Goal: Transaction & Acquisition: Purchase product/service

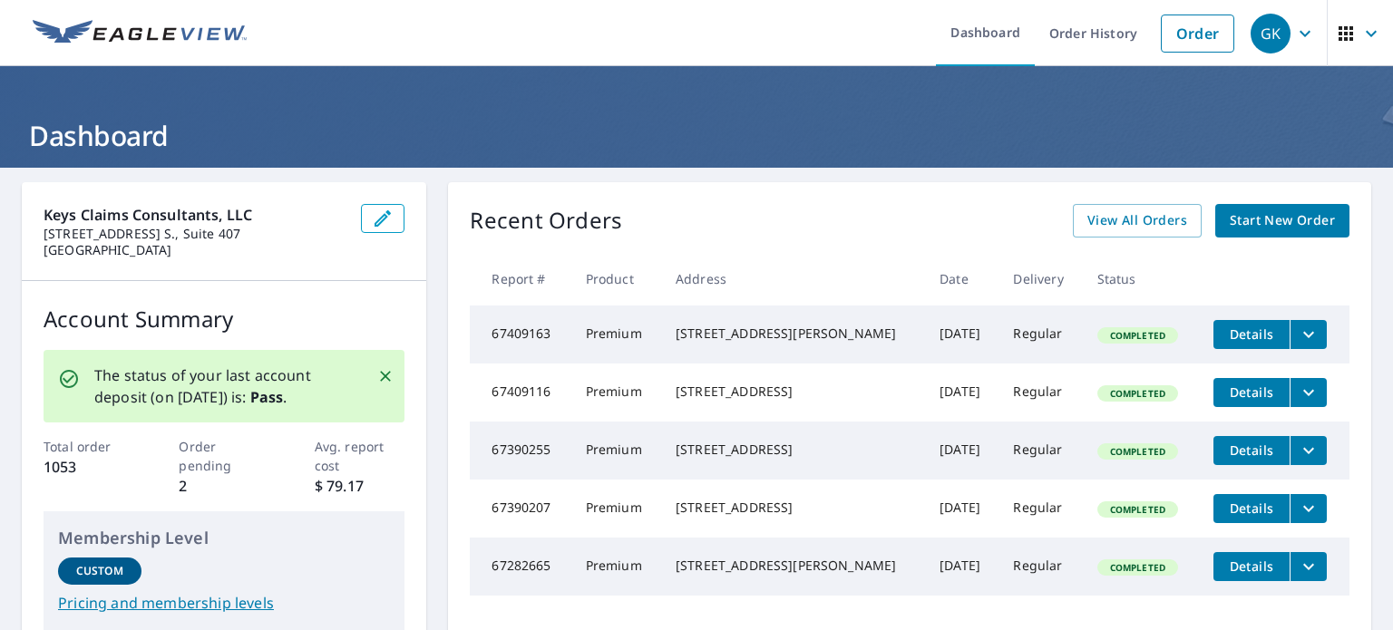
click at [1265, 216] on span "Start New Order" at bounding box center [1282, 220] width 105 height 23
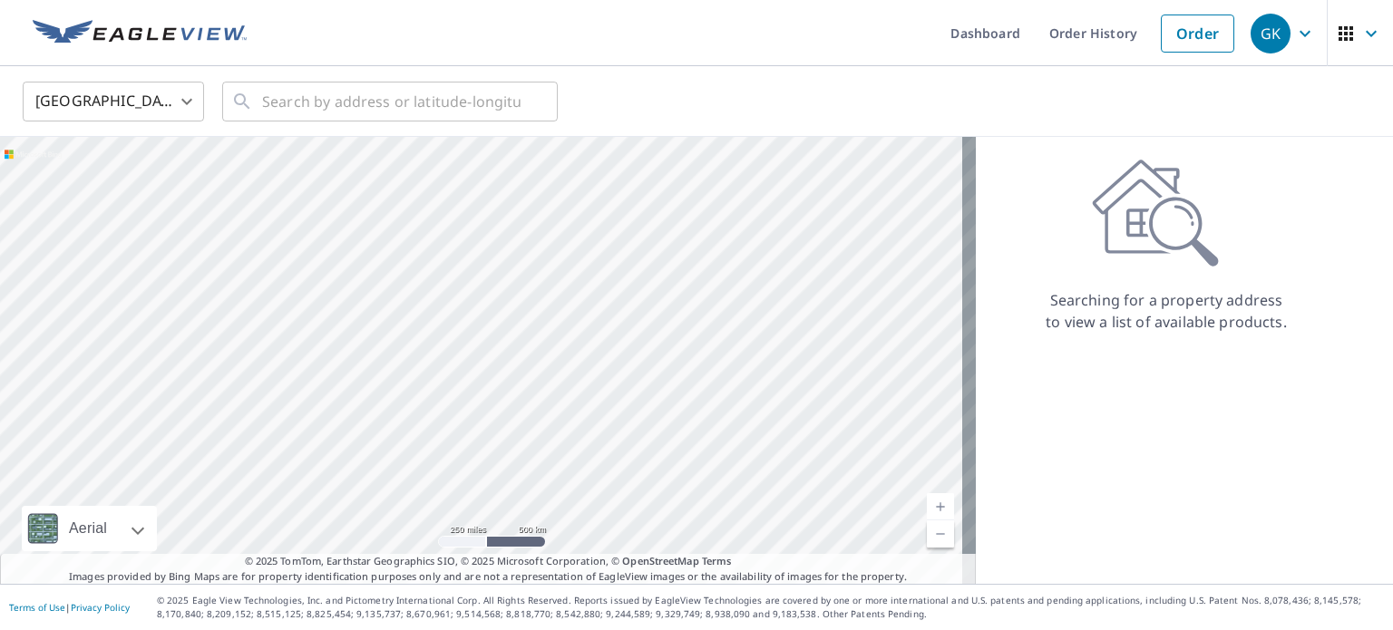
drag, startPoint x: 359, startPoint y: 427, endPoint x: 539, endPoint y: 374, distance: 187.4
click at [539, 374] on div at bounding box center [488, 360] width 976 height 447
drag, startPoint x: 577, startPoint y: 387, endPoint x: 575, endPoint y: 317, distance: 69.9
click at [575, 317] on div at bounding box center [488, 360] width 976 height 447
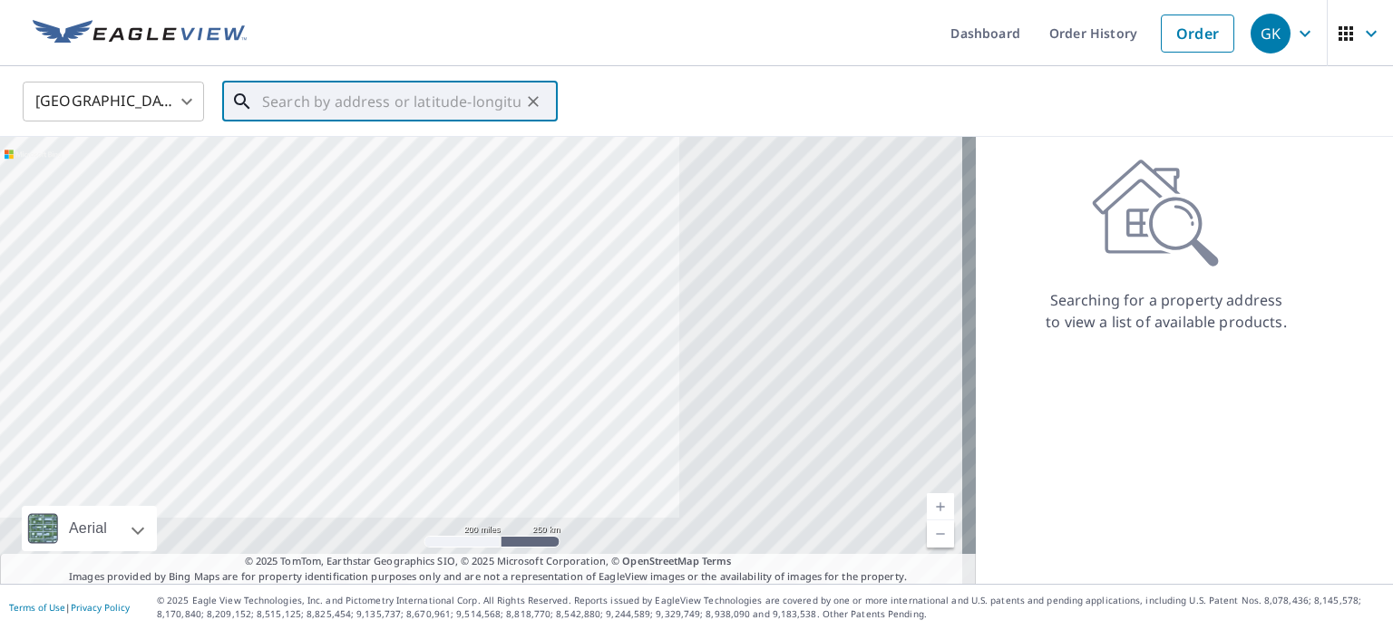
click at [474, 97] on input "text" at bounding box center [391, 101] width 258 height 51
click at [410, 102] on input "text" at bounding box center [391, 101] width 258 height 51
click at [359, 111] on input "text" at bounding box center [391, 101] width 258 height 51
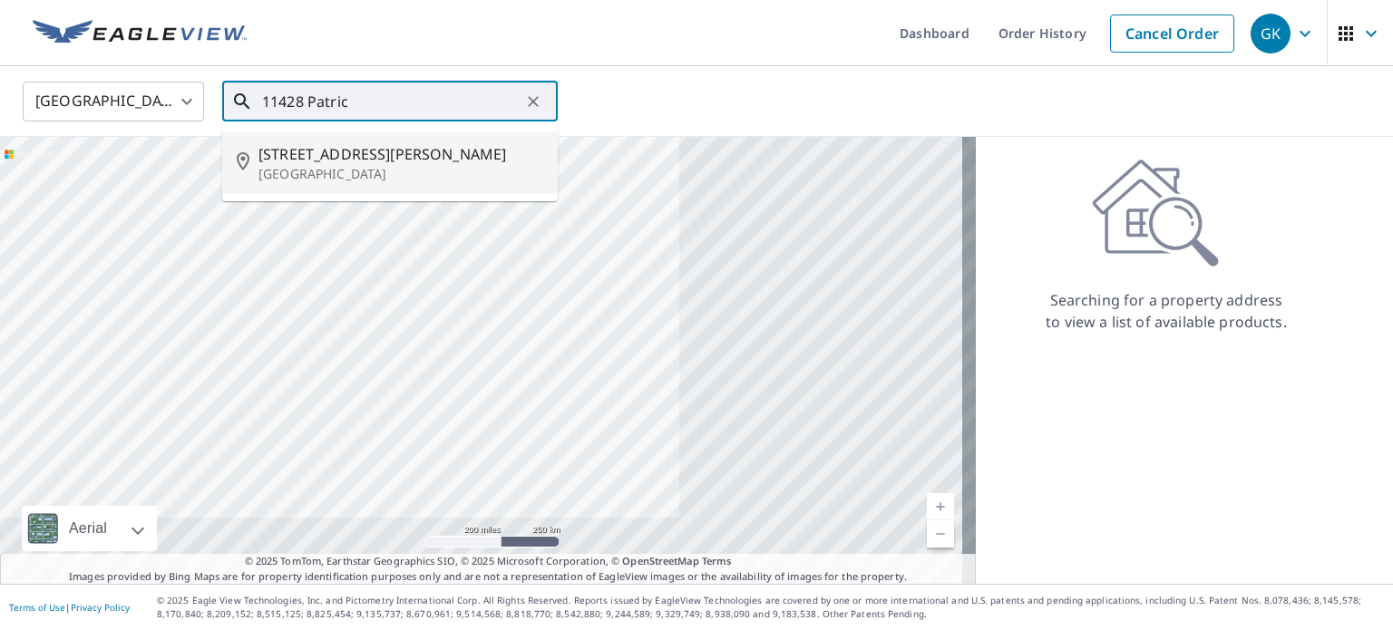
click at [410, 151] on span "[STREET_ADDRESS][PERSON_NAME]" at bounding box center [400, 154] width 285 height 22
type input "[STREET_ADDRESS][PERSON_NAME]"
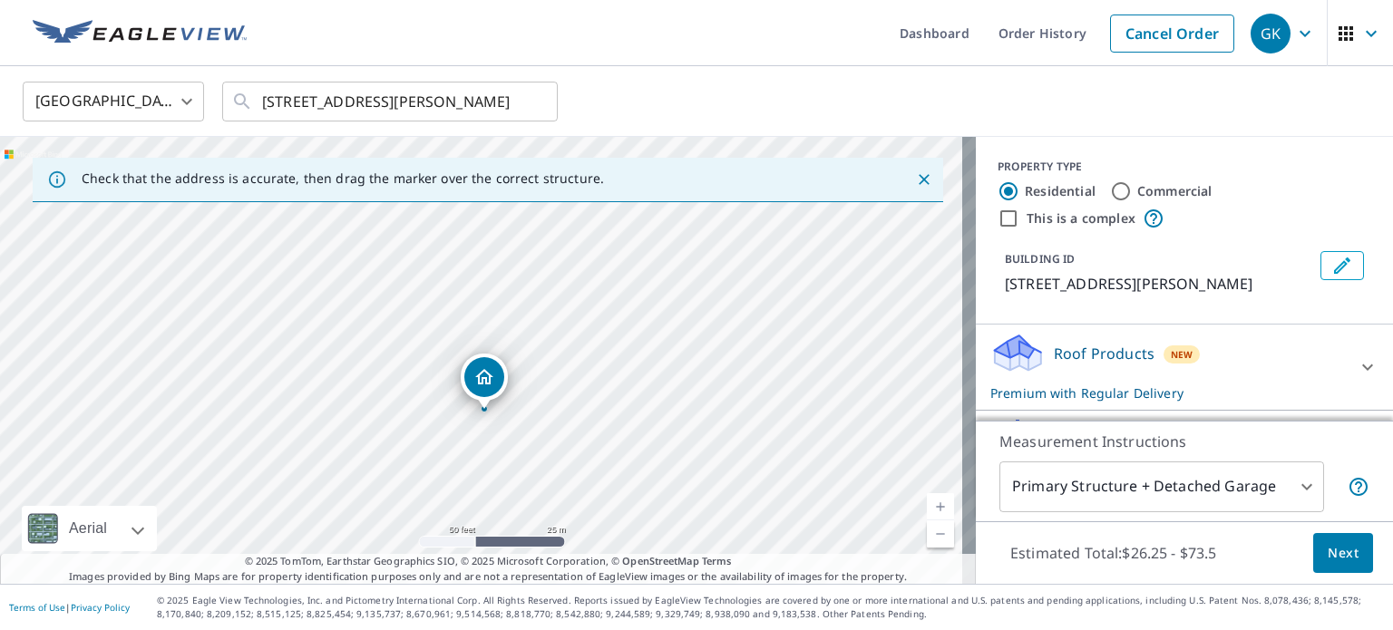
drag, startPoint x: 446, startPoint y: 364, endPoint x: 669, endPoint y: 257, distance: 247.4
click at [669, 257] on div "[STREET_ADDRESS][PERSON_NAME]" at bounding box center [488, 360] width 976 height 447
click at [1328, 554] on span "Next" at bounding box center [1343, 553] width 31 height 23
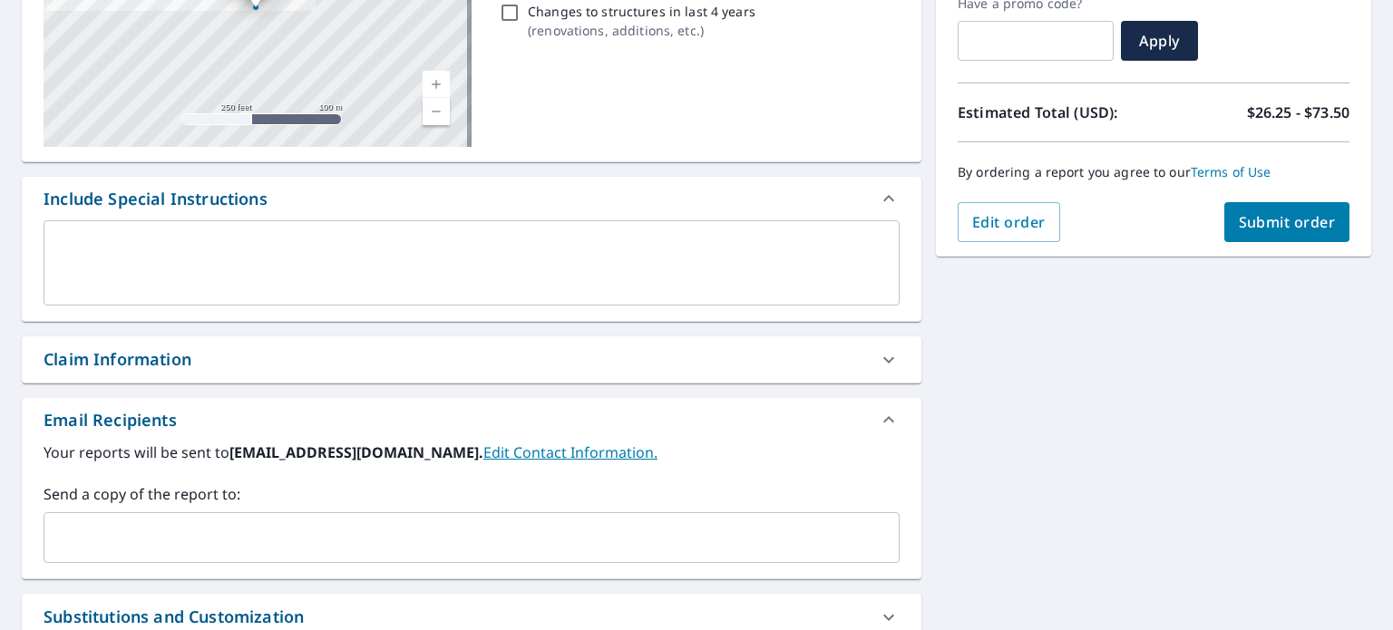
scroll to position [363, 0]
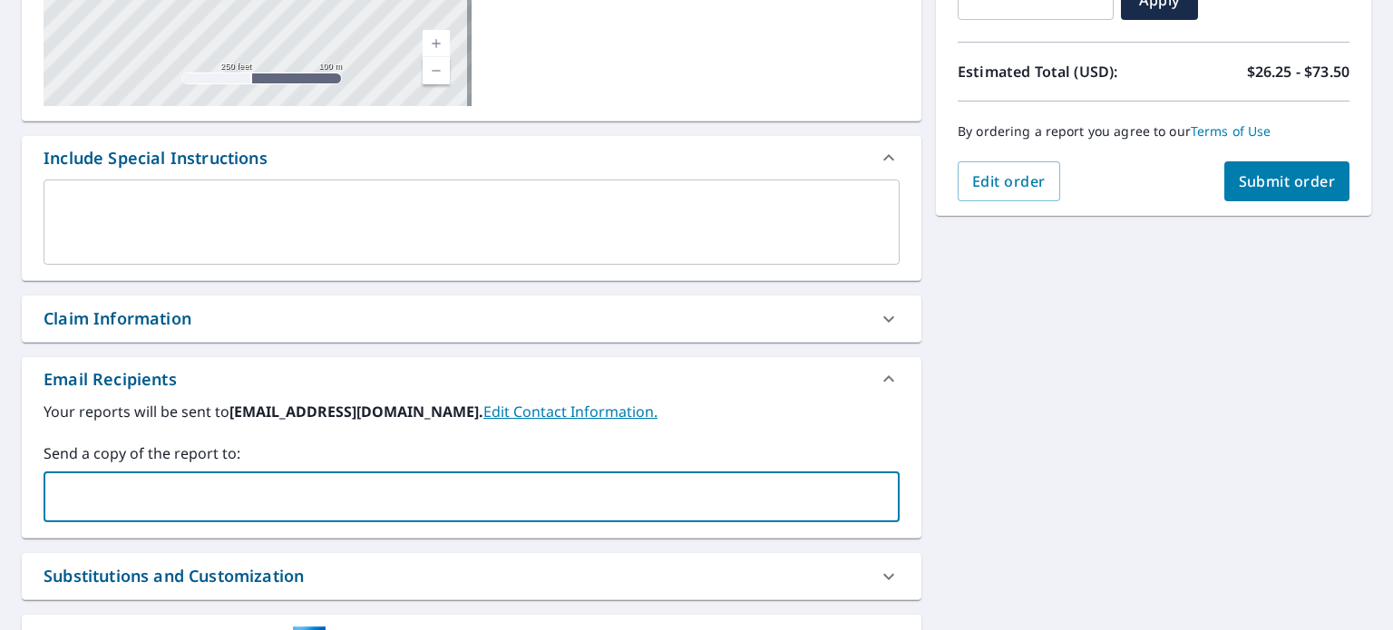
click at [293, 509] on input "text" at bounding box center [458, 497] width 813 height 34
type input "[EMAIL_ADDRESS][DOMAIN_NAME]"
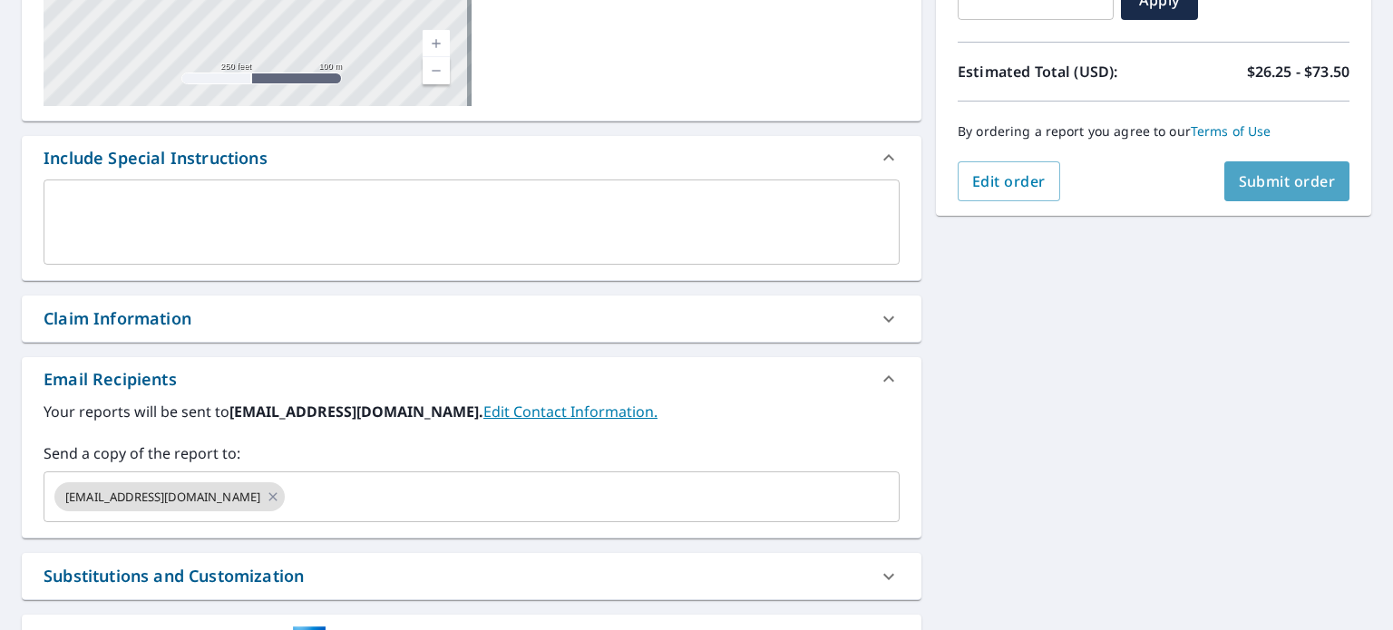
click at [1239, 190] on span "Submit order" at bounding box center [1287, 181] width 97 height 20
checkbox input "true"
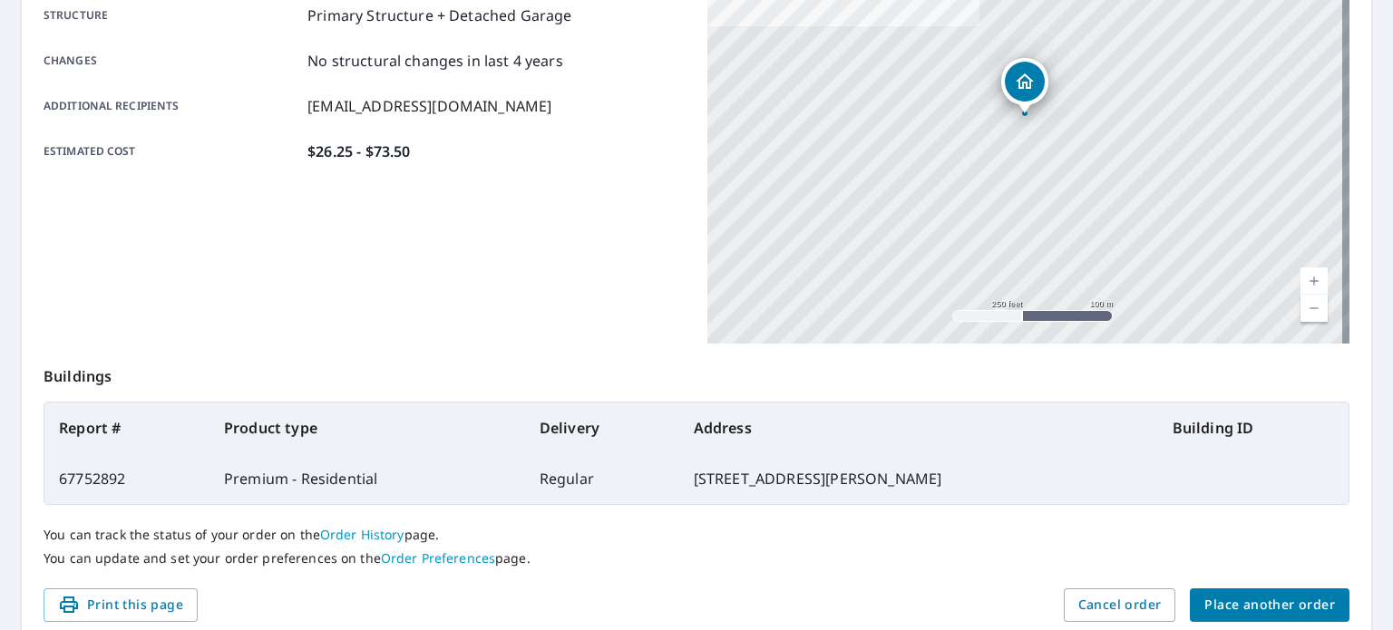
click at [1224, 591] on button "Place another order" at bounding box center [1270, 606] width 160 height 34
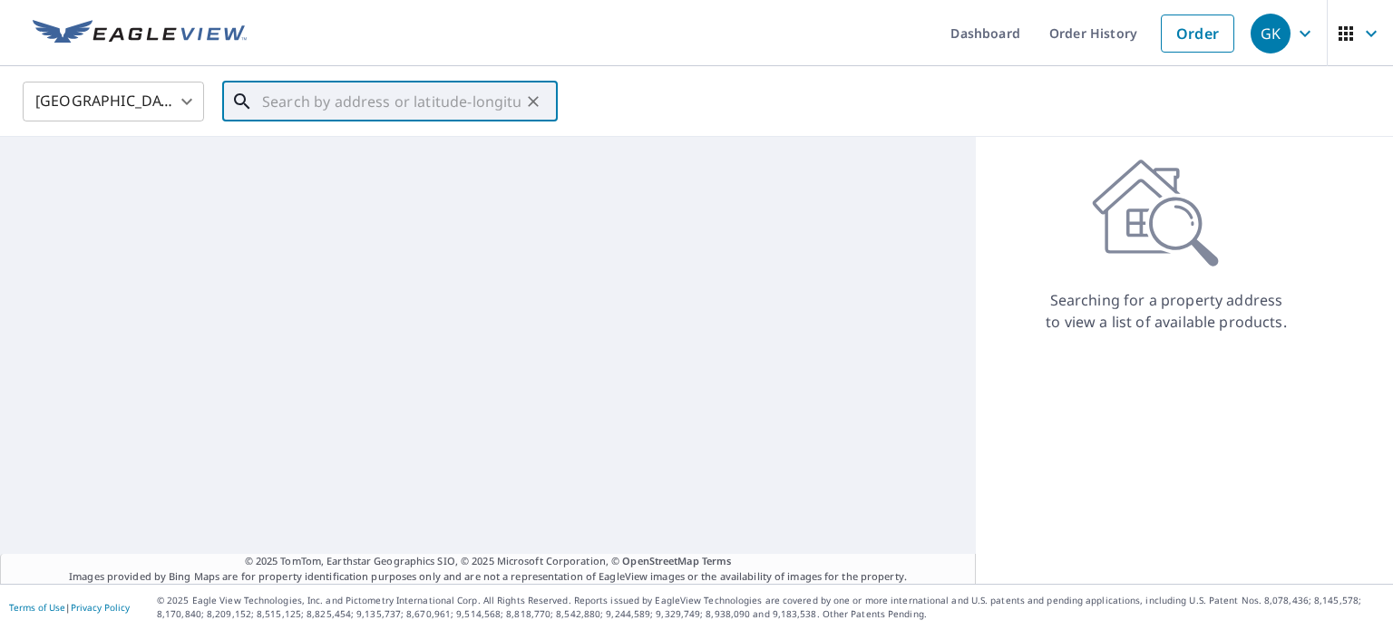
click at [461, 93] on input "text" at bounding box center [391, 101] width 258 height 51
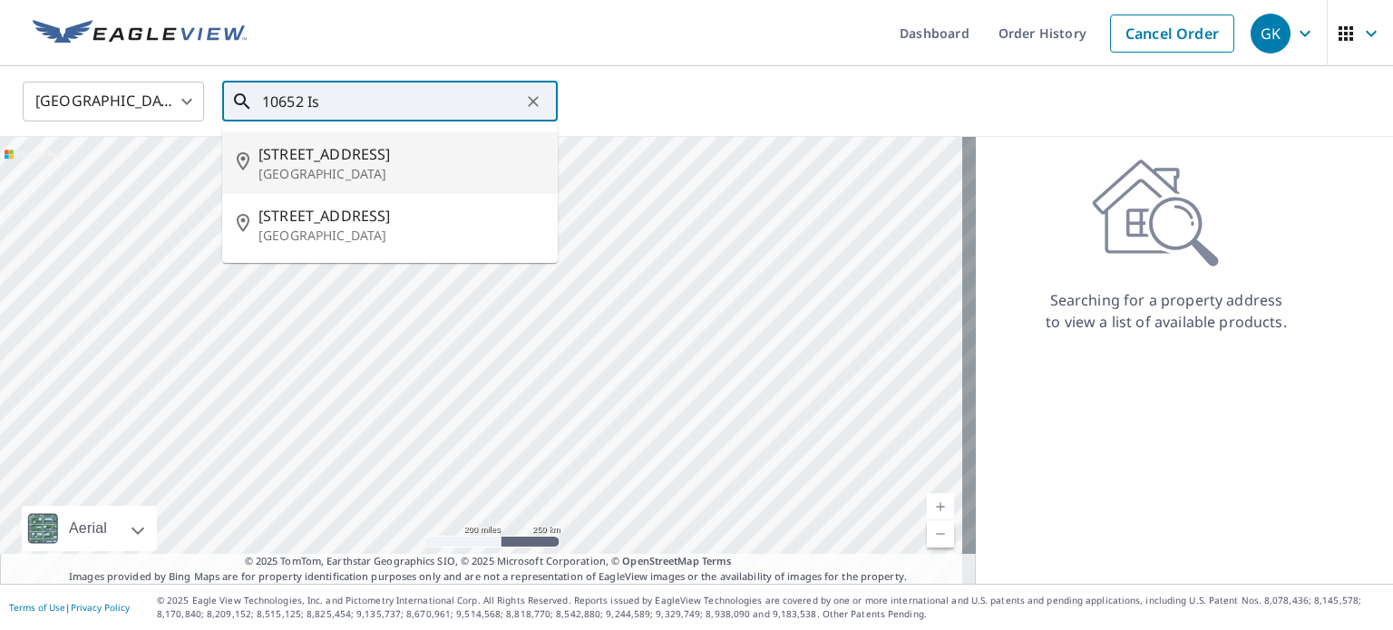
click at [386, 159] on span "[STREET_ADDRESS]" at bounding box center [400, 154] width 285 height 22
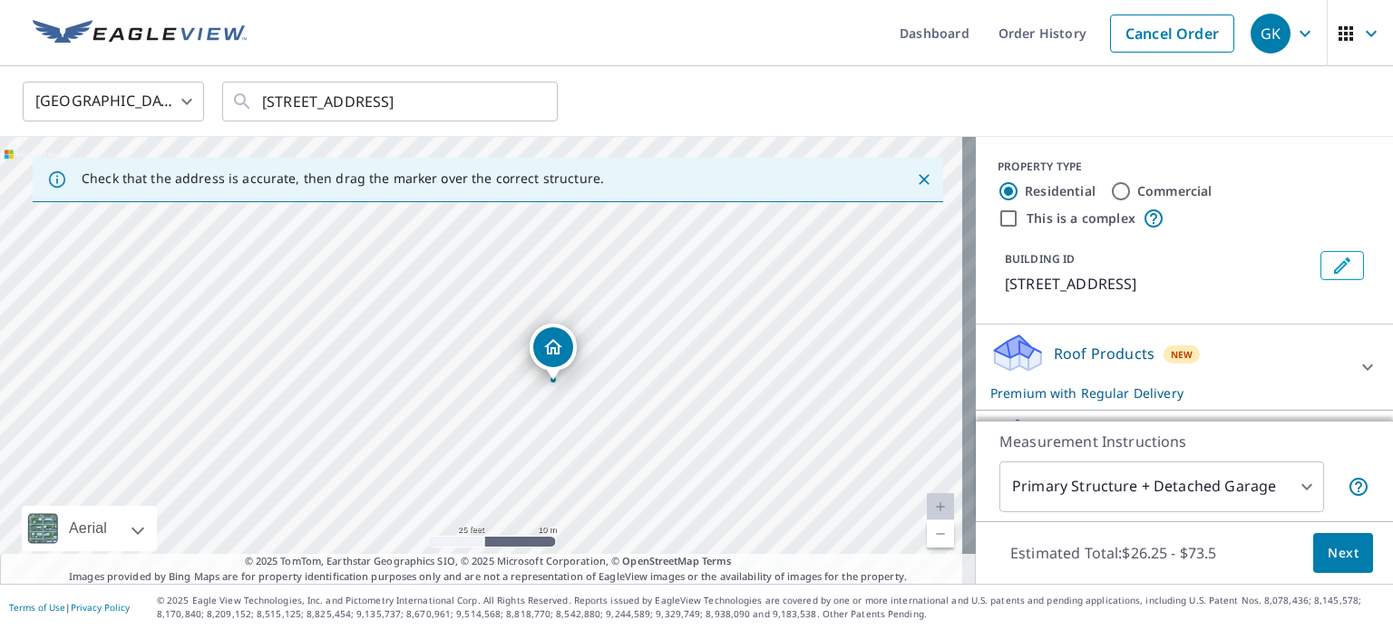
drag, startPoint x: 488, startPoint y: 376, endPoint x: 700, endPoint y: 334, distance: 216.5
click at [700, 334] on div "[STREET_ADDRESS]" at bounding box center [488, 360] width 976 height 447
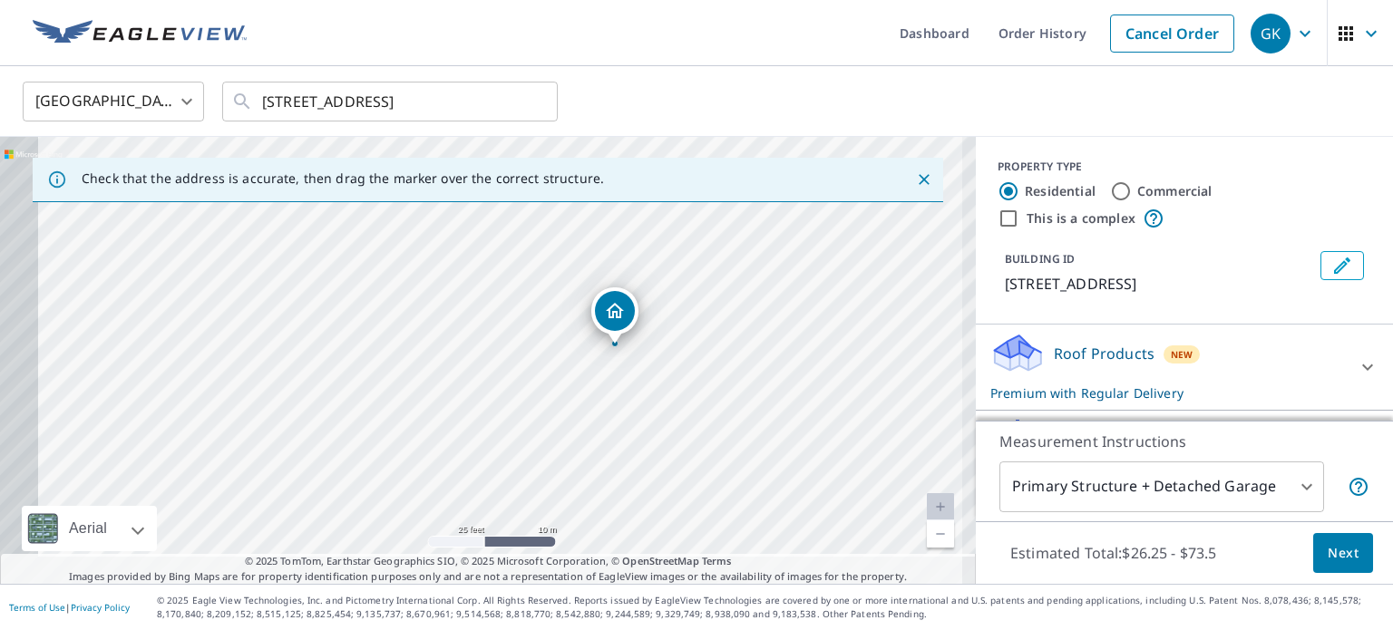
drag, startPoint x: 745, startPoint y: 422, endPoint x: 805, endPoint y: 385, distance: 70.0
click at [805, 385] on div "[STREET_ADDRESS]" at bounding box center [488, 360] width 976 height 447
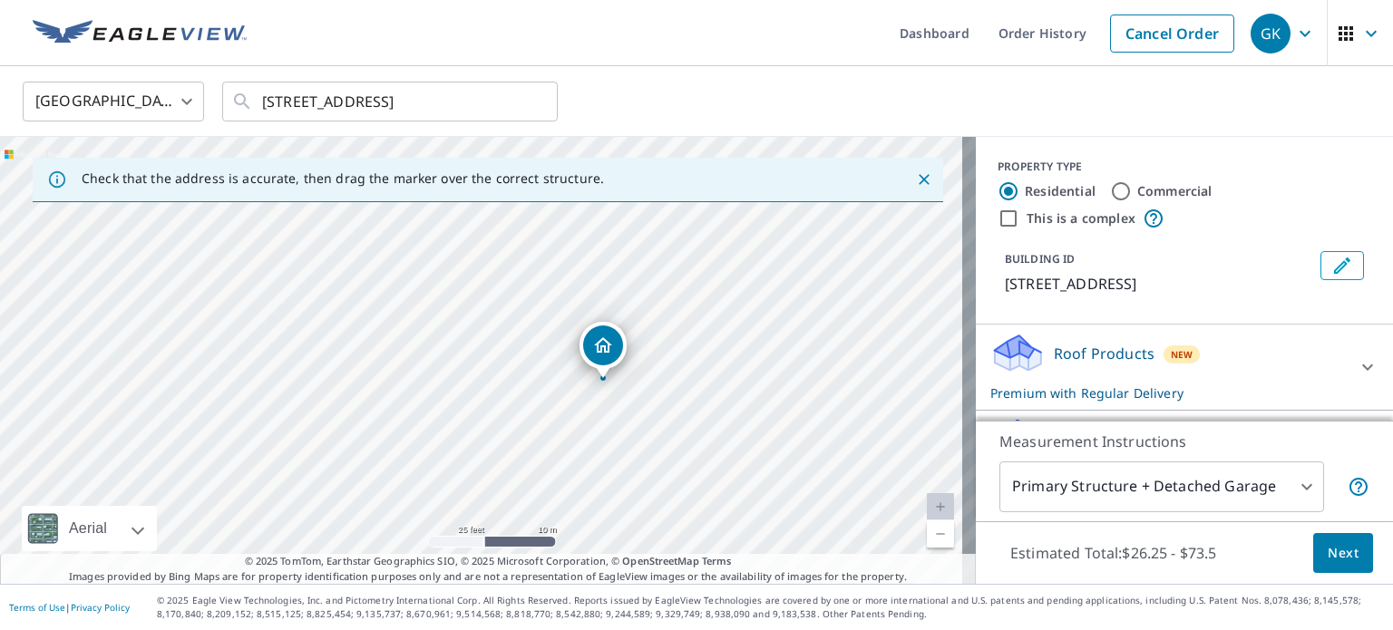
drag, startPoint x: 482, startPoint y: 380, endPoint x: 471, endPoint y: 411, distance: 32.7
click at [471, 411] on div "[STREET_ADDRESS]" at bounding box center [488, 360] width 976 height 447
click at [555, 353] on div "[STREET_ADDRESS]" at bounding box center [488, 360] width 976 height 447
click at [441, 334] on div "[STREET_ADDRESS]" at bounding box center [488, 360] width 976 height 447
click at [434, 329] on div "[STREET_ADDRESS]" at bounding box center [488, 360] width 976 height 447
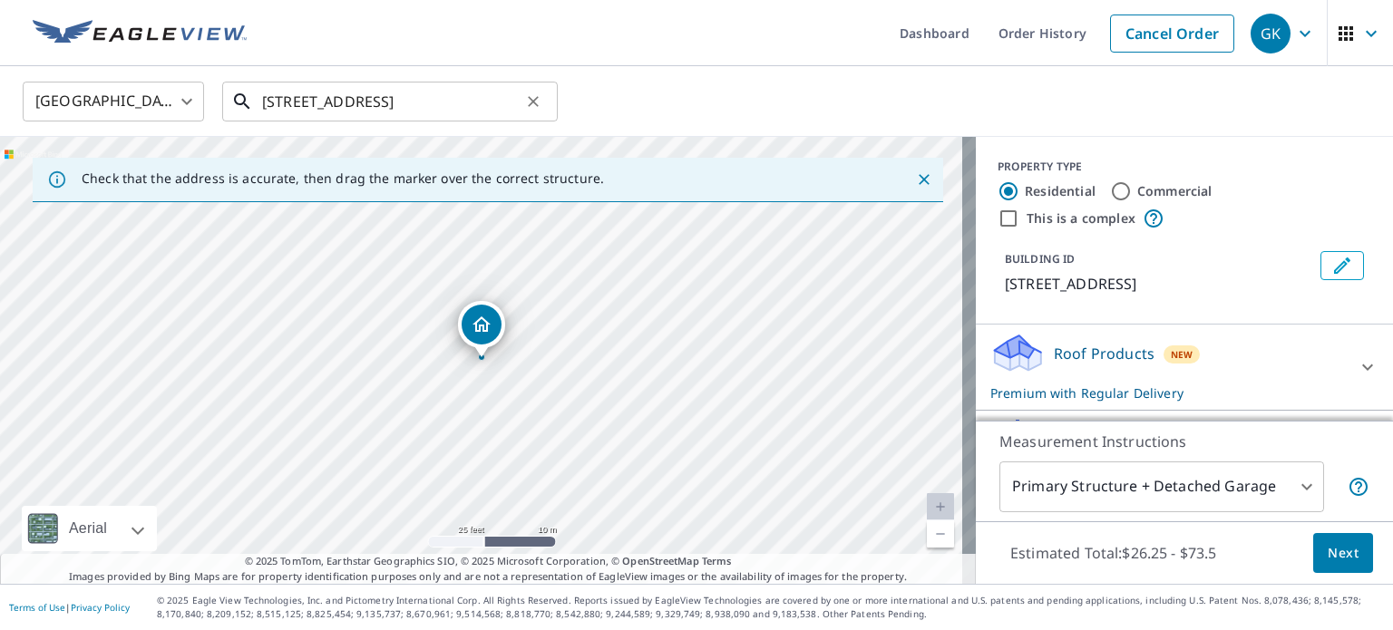
click at [386, 97] on input "[STREET_ADDRESS]" at bounding box center [391, 101] width 258 height 51
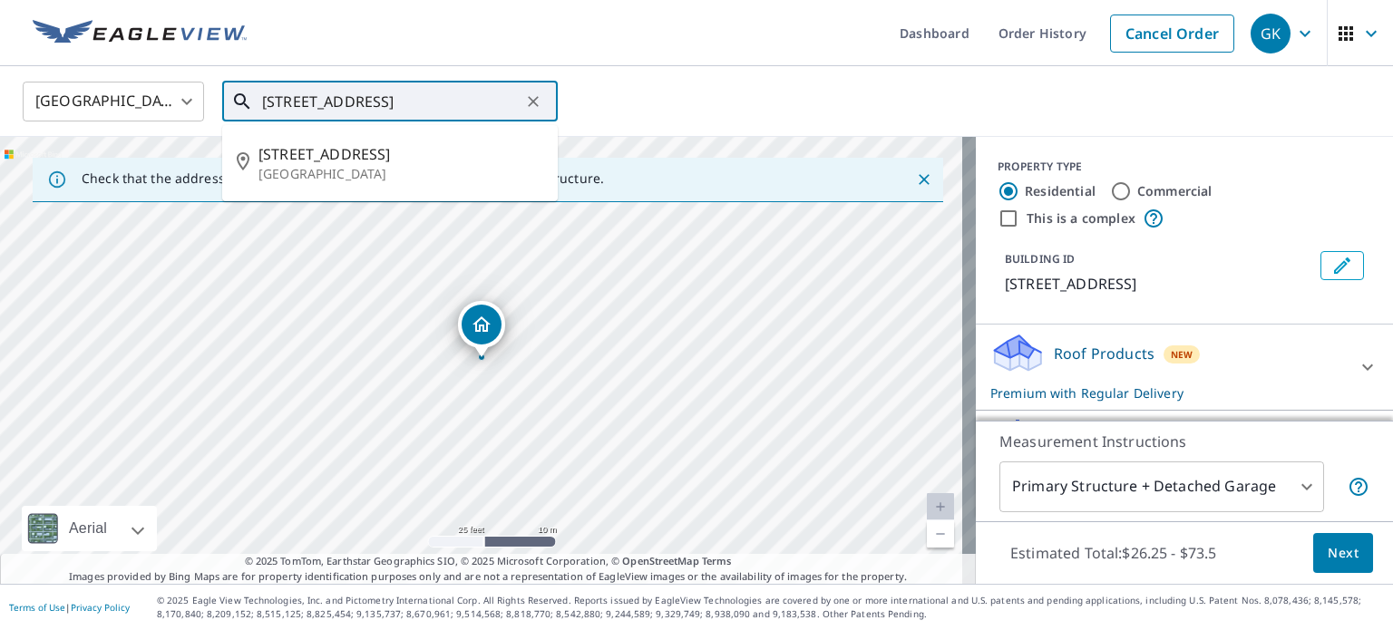
type input "[STREET_ADDRESS]"
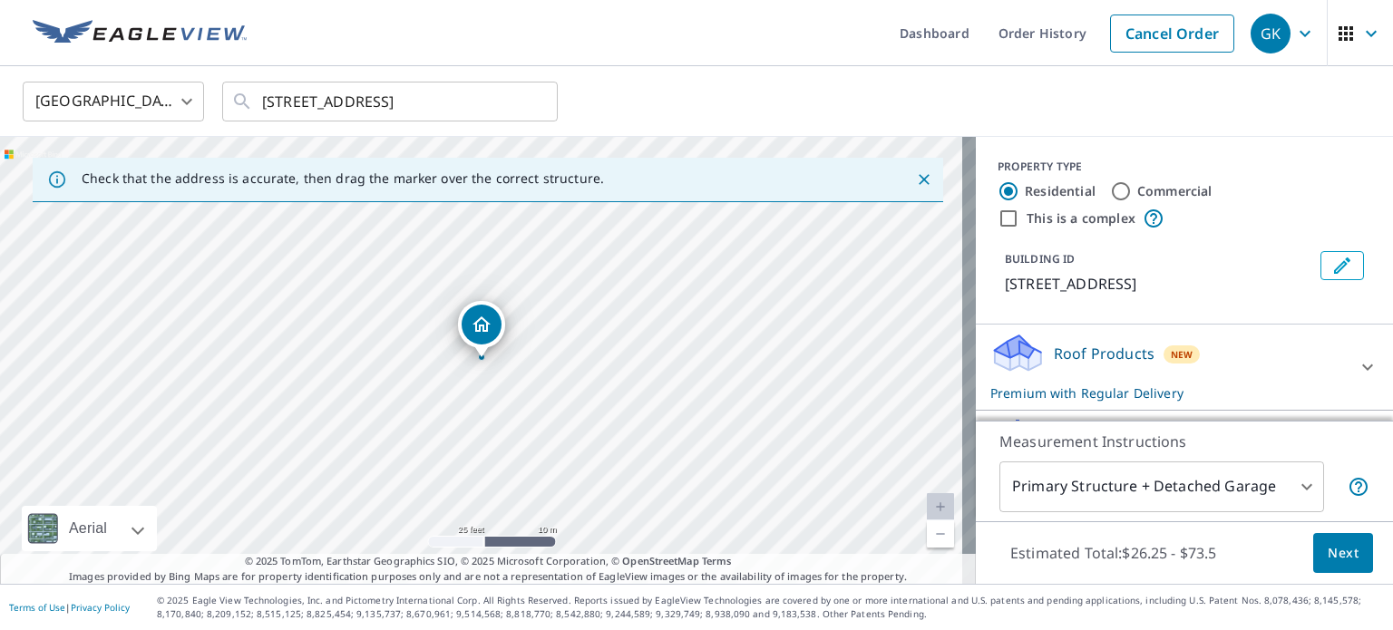
click at [1339, 551] on span "Next" at bounding box center [1343, 553] width 31 height 23
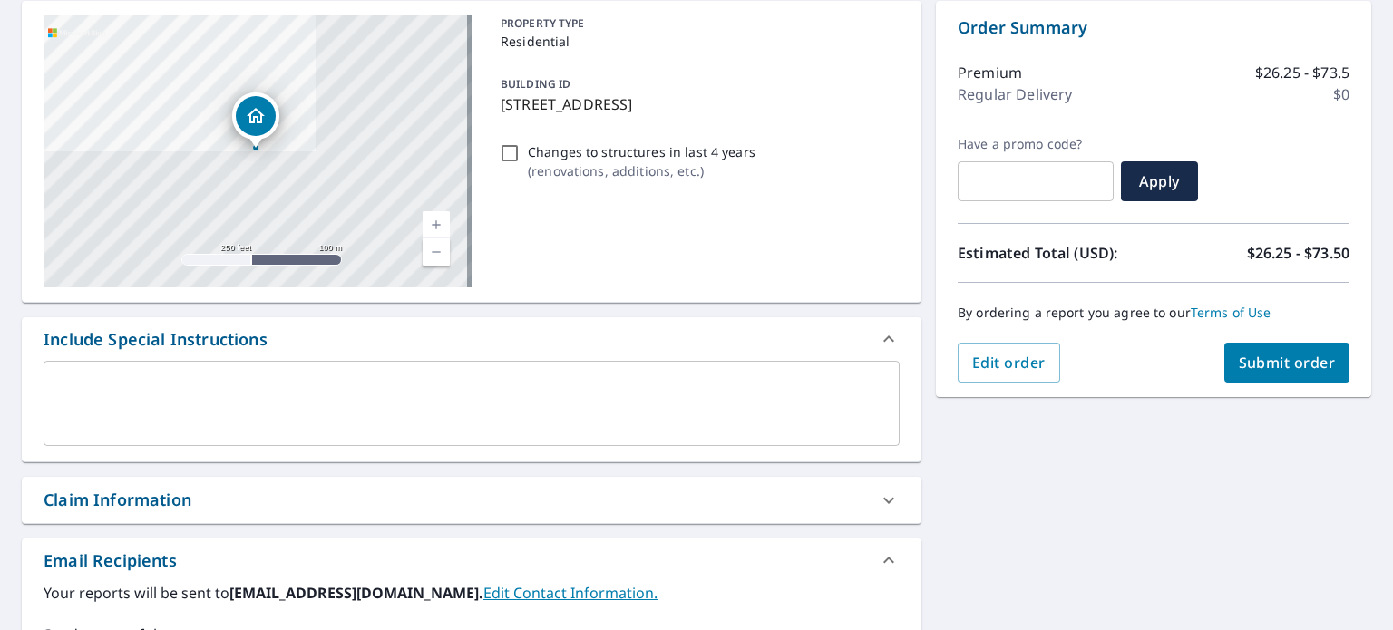
scroll to position [363, 0]
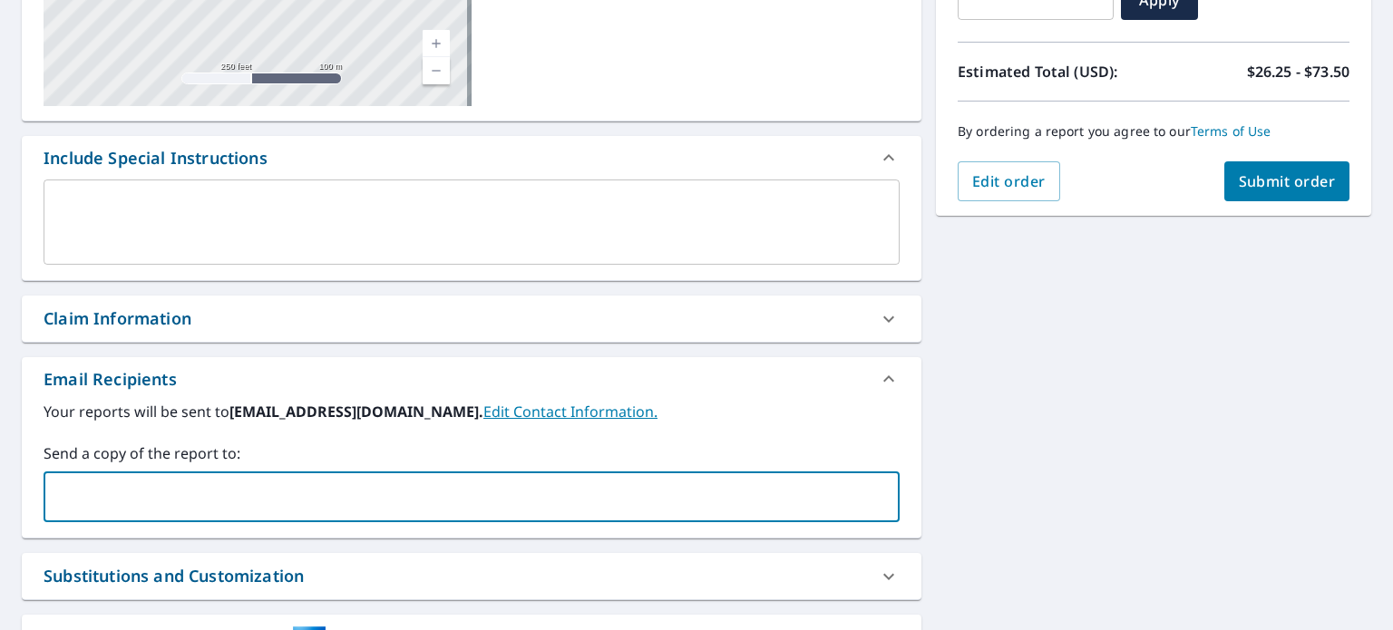
click at [155, 480] on input "text" at bounding box center [458, 497] width 813 height 34
type input "[EMAIL_ADDRESS][DOMAIN_NAME]"
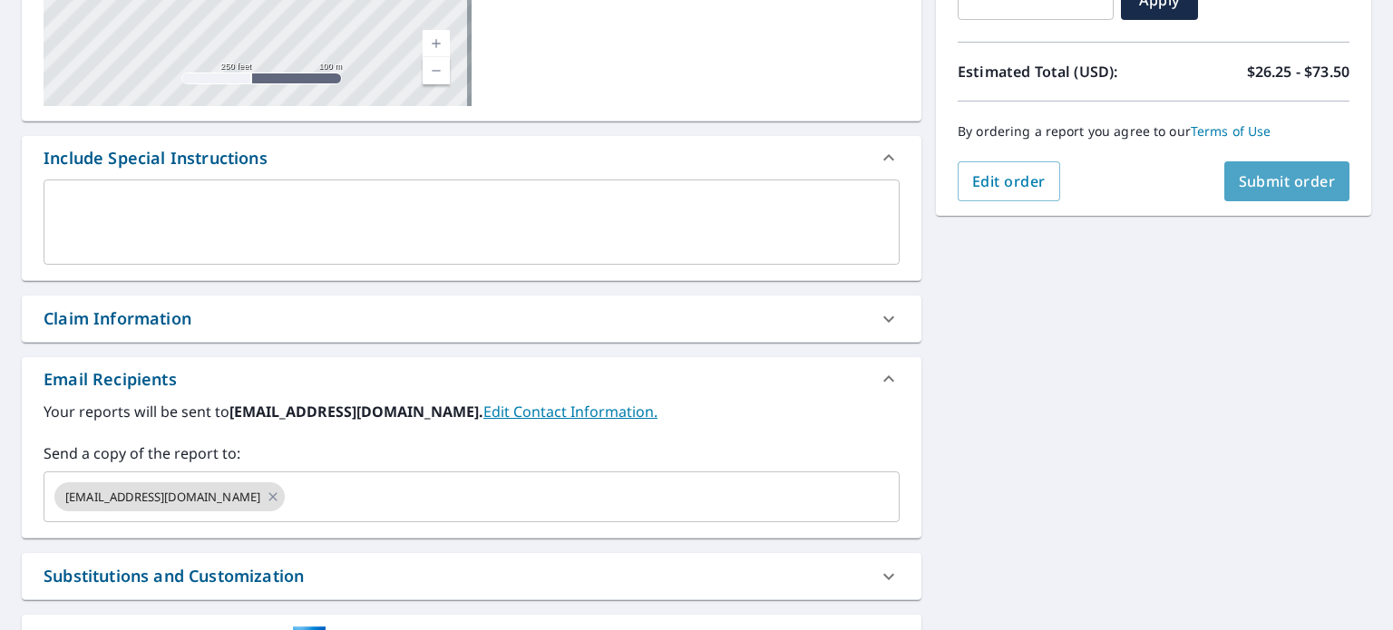
click at [1253, 183] on span "Submit order" at bounding box center [1287, 181] width 97 height 20
checkbox input "true"
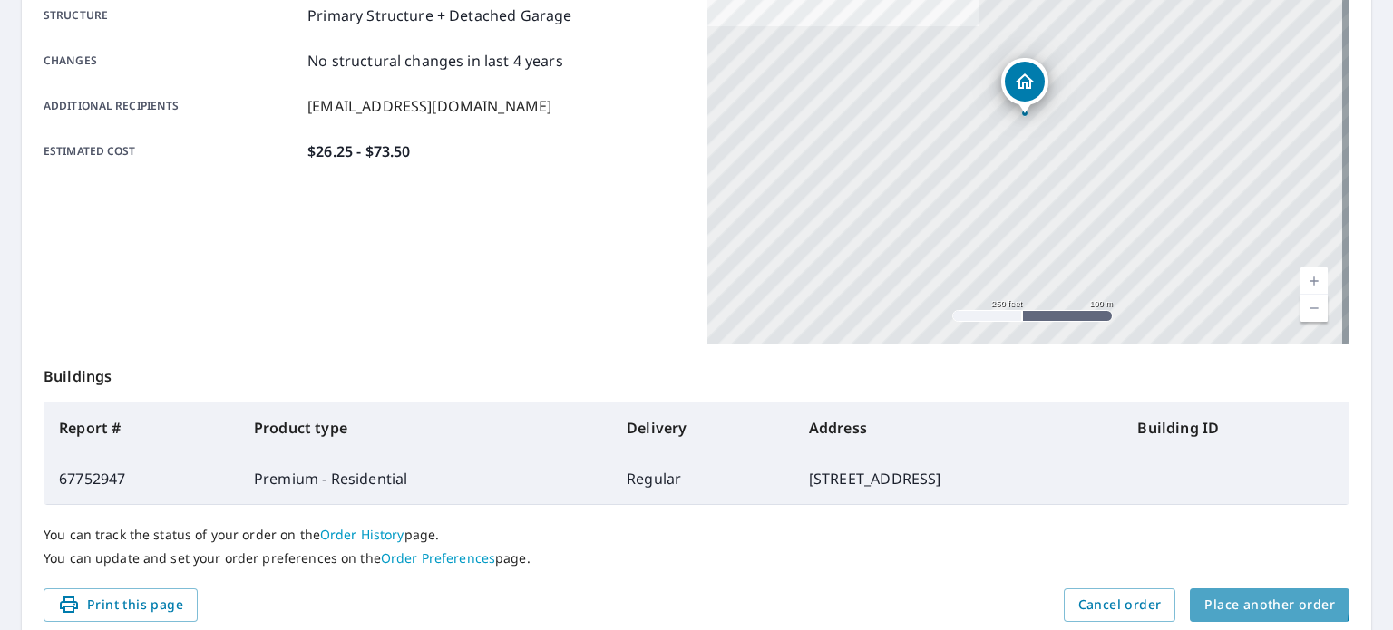
click at [1204, 598] on span "Place another order" at bounding box center [1269, 605] width 131 height 23
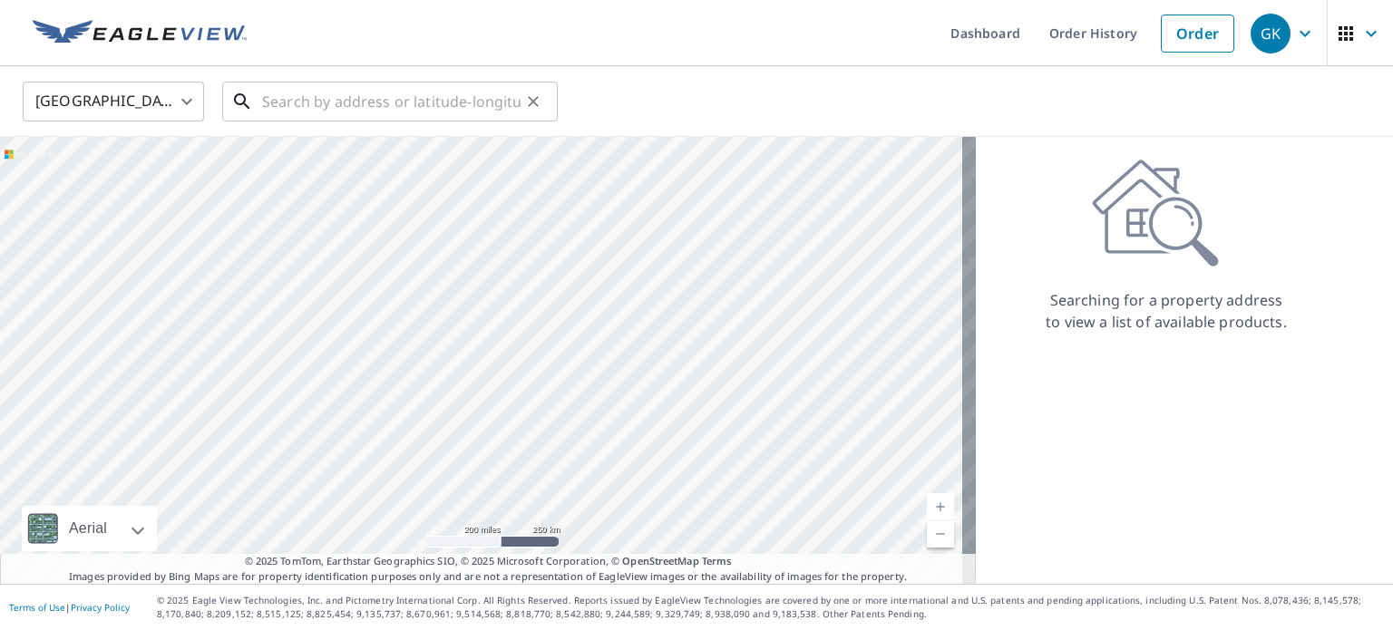
click at [380, 105] on input "text" at bounding box center [391, 101] width 258 height 51
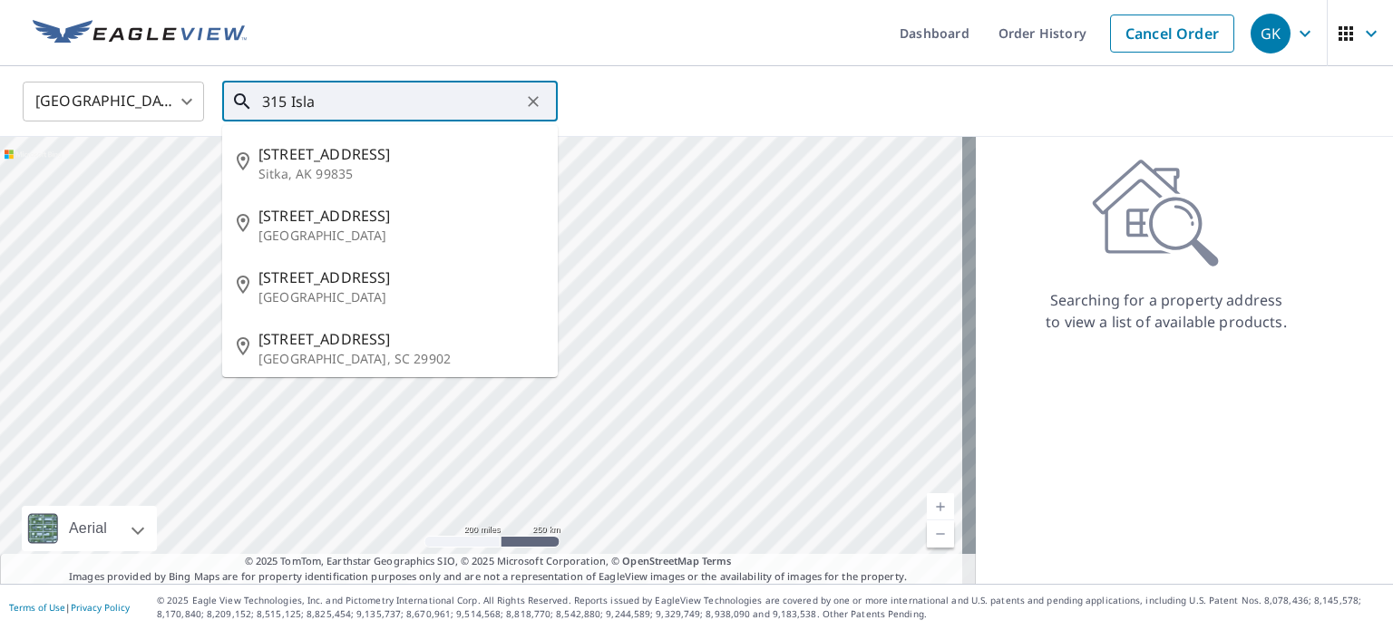
click at [281, 99] on input "315 Isla" at bounding box center [391, 101] width 258 height 51
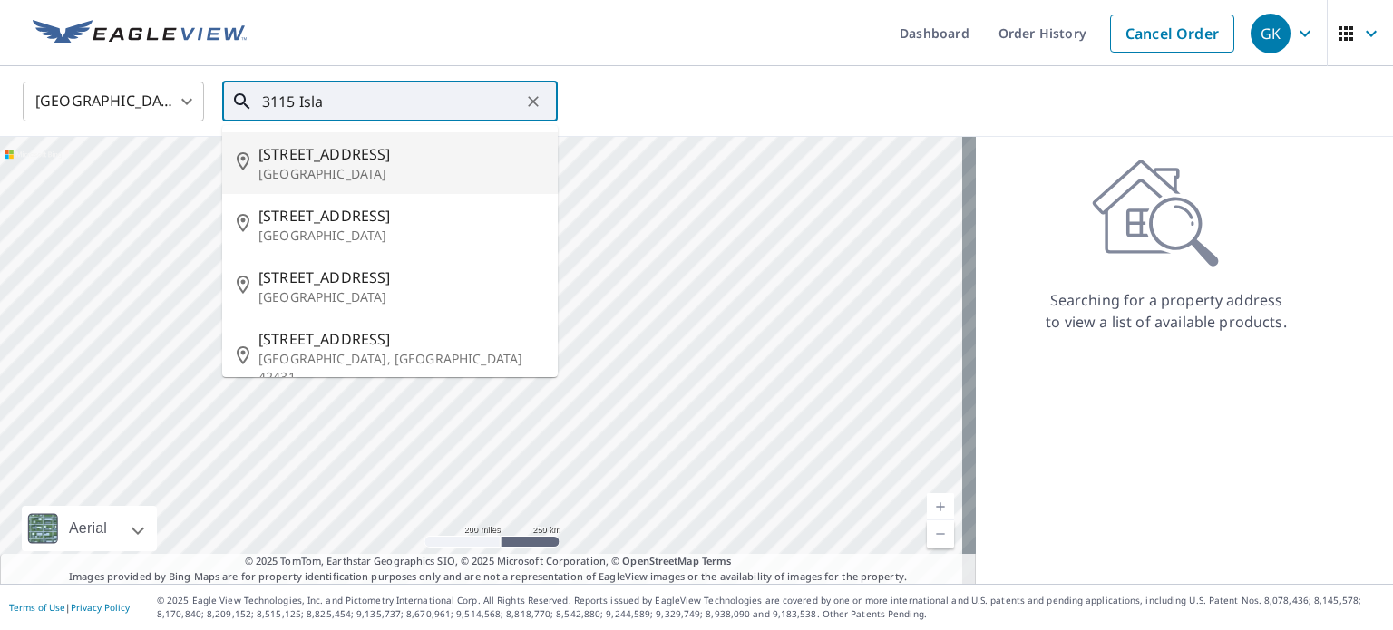
click at [365, 155] on span "[STREET_ADDRESS]" at bounding box center [400, 154] width 285 height 22
type input "[STREET_ADDRESS]"
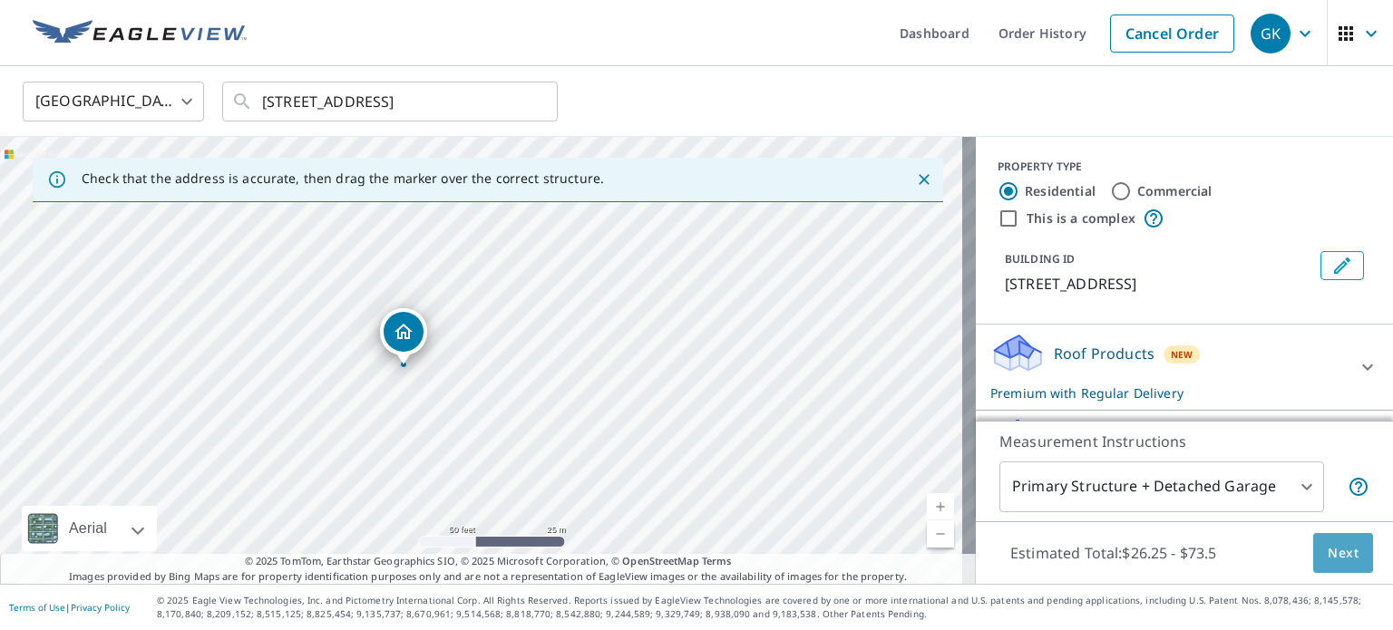
click at [1328, 544] on span "Next" at bounding box center [1343, 553] width 31 height 23
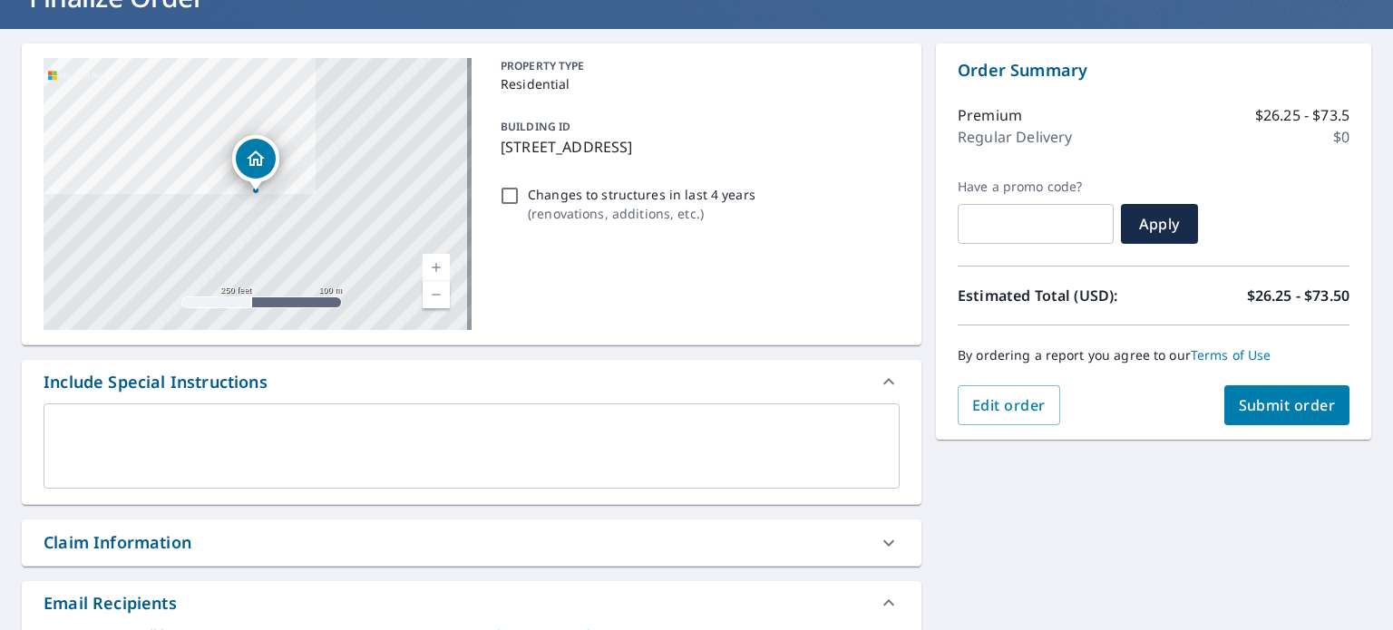
scroll to position [363, 0]
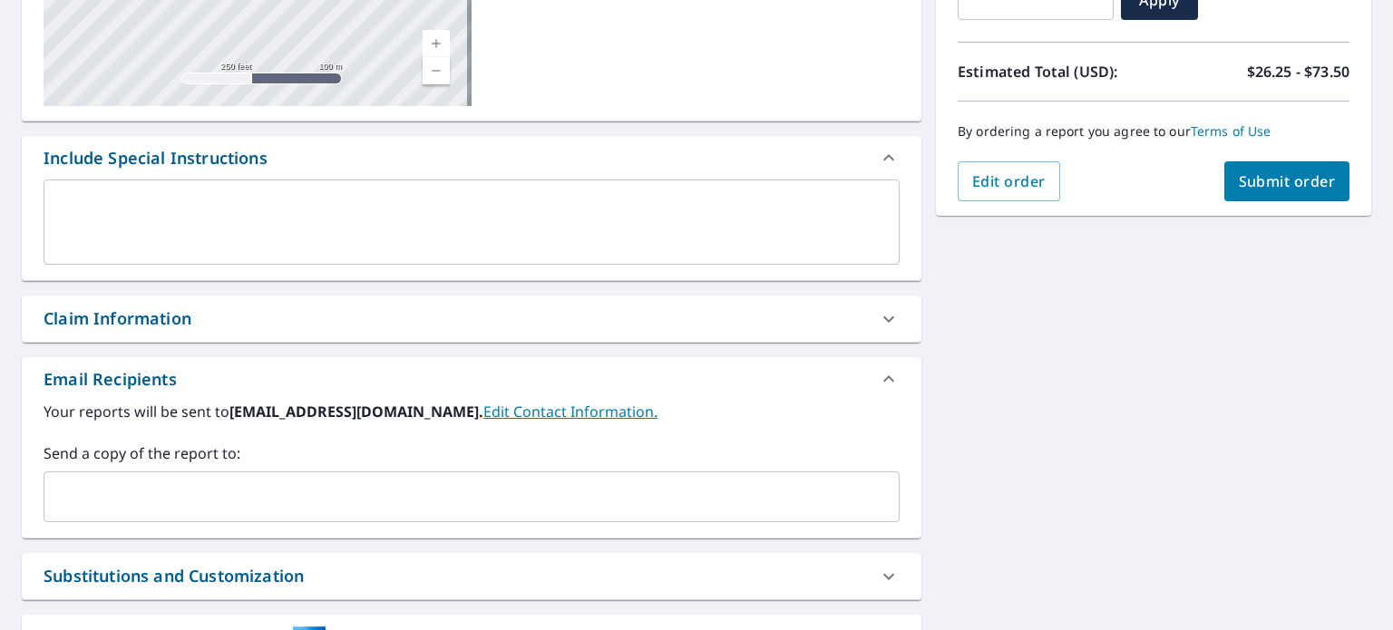
click at [399, 488] on input "text" at bounding box center [458, 497] width 813 height 34
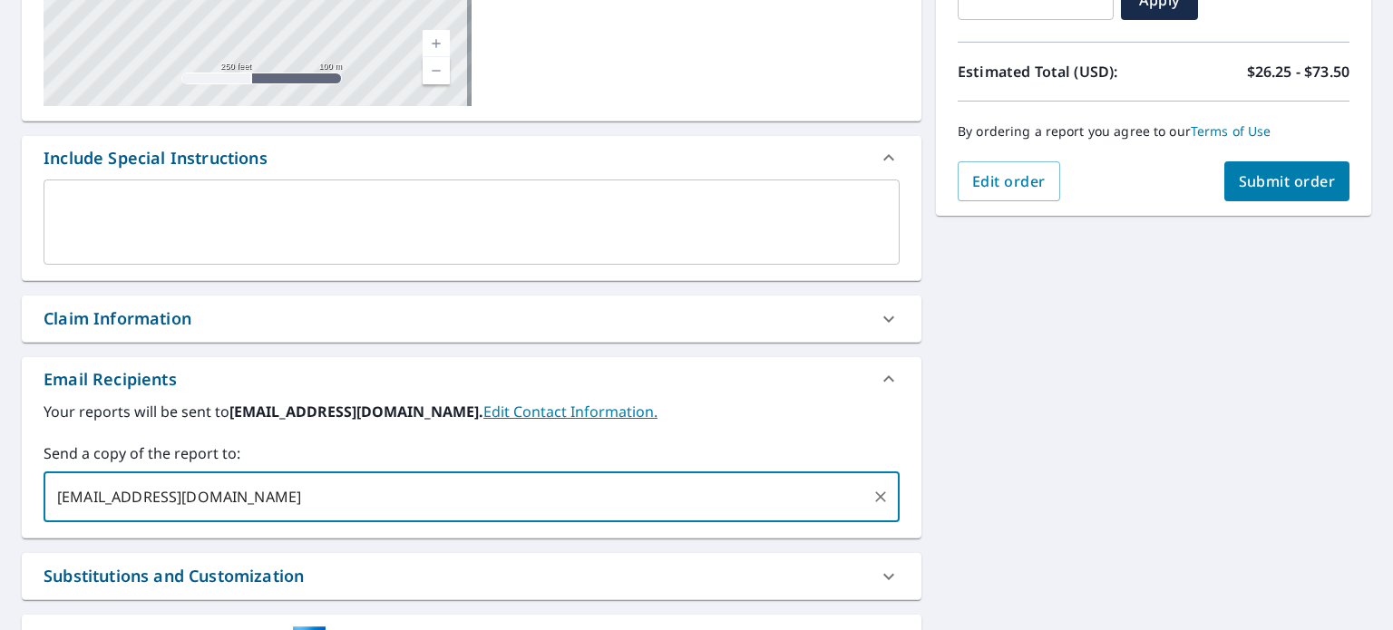
type input "[EMAIL_ADDRESS][DOMAIN_NAME]"
click at [1266, 180] on span "Submit order" at bounding box center [1287, 181] width 97 height 20
checkbox input "true"
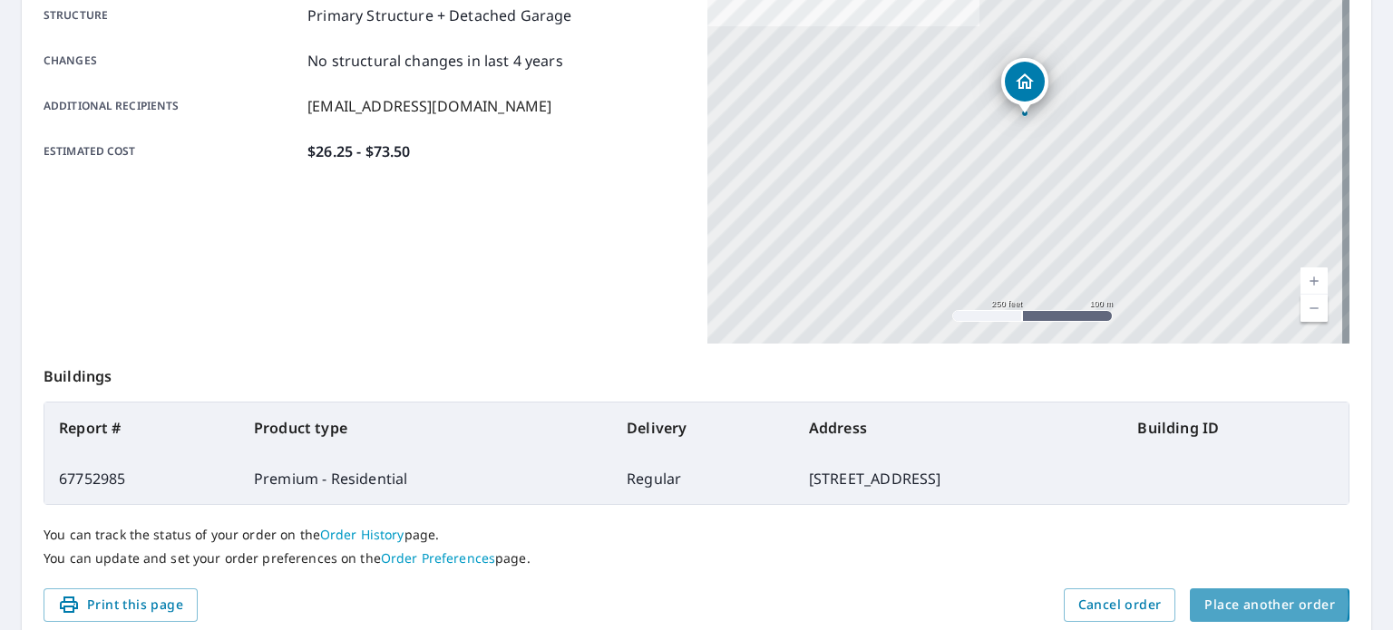
click at [1233, 604] on span "Place another order" at bounding box center [1269, 605] width 131 height 23
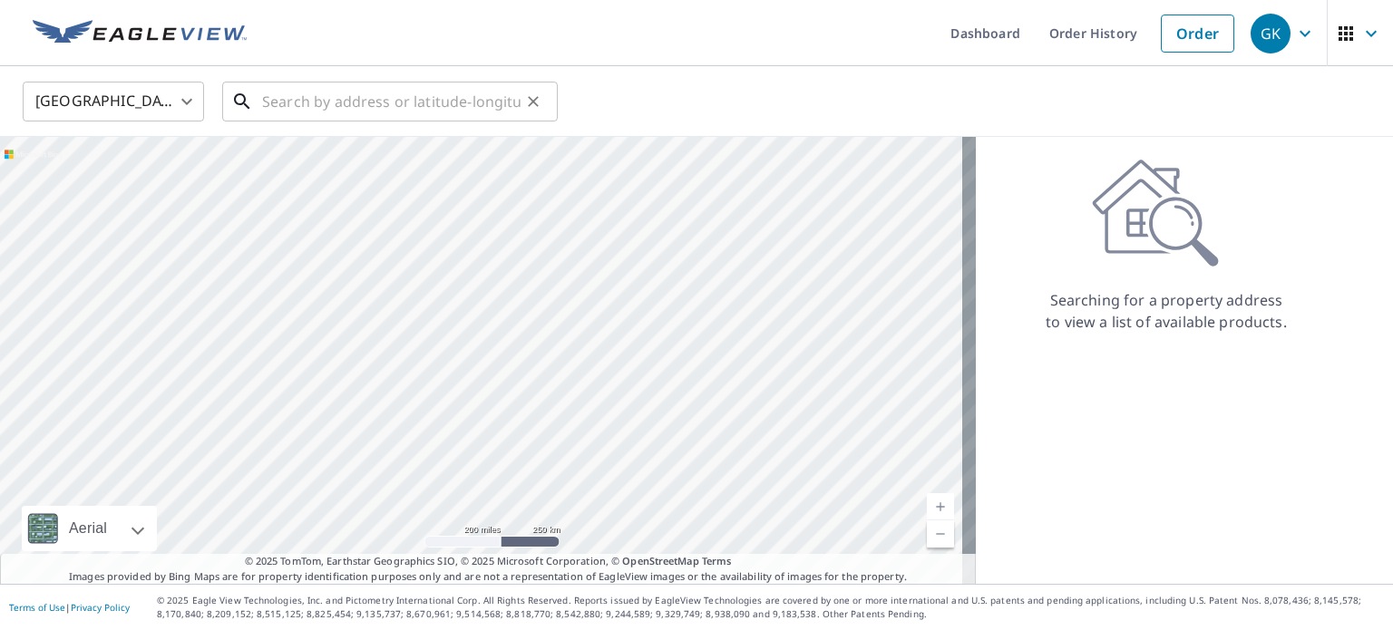
click at [290, 93] on input "text" at bounding box center [391, 101] width 258 height 51
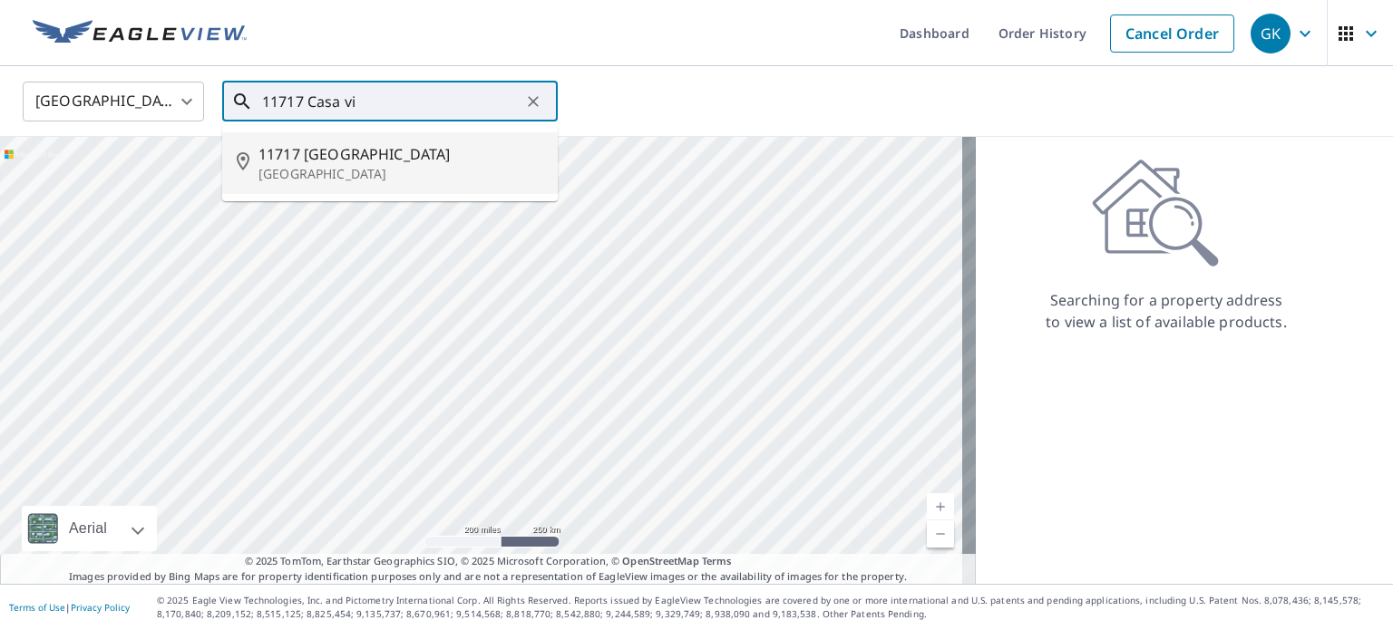
click at [375, 161] on span "11717 [GEOGRAPHIC_DATA]" at bounding box center [400, 154] width 285 height 22
type input "[STREET_ADDRESS]"
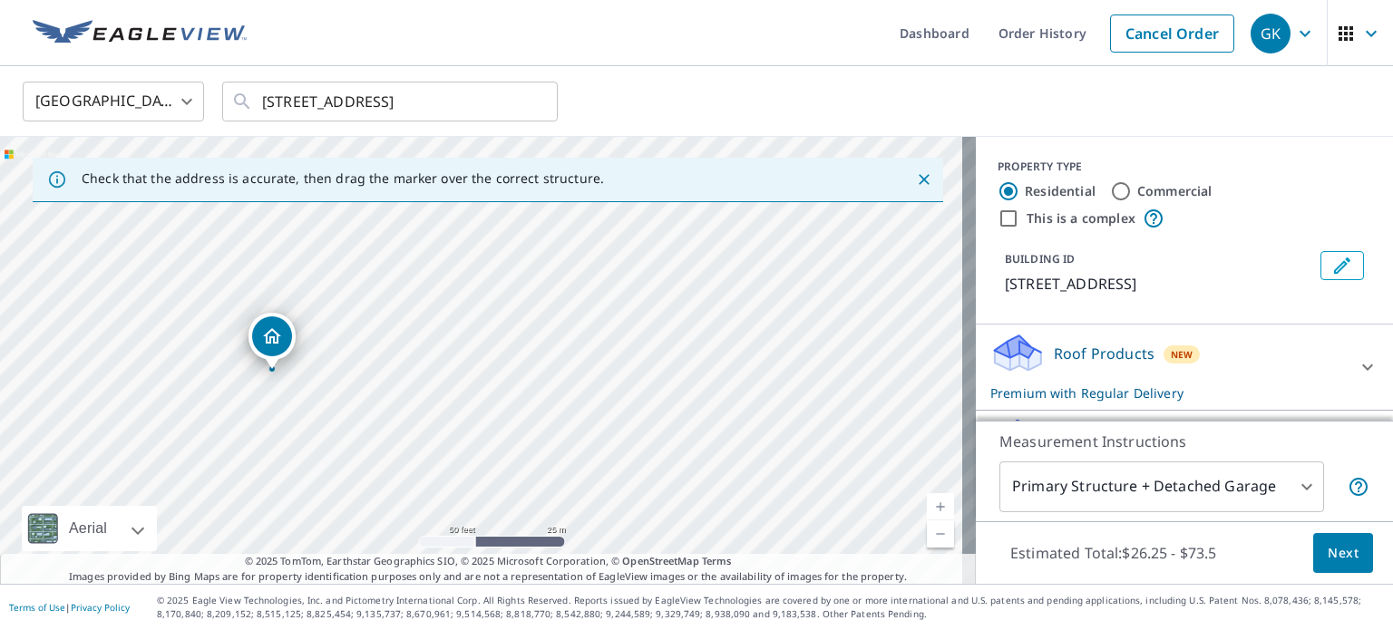
click at [1328, 554] on span "Next" at bounding box center [1343, 553] width 31 height 23
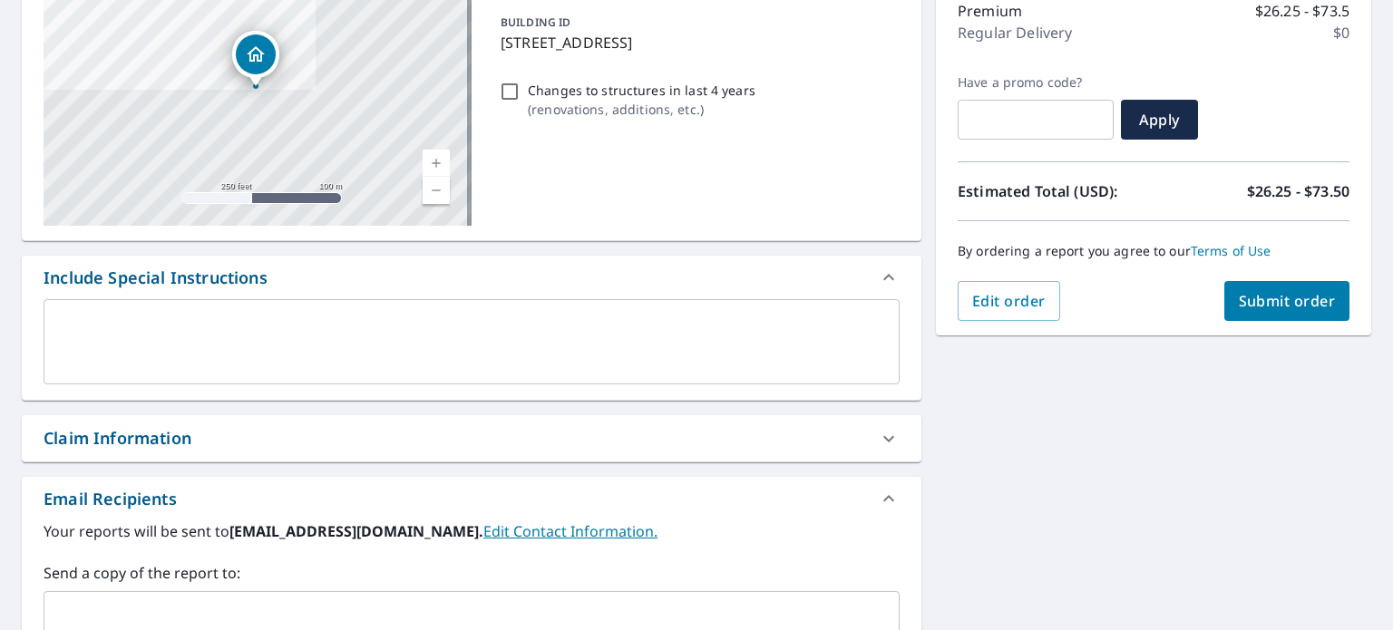
scroll to position [272, 0]
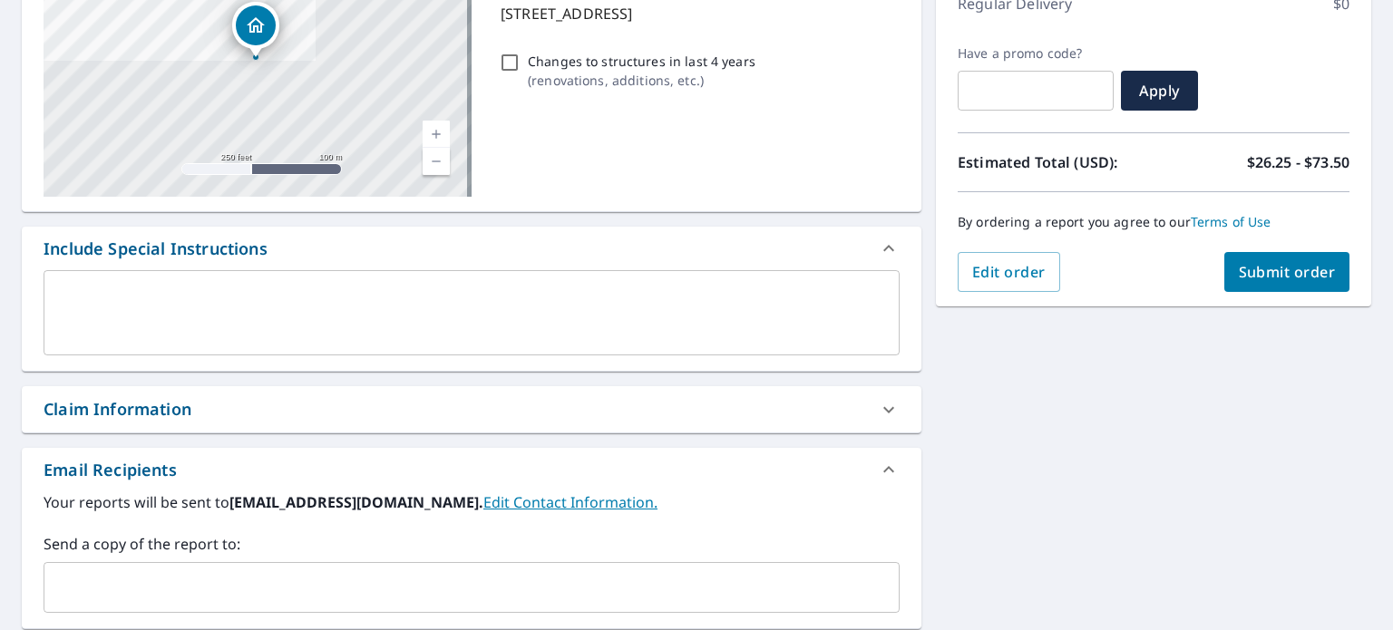
click at [241, 581] on input "text" at bounding box center [458, 587] width 813 height 34
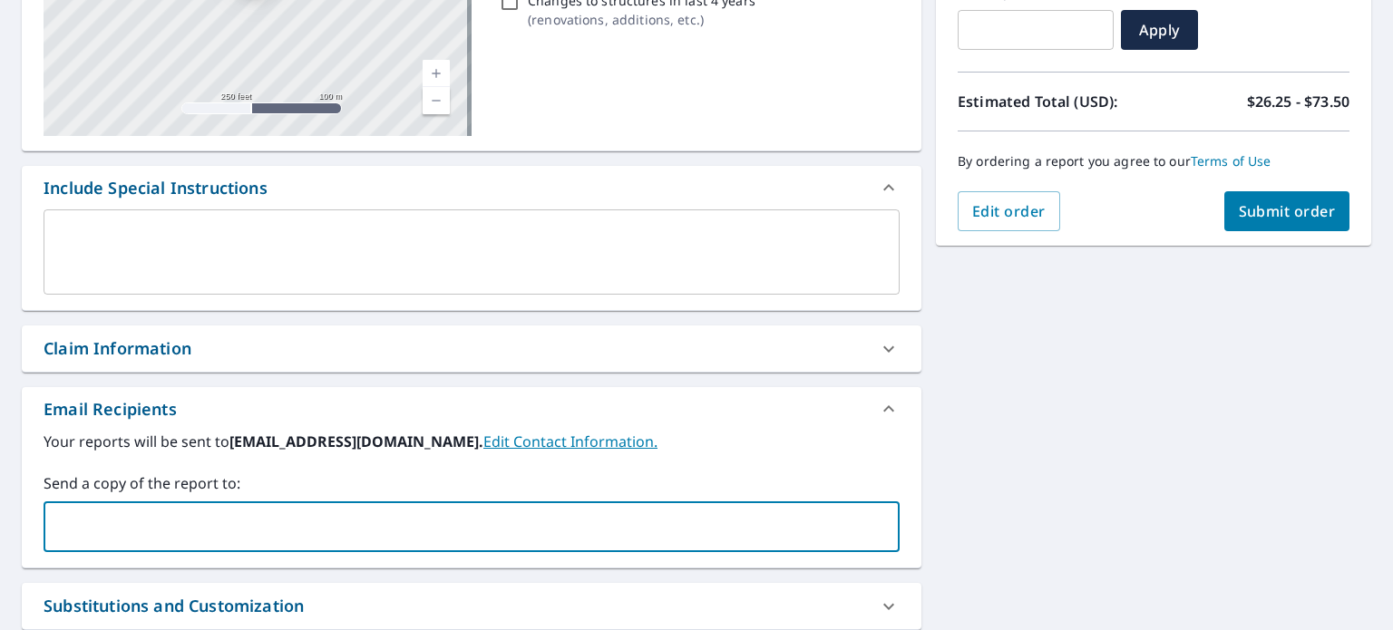
scroll to position [363, 0]
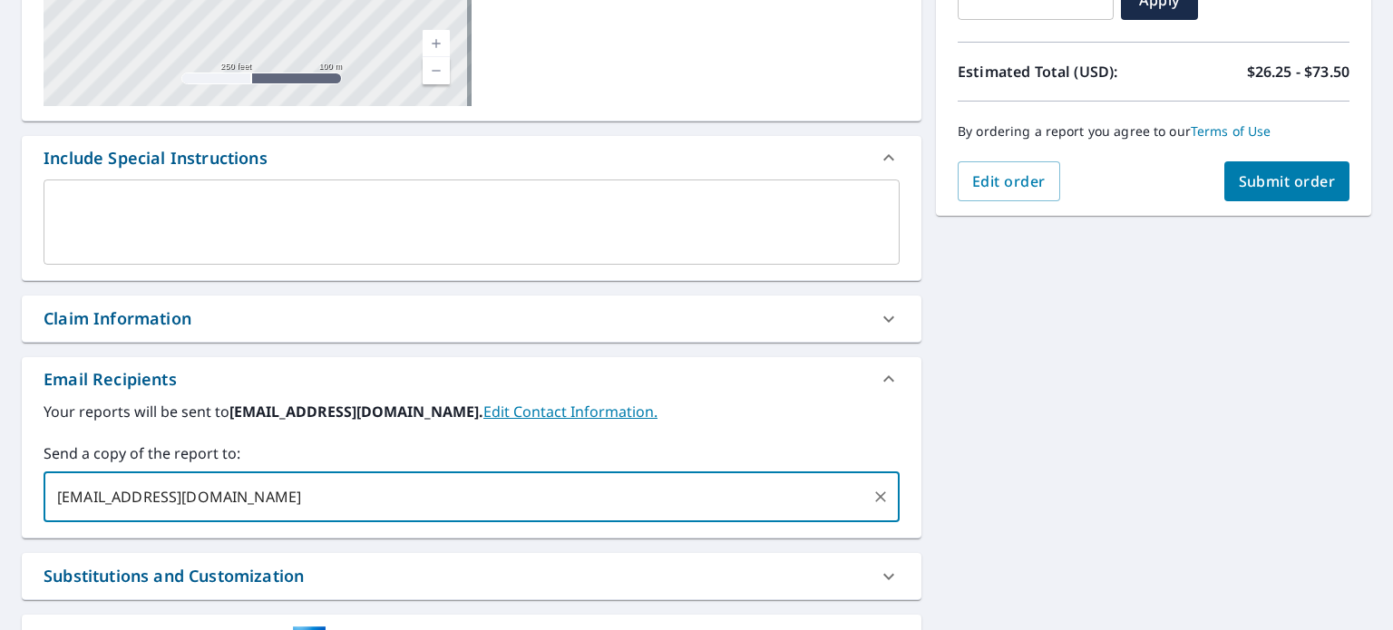
type input "[EMAIL_ADDRESS][DOMAIN_NAME]"
click at [1291, 177] on span "Submit order" at bounding box center [1287, 181] width 97 height 20
checkbox input "true"
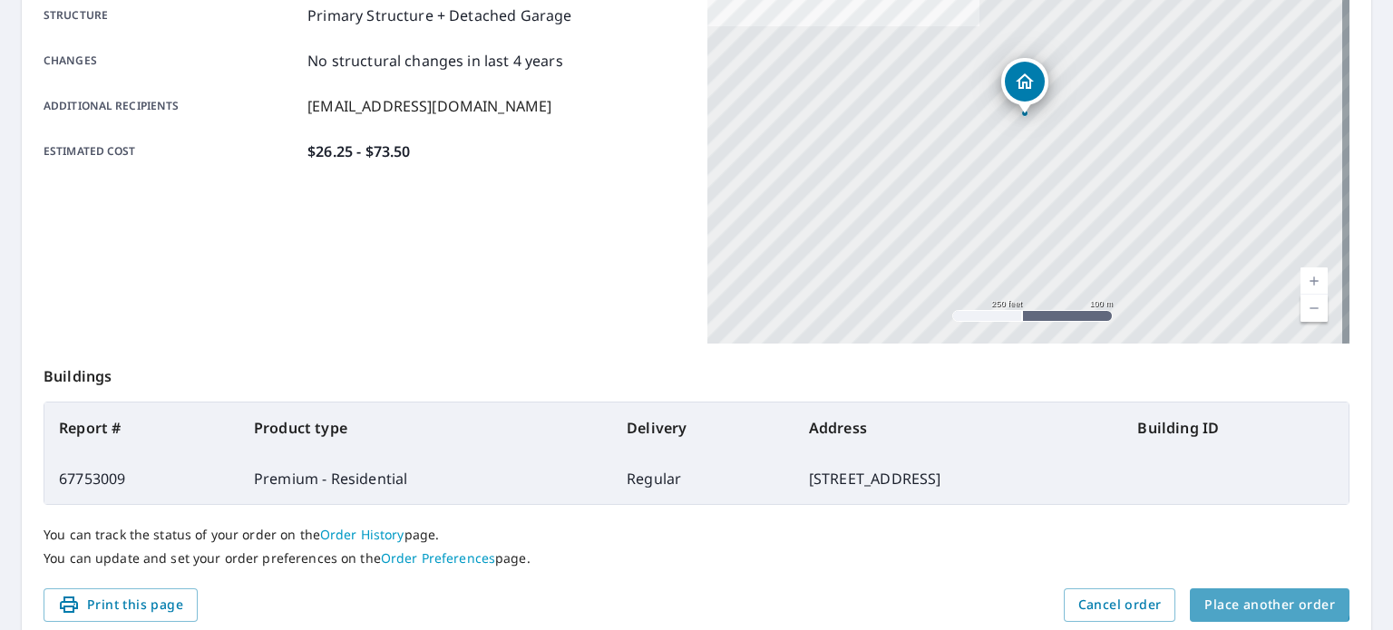
click at [1252, 598] on span "Place another order" at bounding box center [1269, 605] width 131 height 23
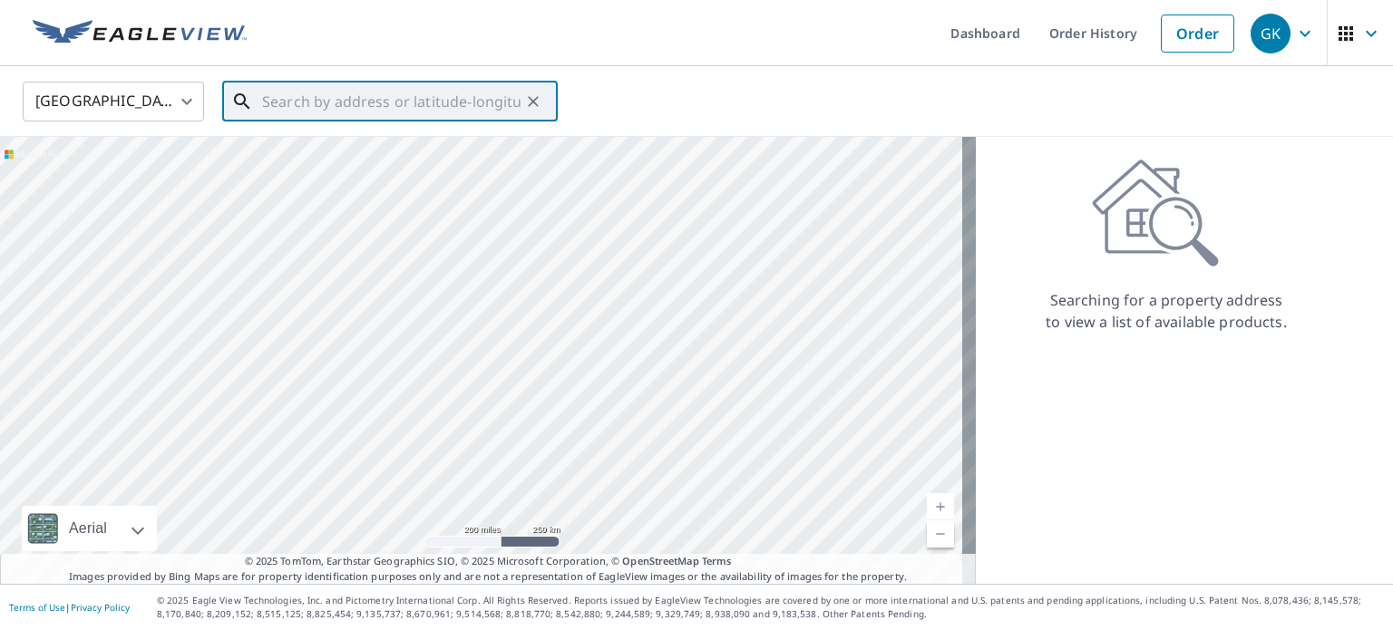
click at [404, 94] on input "text" at bounding box center [391, 101] width 258 height 51
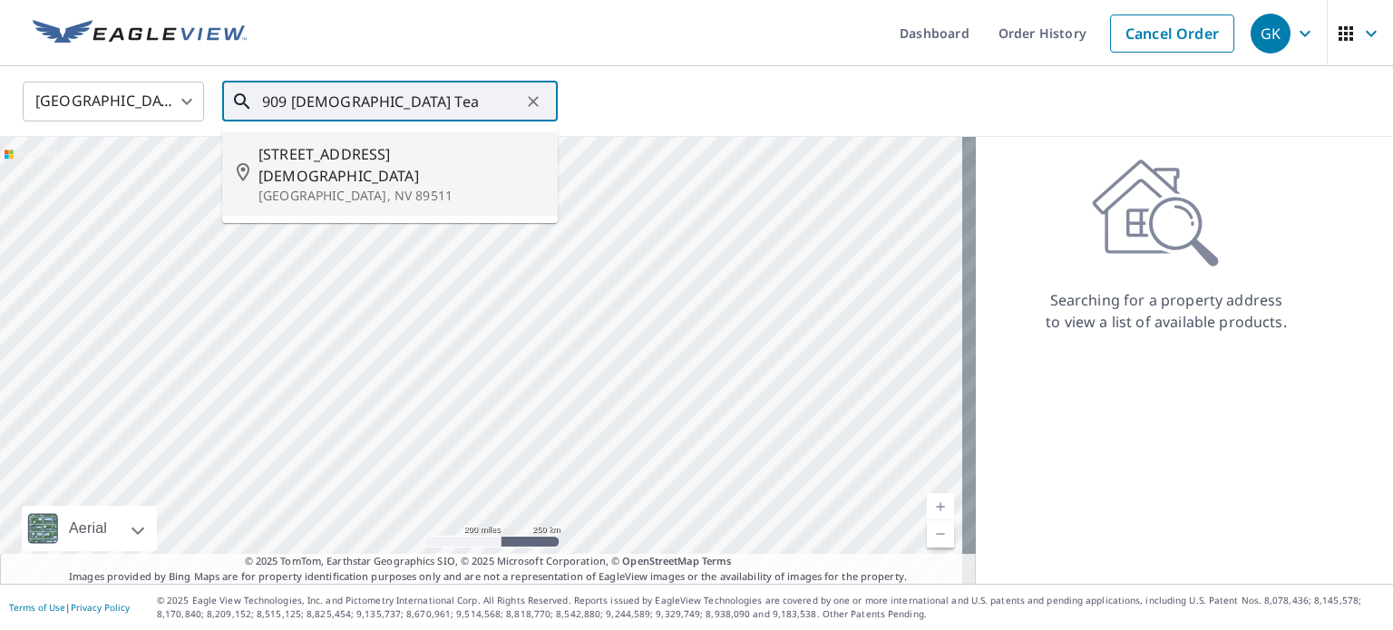
click at [409, 159] on span "[STREET_ADDRESS][DEMOGRAPHIC_DATA]" at bounding box center [400, 165] width 285 height 44
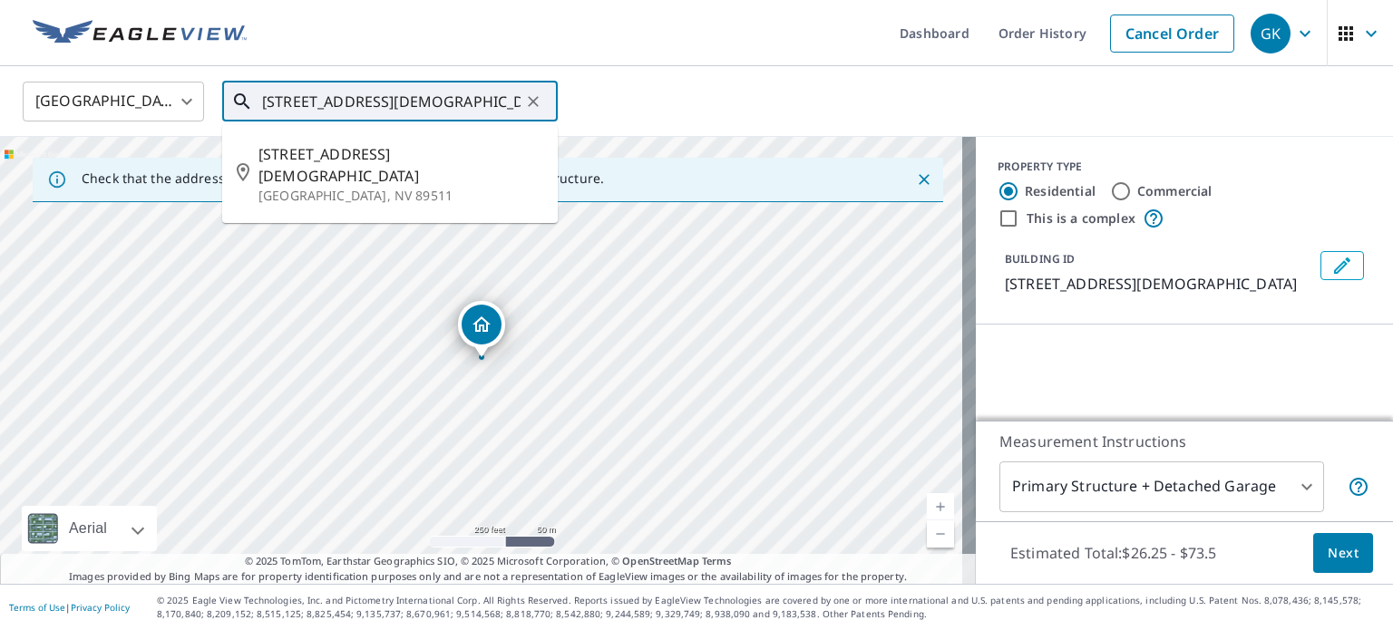
click at [514, 101] on input "[STREET_ADDRESS][DEMOGRAPHIC_DATA]" at bounding box center [391, 101] width 258 height 51
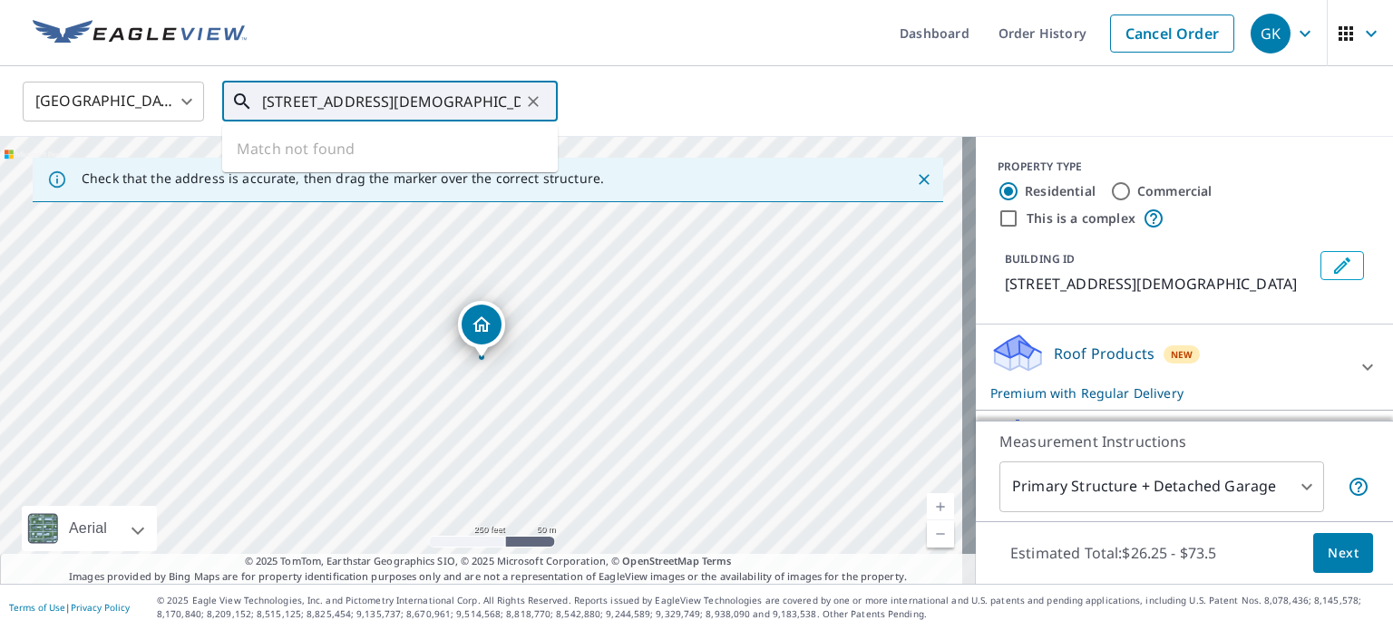
click at [488, 104] on input "[STREET_ADDRESS][DEMOGRAPHIC_DATA]" at bounding box center [391, 101] width 258 height 51
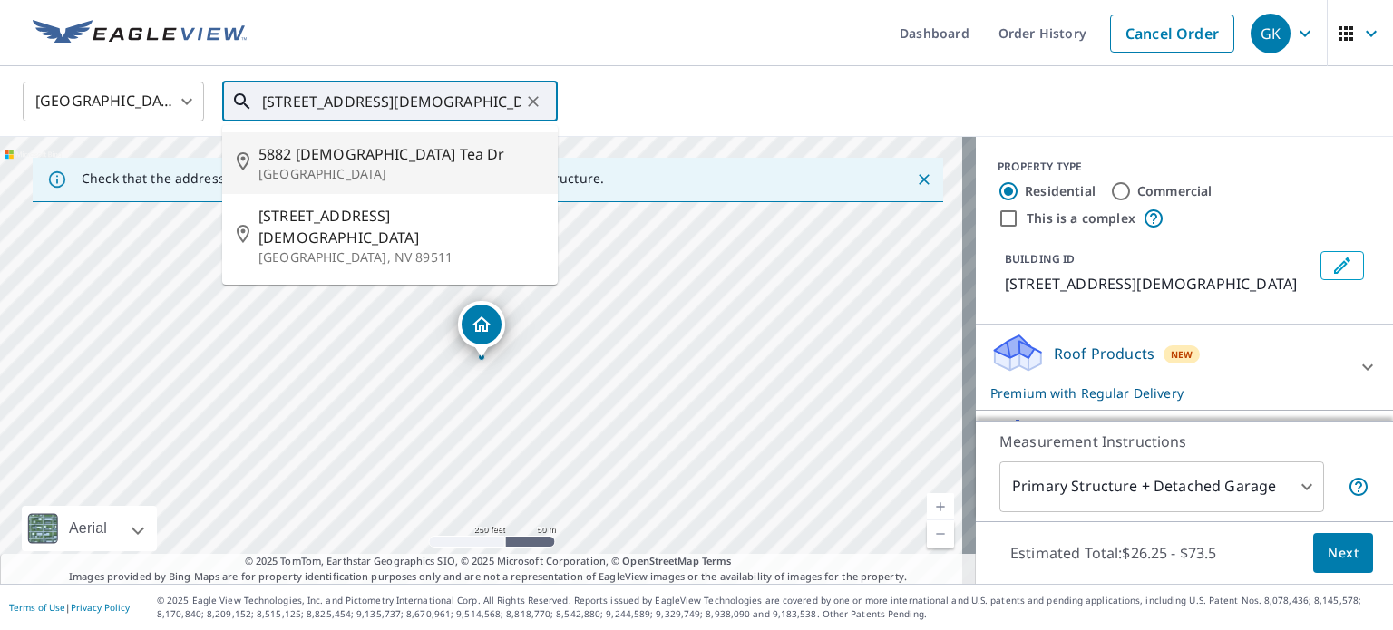
click at [355, 166] on p "[GEOGRAPHIC_DATA]" at bounding box center [400, 174] width 285 height 18
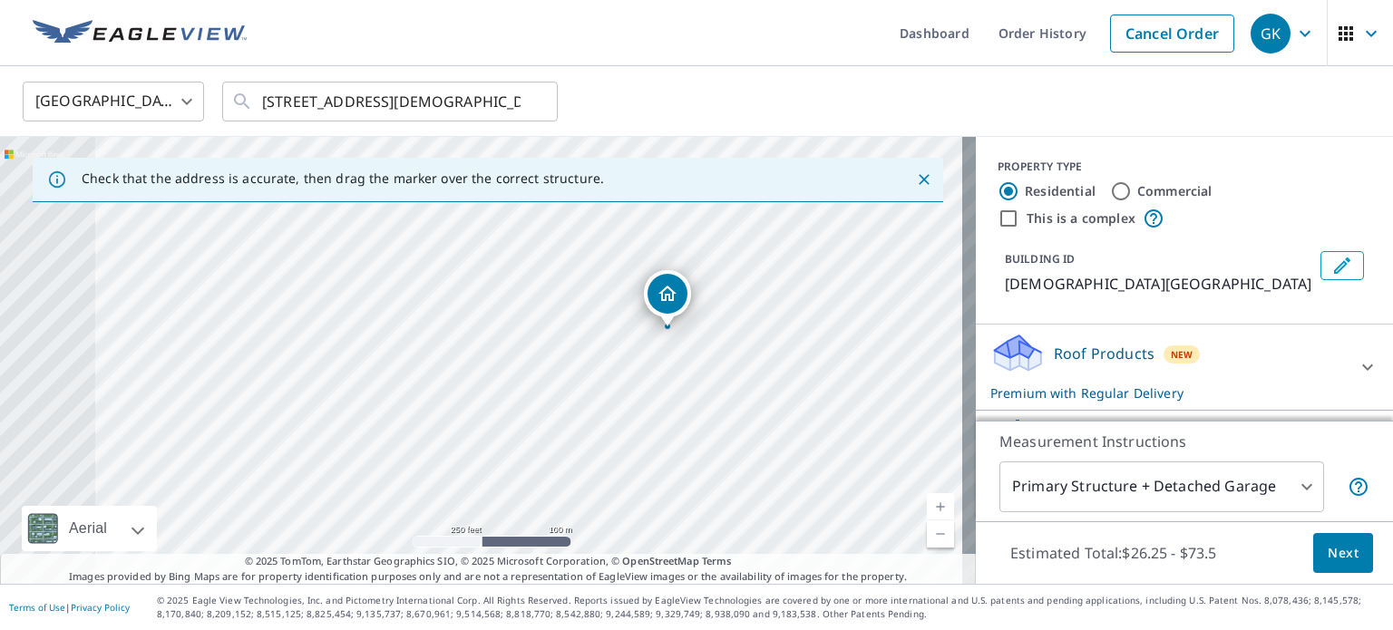
drag, startPoint x: 577, startPoint y: 405, endPoint x: 759, endPoint y: 373, distance: 185.2
click at [761, 373] on div "[DEMOGRAPHIC_DATA] Tea [GEOGRAPHIC_DATA]" at bounding box center [488, 360] width 976 height 447
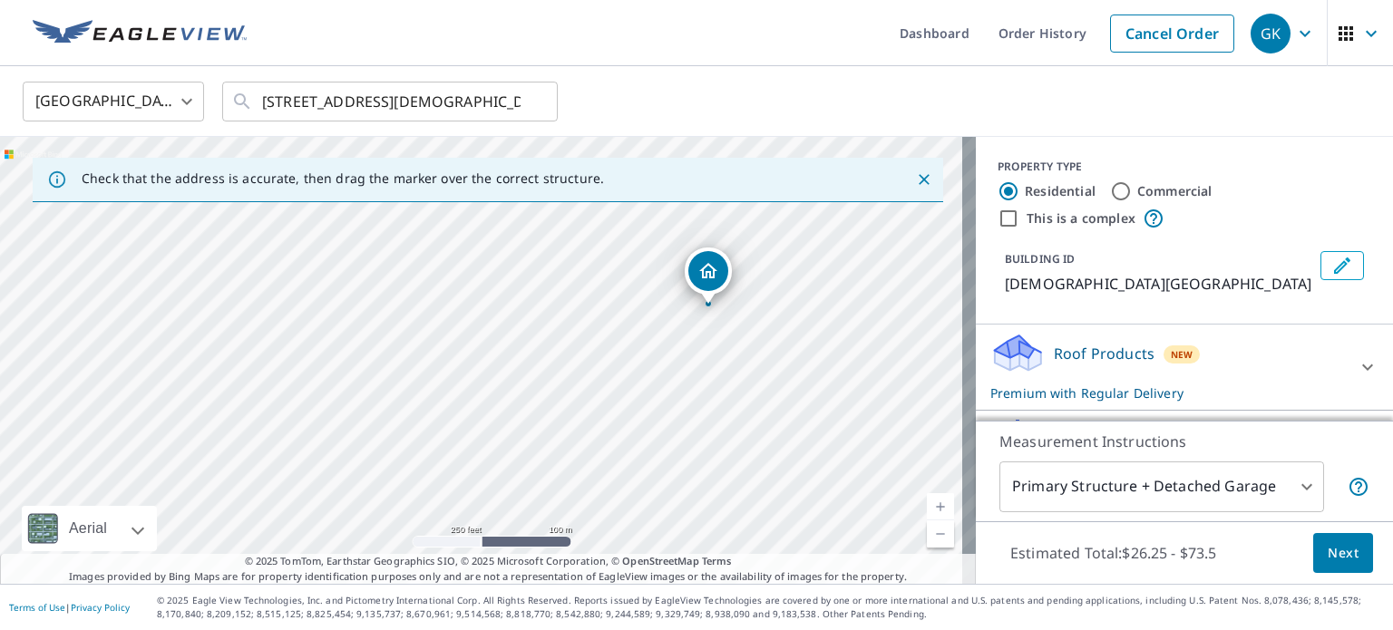
drag, startPoint x: 716, startPoint y: 341, endPoint x: 758, endPoint y: 320, distance: 47.5
click at [758, 320] on div "[DEMOGRAPHIC_DATA] Tea [GEOGRAPHIC_DATA]" at bounding box center [488, 360] width 976 height 447
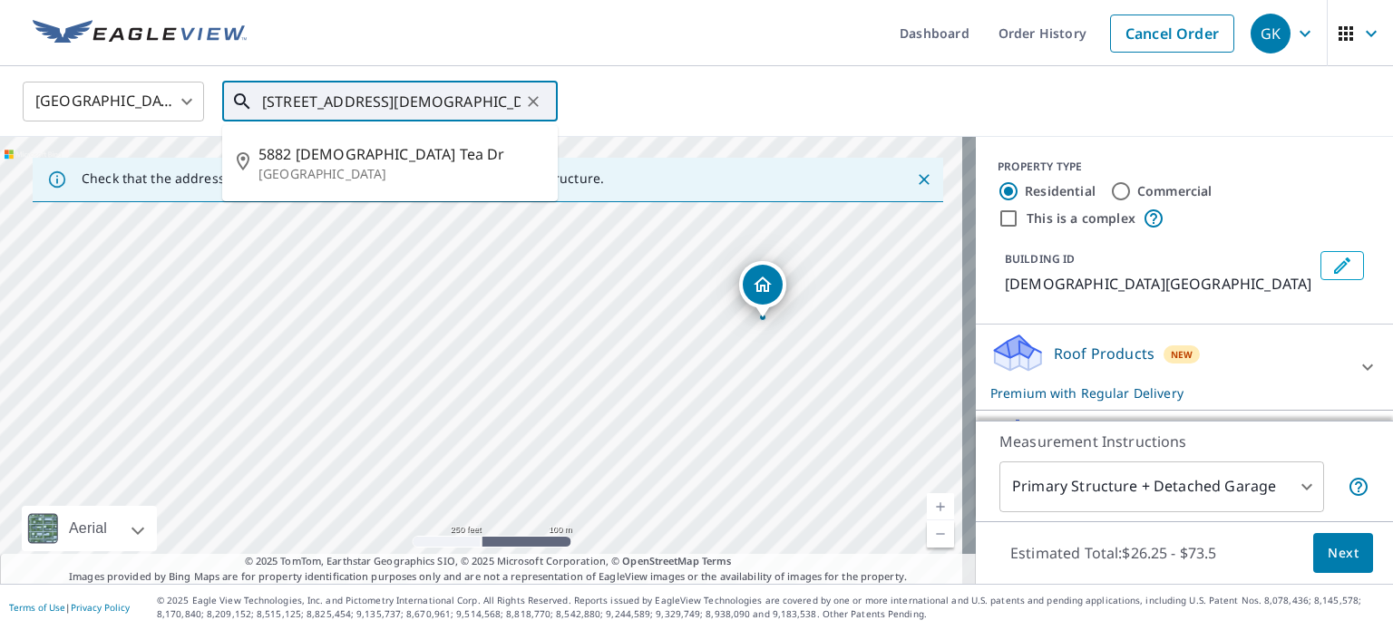
click at [297, 101] on input "[STREET_ADDRESS][DEMOGRAPHIC_DATA]" at bounding box center [391, 101] width 258 height 51
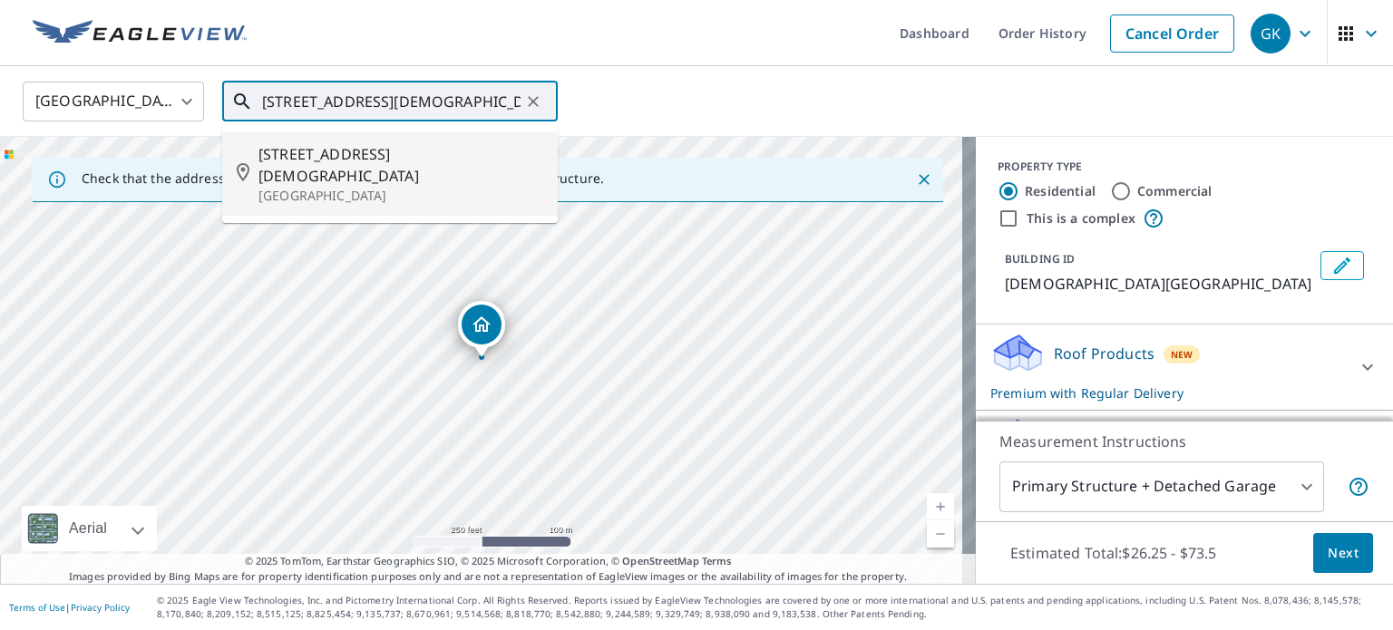
click at [332, 143] on span "[STREET_ADDRESS][DEMOGRAPHIC_DATA]" at bounding box center [400, 165] width 285 height 44
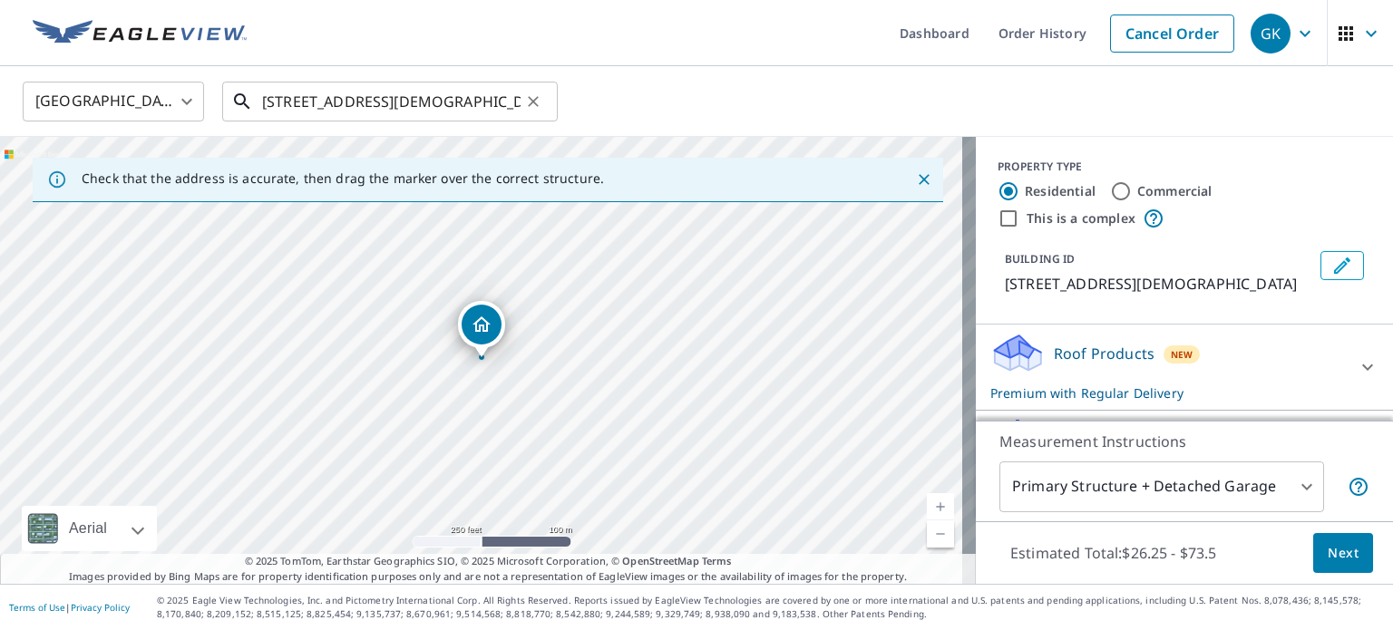
click at [447, 102] on input "[STREET_ADDRESS][DEMOGRAPHIC_DATA]" at bounding box center [391, 101] width 258 height 51
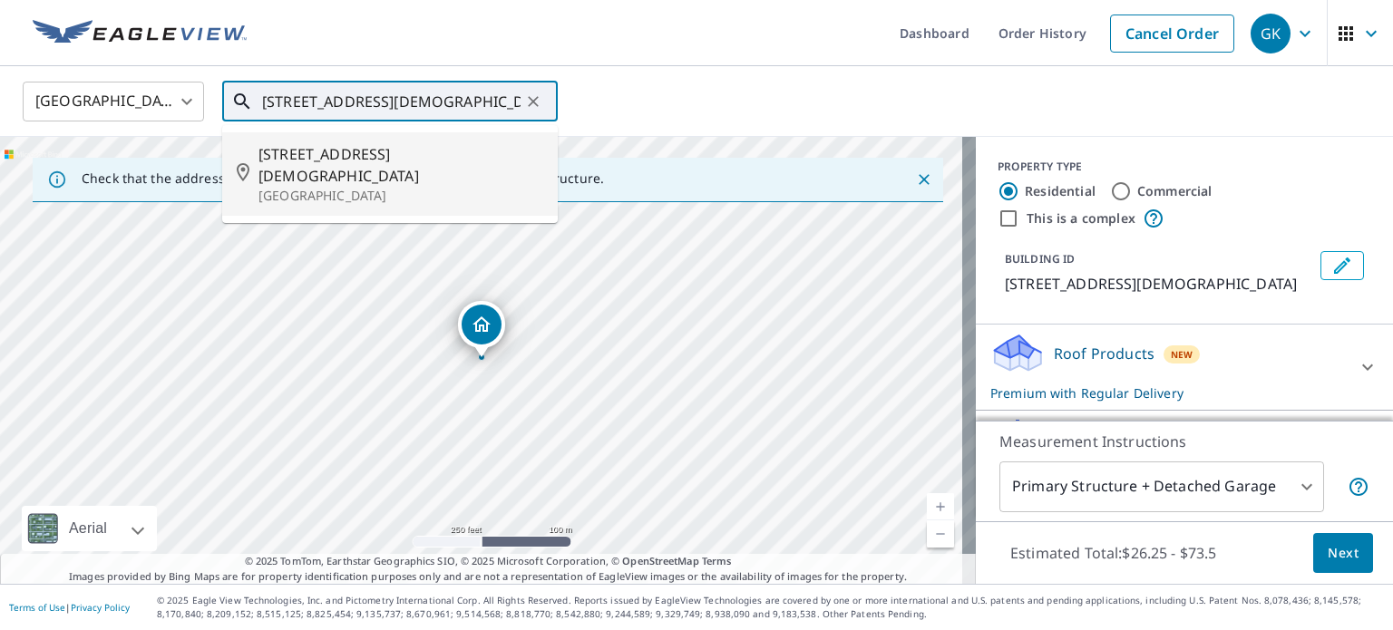
click at [516, 100] on input "[STREET_ADDRESS][DEMOGRAPHIC_DATA][PERSON_NAME]" at bounding box center [391, 101] width 258 height 51
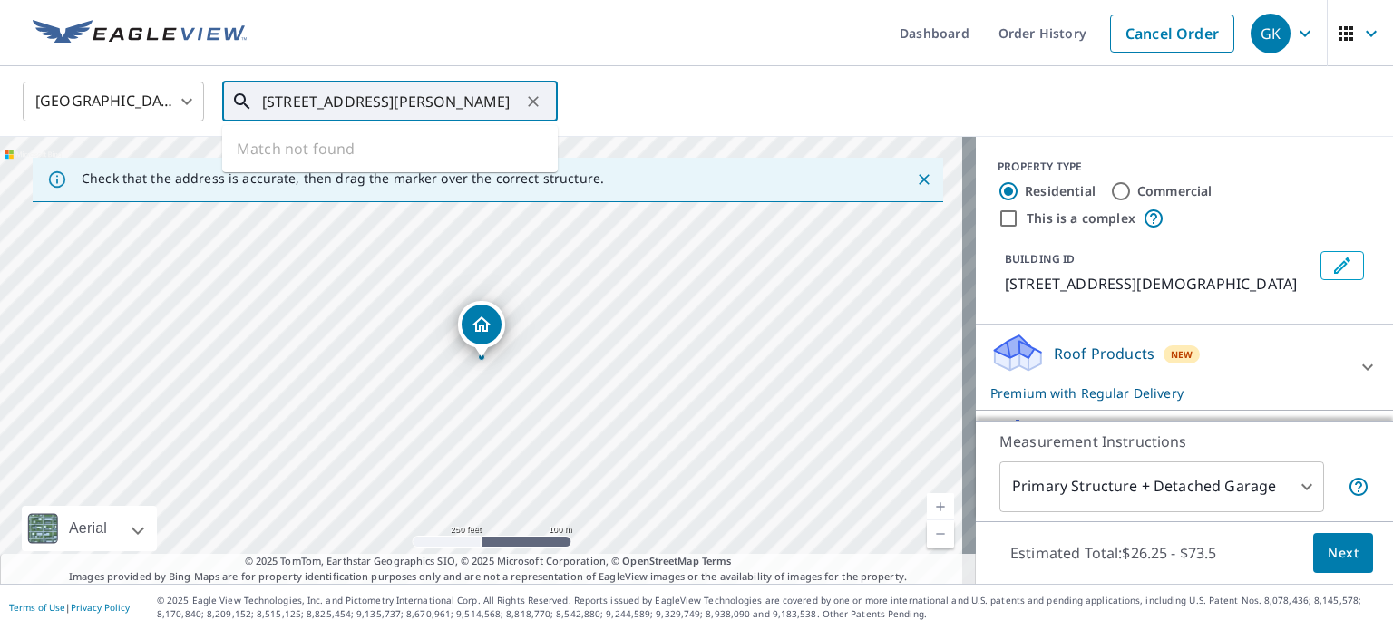
click at [502, 93] on input "[STREET_ADDRESS][PERSON_NAME]" at bounding box center [391, 101] width 258 height 51
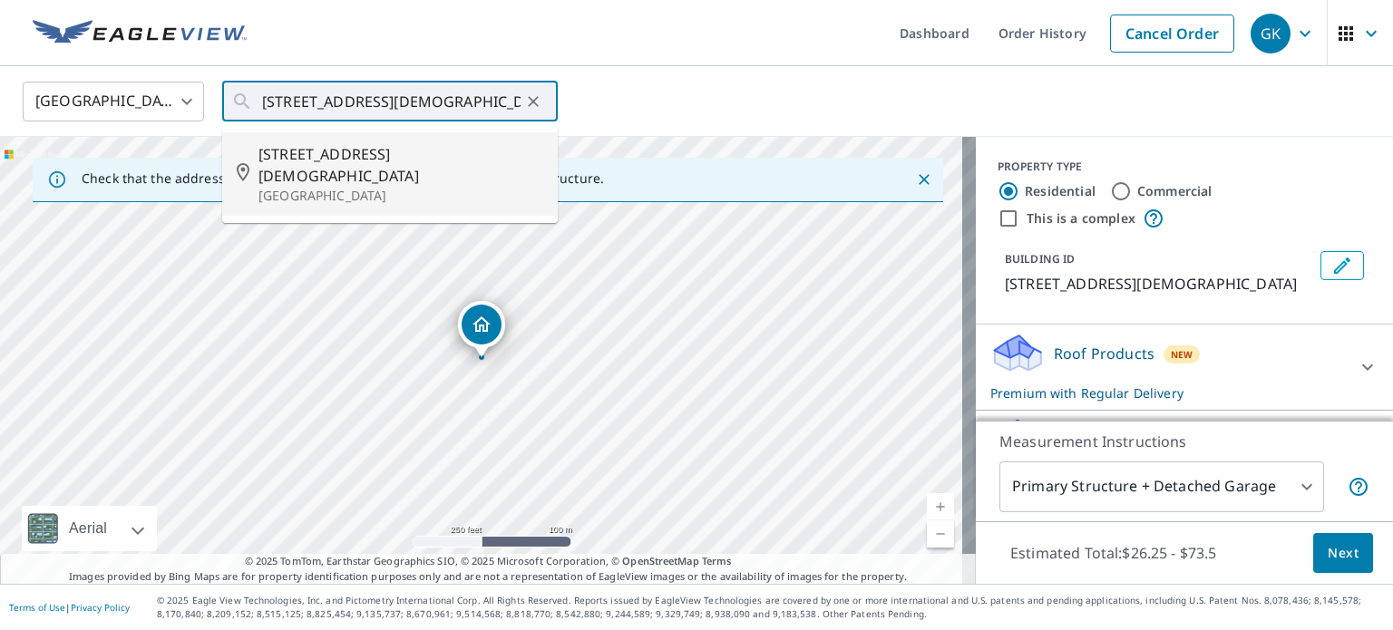
type input "[STREET_ADDRESS][DEMOGRAPHIC_DATA]"
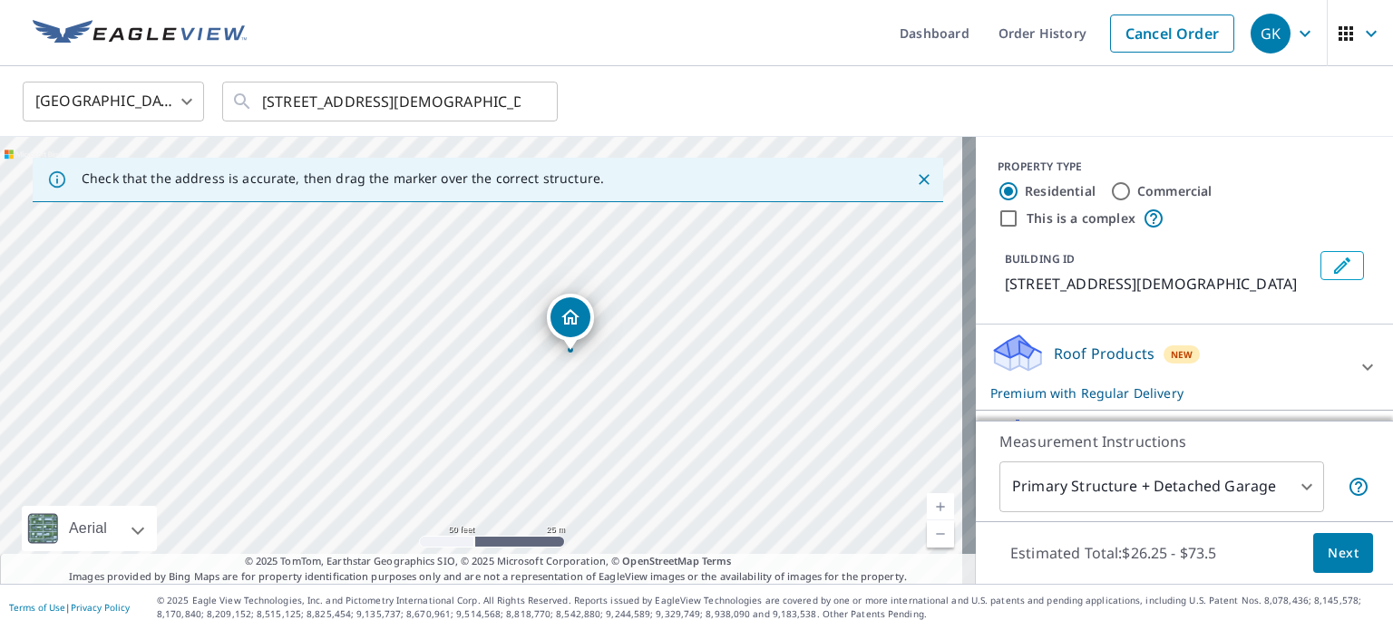
drag, startPoint x: 475, startPoint y: 375, endPoint x: 432, endPoint y: 384, distance: 44.3
click at [432, 384] on div "[STREET_ADDRESS][DEMOGRAPHIC_DATA]" at bounding box center [488, 360] width 976 height 447
drag, startPoint x: 560, startPoint y: 355, endPoint x: 619, endPoint y: 306, distance: 77.3
click at [619, 306] on div "[STREET_ADDRESS][DEMOGRAPHIC_DATA]" at bounding box center [488, 360] width 976 height 447
drag, startPoint x: 407, startPoint y: 347, endPoint x: 592, endPoint y: 315, distance: 187.9
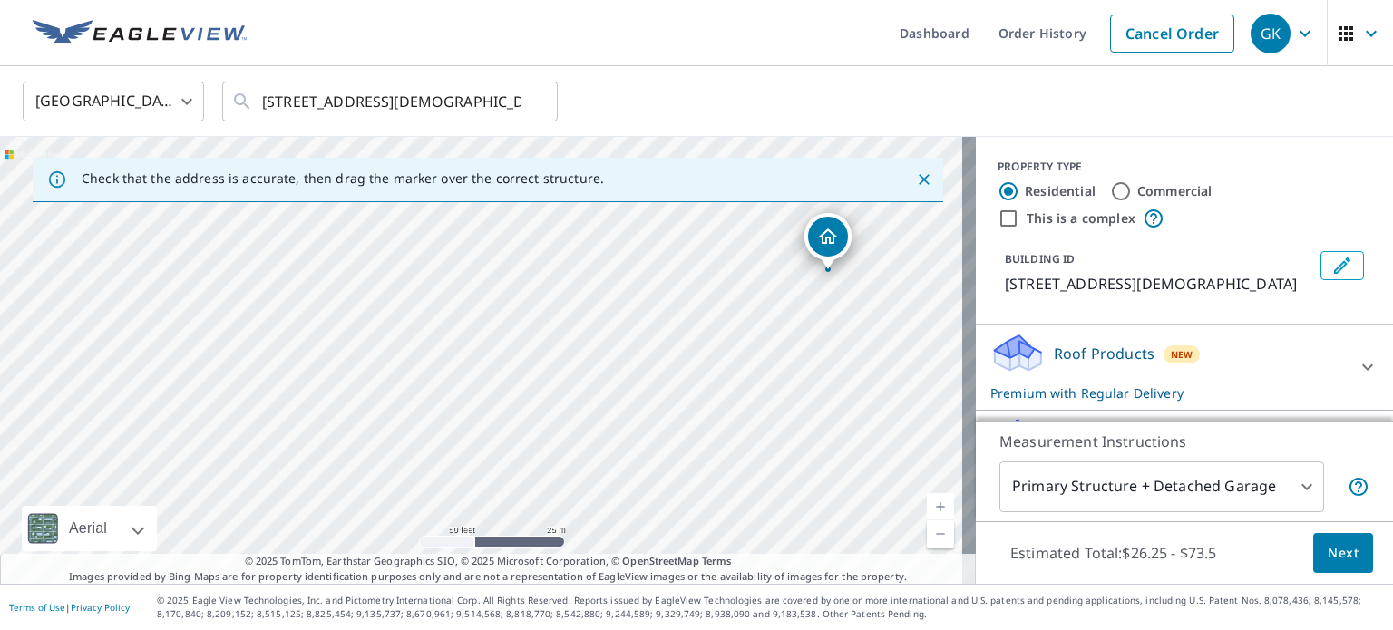
click at [592, 315] on div "[STREET_ADDRESS][DEMOGRAPHIC_DATA]" at bounding box center [488, 360] width 976 height 447
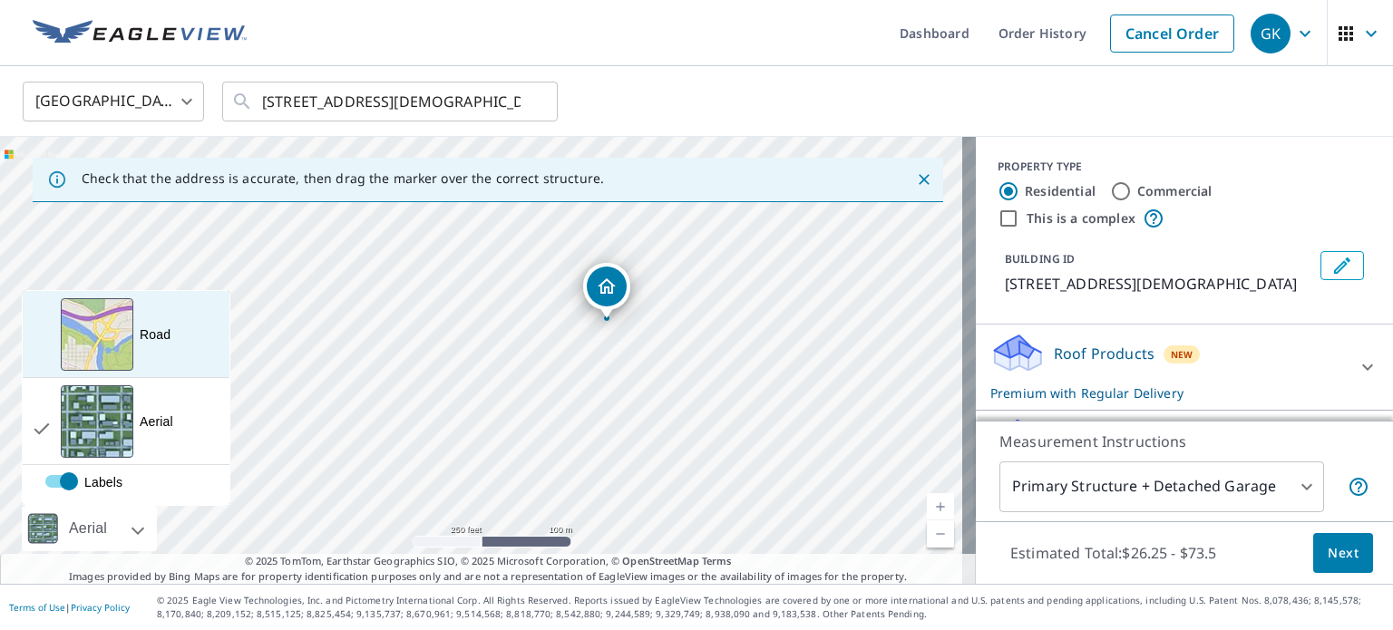
click at [137, 352] on div "Road A standard road map" at bounding box center [126, 334] width 207 height 87
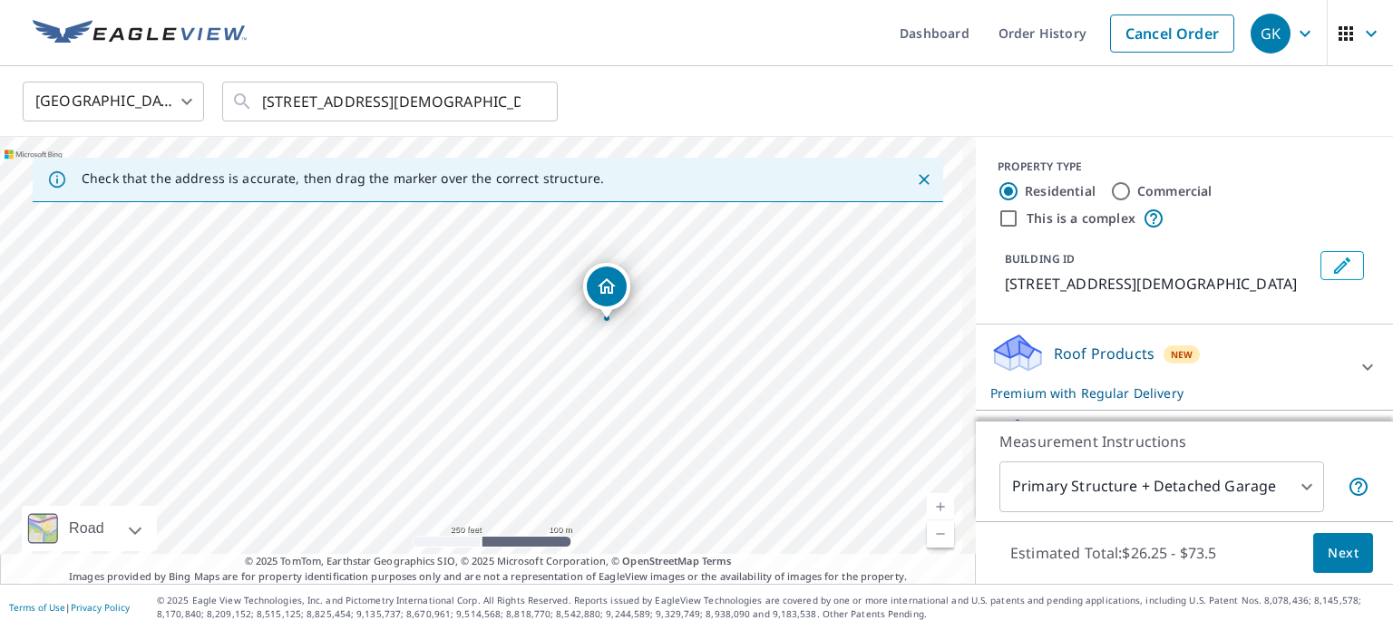
click at [598, 341] on div "[STREET_ADDRESS][DEMOGRAPHIC_DATA]" at bounding box center [488, 360] width 976 height 447
click at [475, 378] on div "[STREET_ADDRESS][DEMOGRAPHIC_DATA]" at bounding box center [488, 360] width 976 height 447
drag, startPoint x: 395, startPoint y: 385, endPoint x: 560, endPoint y: 365, distance: 165.3
click at [560, 365] on div "[STREET_ADDRESS][DEMOGRAPHIC_DATA]" at bounding box center [488, 360] width 976 height 447
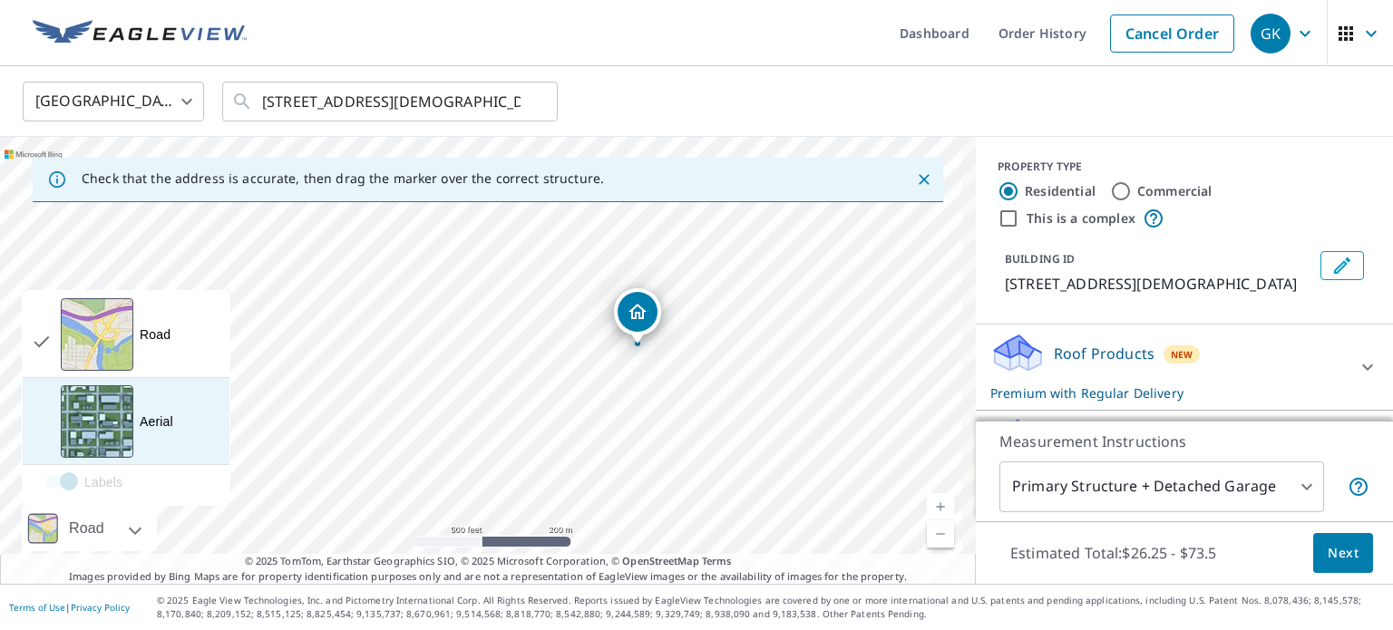
click at [161, 422] on div "Aerial" at bounding box center [157, 422] width 34 height 18
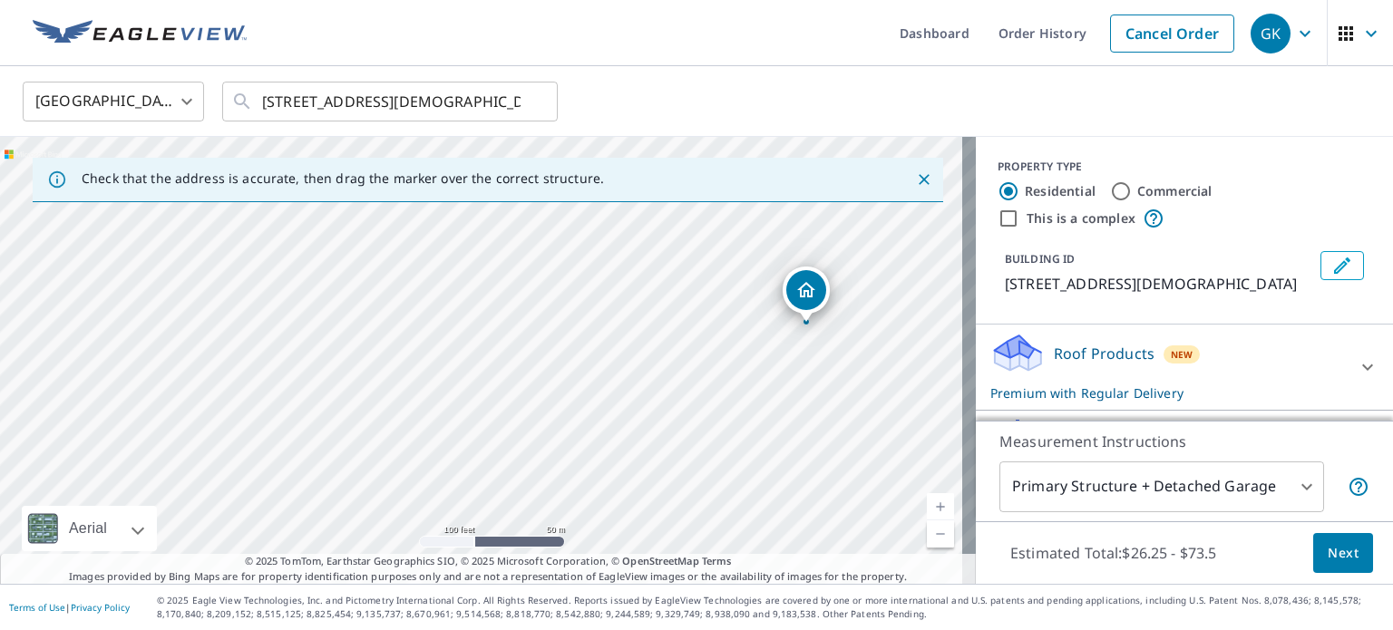
drag, startPoint x: 515, startPoint y: 352, endPoint x: 326, endPoint y: 405, distance: 196.1
click at [326, 405] on div "[STREET_ADDRESS][DEMOGRAPHIC_DATA]" at bounding box center [488, 360] width 976 height 447
drag, startPoint x: 453, startPoint y: 343, endPoint x: 243, endPoint y: 421, distance: 224.4
click at [243, 421] on div "[STREET_ADDRESS][DEMOGRAPHIC_DATA]" at bounding box center [488, 360] width 976 height 447
drag, startPoint x: 370, startPoint y: 398, endPoint x: 502, endPoint y: 331, distance: 147.6
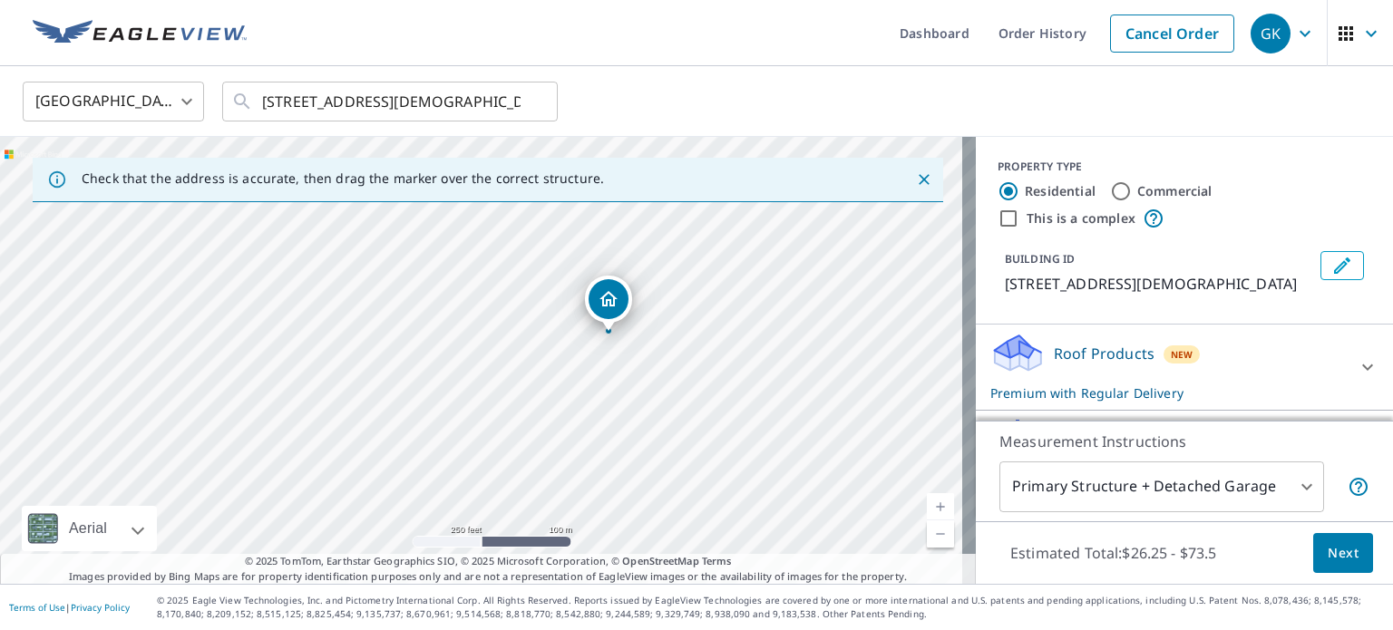
click at [502, 331] on div "[STREET_ADDRESS][DEMOGRAPHIC_DATA]" at bounding box center [488, 360] width 976 height 447
click at [511, 308] on div "[STREET_ADDRESS][DEMOGRAPHIC_DATA]" at bounding box center [488, 360] width 976 height 447
click at [406, 99] on input "[STREET_ADDRESS][DEMOGRAPHIC_DATA]" at bounding box center [391, 101] width 258 height 51
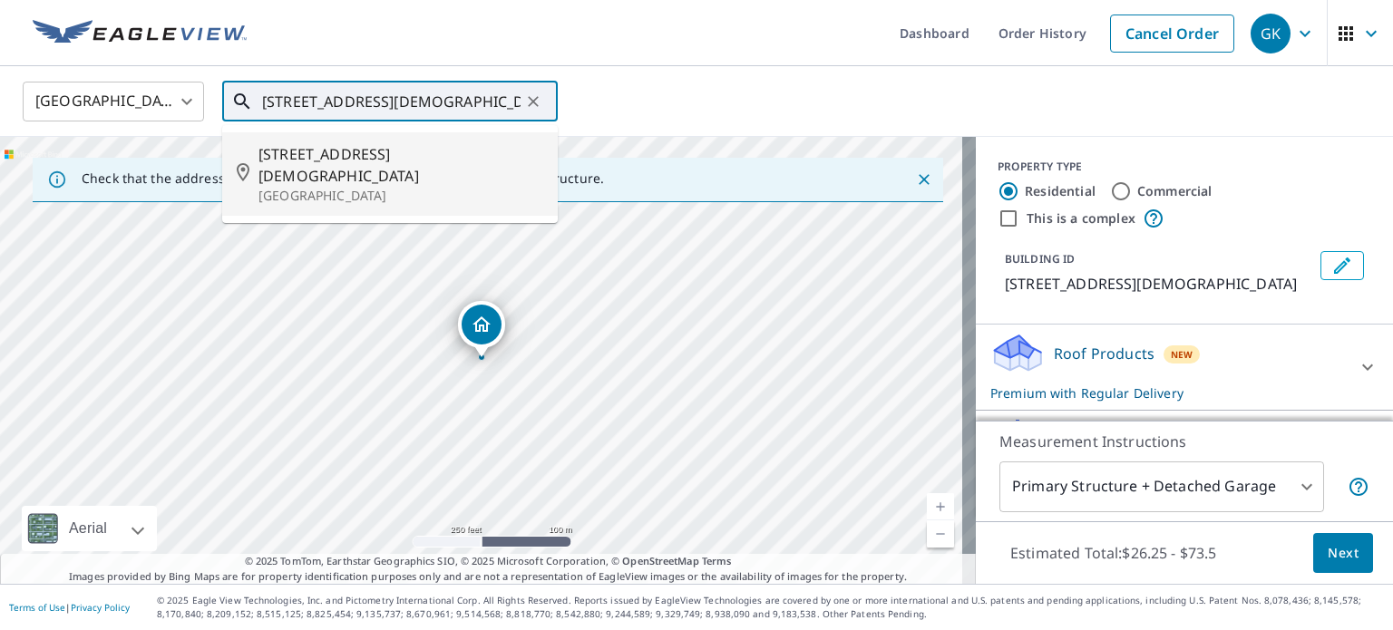
click at [388, 162] on span "[STREET_ADDRESS][DEMOGRAPHIC_DATA]" at bounding box center [400, 165] width 285 height 44
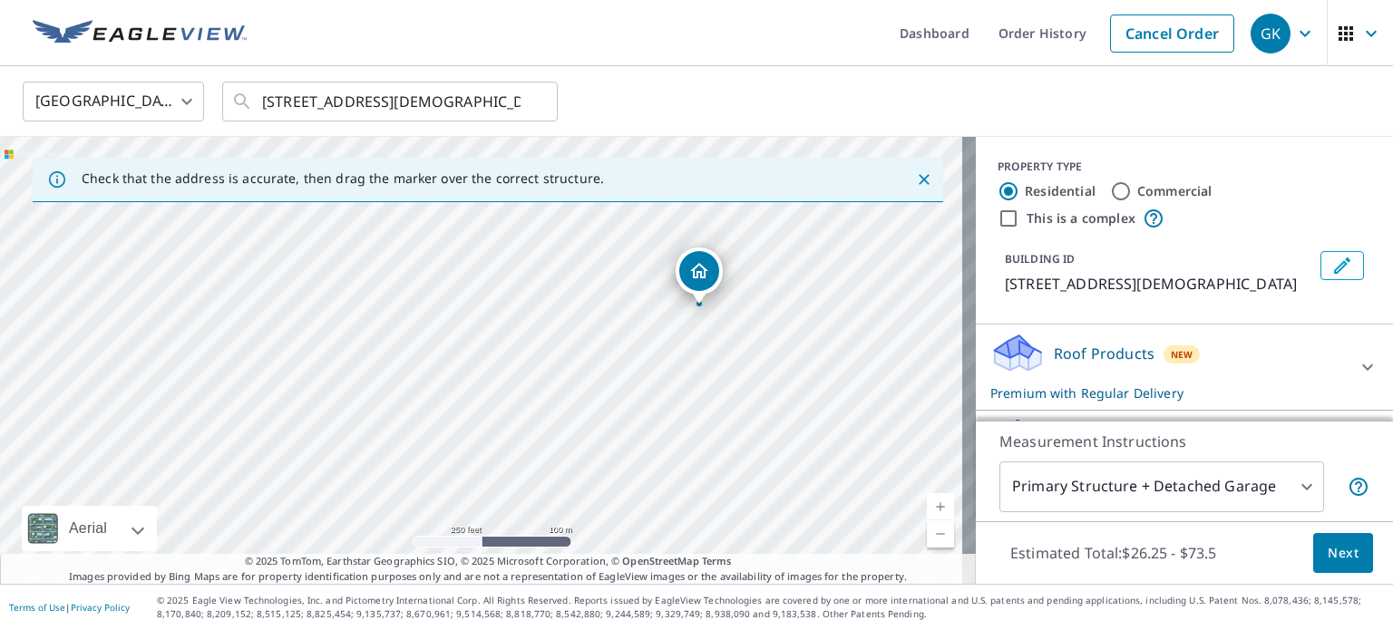
drag, startPoint x: 395, startPoint y: 336, endPoint x: 635, endPoint y: 279, distance: 246.2
click at [633, 279] on div "[STREET_ADDRESS][DEMOGRAPHIC_DATA]" at bounding box center [488, 360] width 976 height 447
drag, startPoint x: 589, startPoint y: 346, endPoint x: 646, endPoint y: 304, distance: 71.3
click at [646, 304] on div "[STREET_ADDRESS][DEMOGRAPHIC_DATA]" at bounding box center [488, 360] width 976 height 447
click at [1339, 34] on icon "button" at bounding box center [1346, 33] width 15 height 15
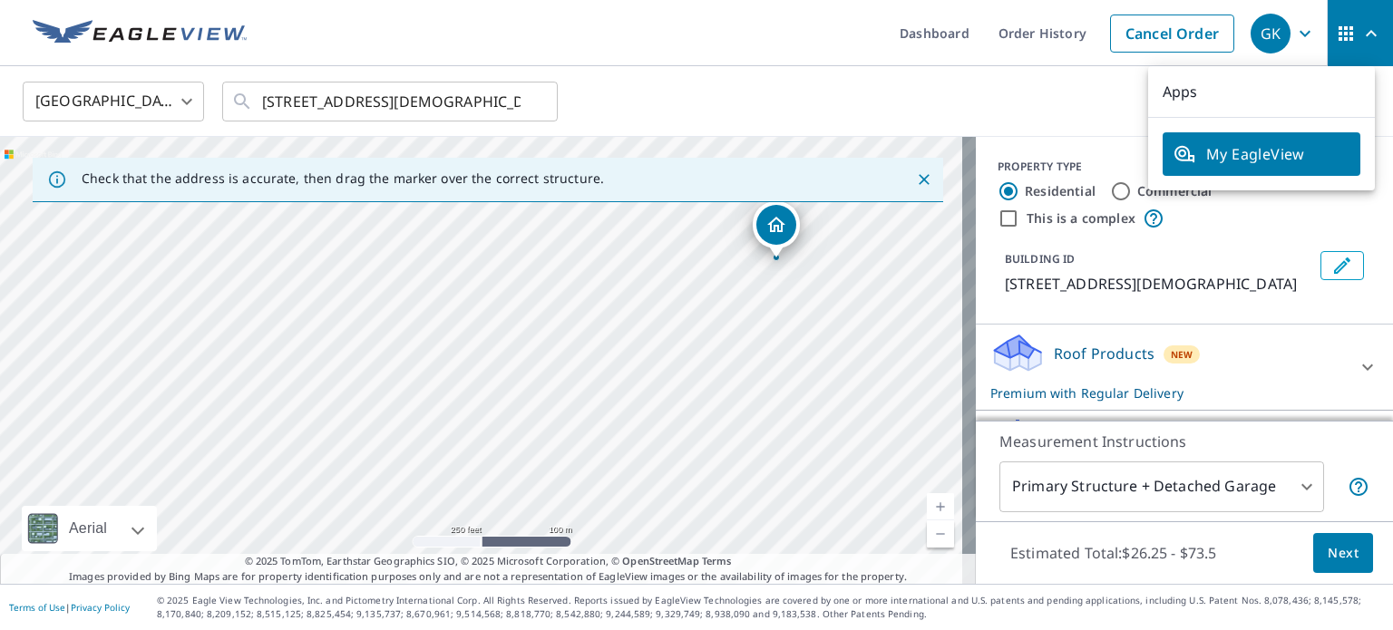
click at [994, 91] on div "[GEOGRAPHIC_DATA] [GEOGRAPHIC_DATA] ​ [STREET_ADDRESS][DEMOGRAPHIC_DATA] ​" at bounding box center [690, 101] width 1362 height 43
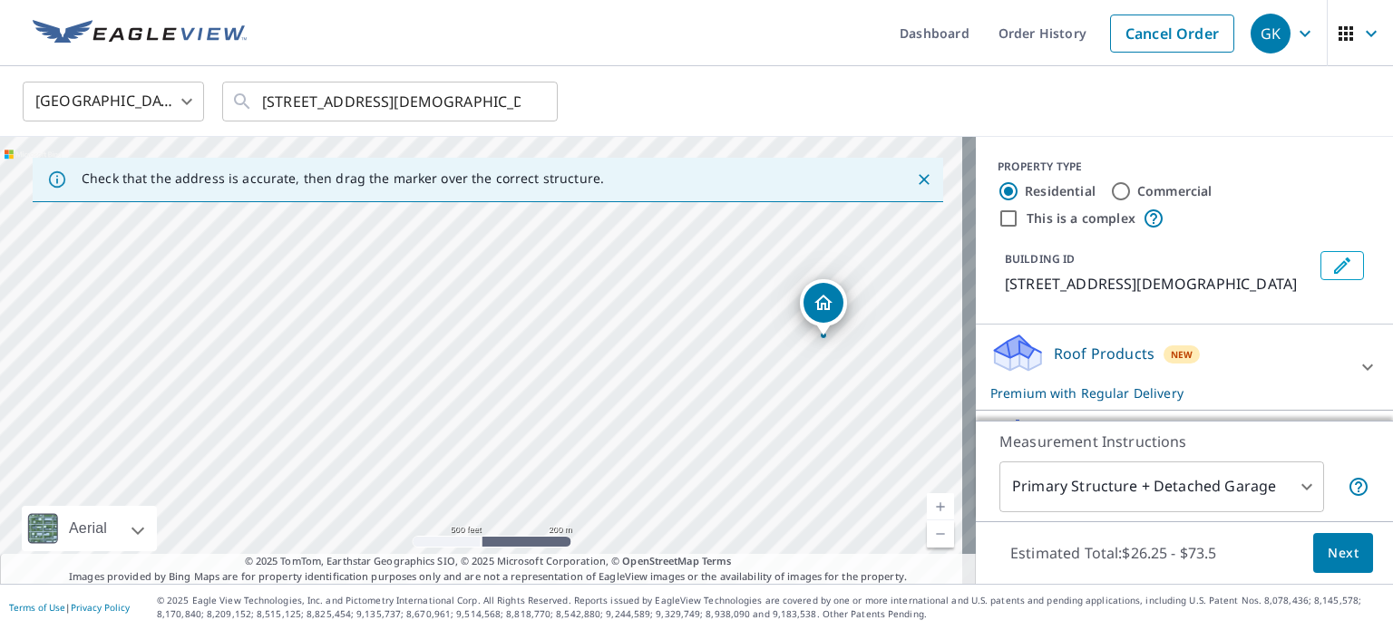
click at [1236, 336] on div "Roof Products New Premium with Regular Delivery" at bounding box center [1168, 367] width 356 height 71
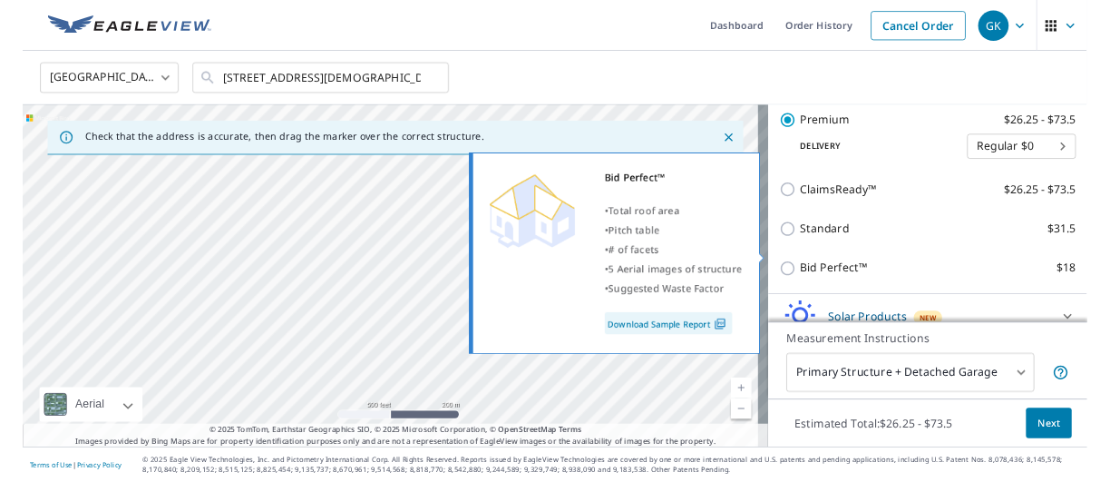
scroll to position [352, 0]
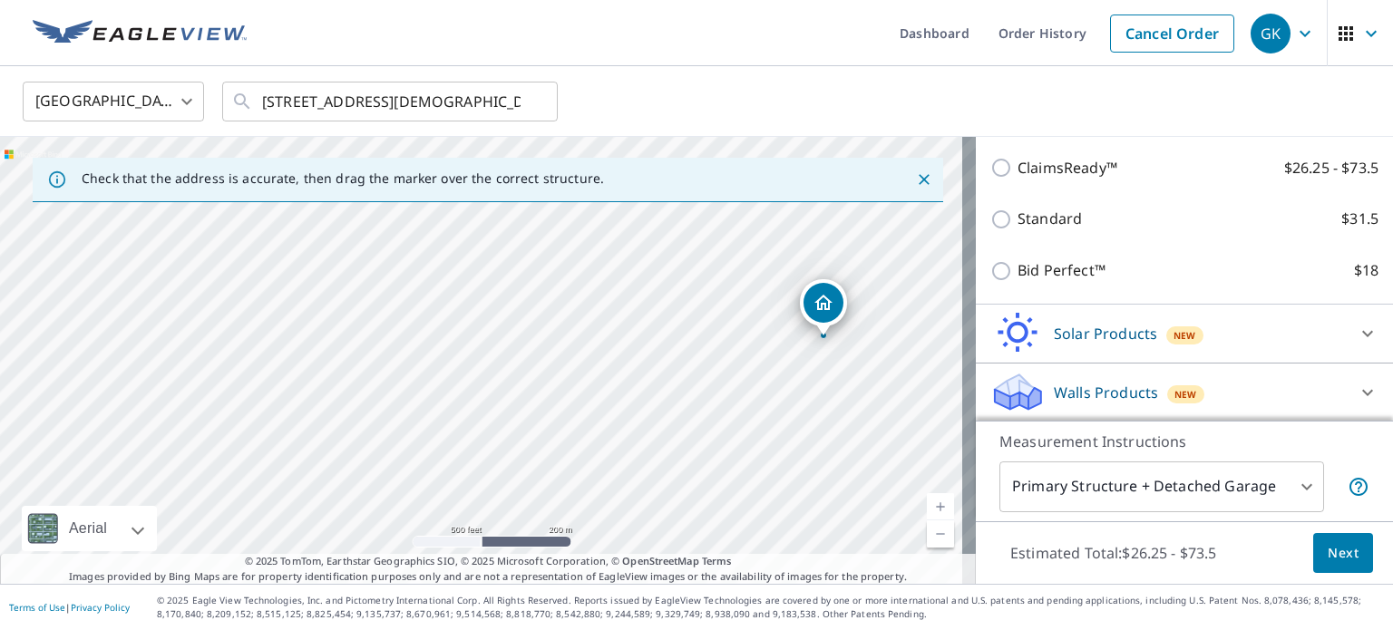
click at [1319, 443] on p "Measurement Instructions" at bounding box center [1184, 442] width 370 height 22
click at [856, 602] on p "© 2025 Eagle View Technologies, Inc. and Pictometry International Corp. All Rig…" at bounding box center [770, 607] width 1227 height 27
click at [776, 101] on div "[GEOGRAPHIC_DATA] [GEOGRAPHIC_DATA] ​ [STREET_ADDRESS][DEMOGRAPHIC_DATA] ​" at bounding box center [690, 101] width 1362 height 43
click at [726, 102] on div "[GEOGRAPHIC_DATA] [GEOGRAPHIC_DATA] ​ [STREET_ADDRESS][DEMOGRAPHIC_DATA] ​" at bounding box center [690, 101] width 1362 height 43
click at [1037, 108] on div "[GEOGRAPHIC_DATA] [GEOGRAPHIC_DATA] ​ [STREET_ADDRESS][DEMOGRAPHIC_DATA] ​" at bounding box center [690, 101] width 1362 height 43
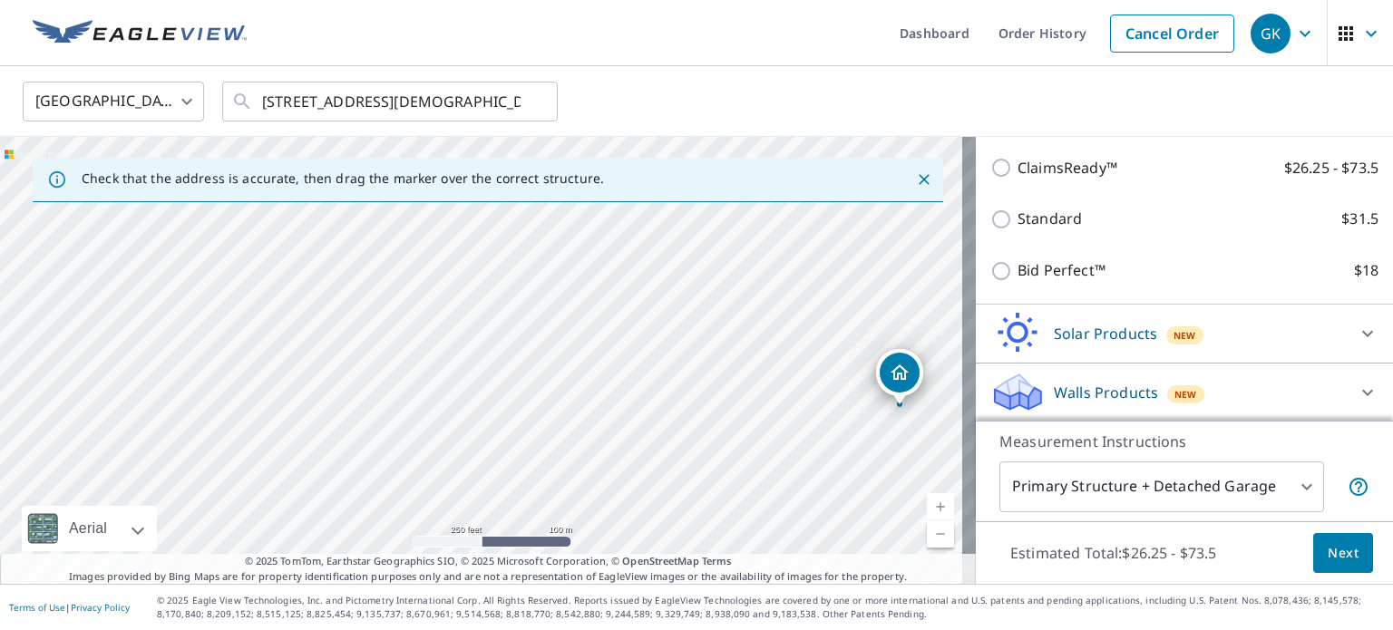
click at [916, 612] on p "© 2025 Eagle View Technologies, Inc. and Pictometry International Corp. All Rig…" at bounding box center [770, 607] width 1227 height 27
click at [999, 113] on div "[GEOGRAPHIC_DATA] [GEOGRAPHIC_DATA] ​ [STREET_ADDRESS][DEMOGRAPHIC_DATA] ​" at bounding box center [690, 101] width 1362 height 43
click at [738, 97] on div "[GEOGRAPHIC_DATA] [GEOGRAPHIC_DATA] ​ [STREET_ADDRESS][DEMOGRAPHIC_DATA] ​" at bounding box center [690, 101] width 1362 height 43
click at [682, 26] on ul "Dashboard Order History Cancel Order" at bounding box center [751, 33] width 986 height 66
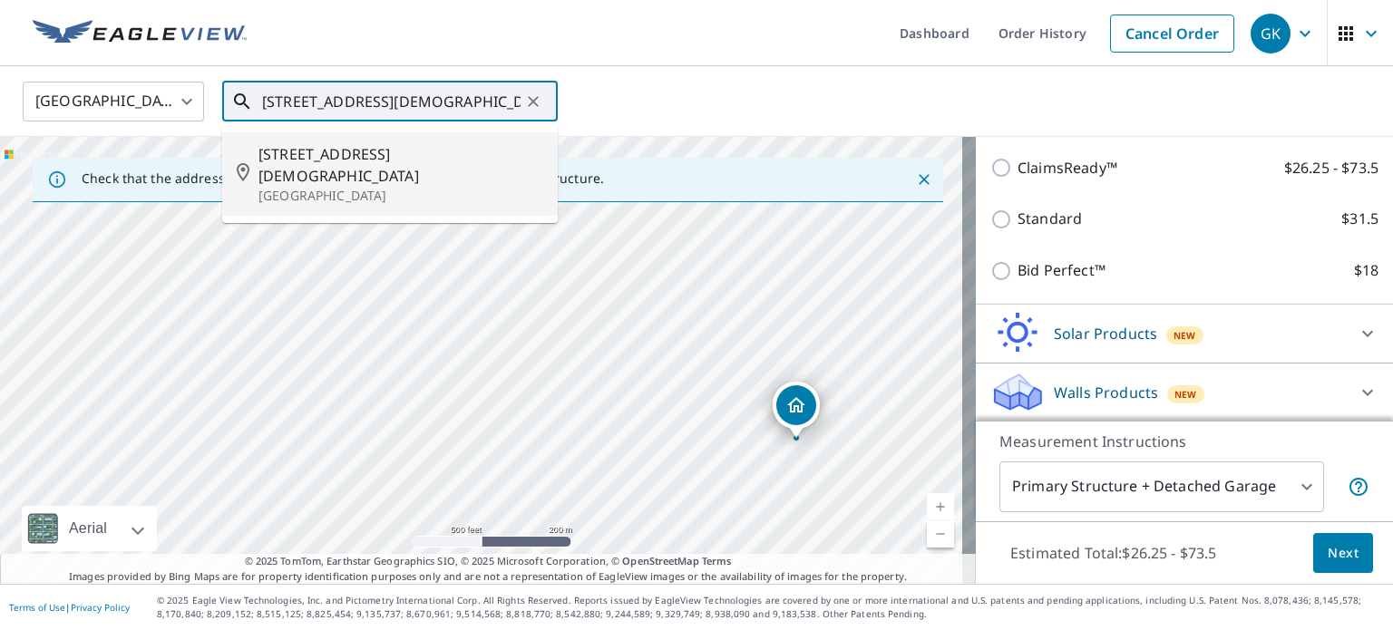
click at [446, 101] on input "[STREET_ADDRESS][DEMOGRAPHIC_DATA]" at bounding box center [391, 101] width 258 height 51
click at [395, 155] on span "[STREET_ADDRESS][DEMOGRAPHIC_DATA]" at bounding box center [400, 165] width 285 height 44
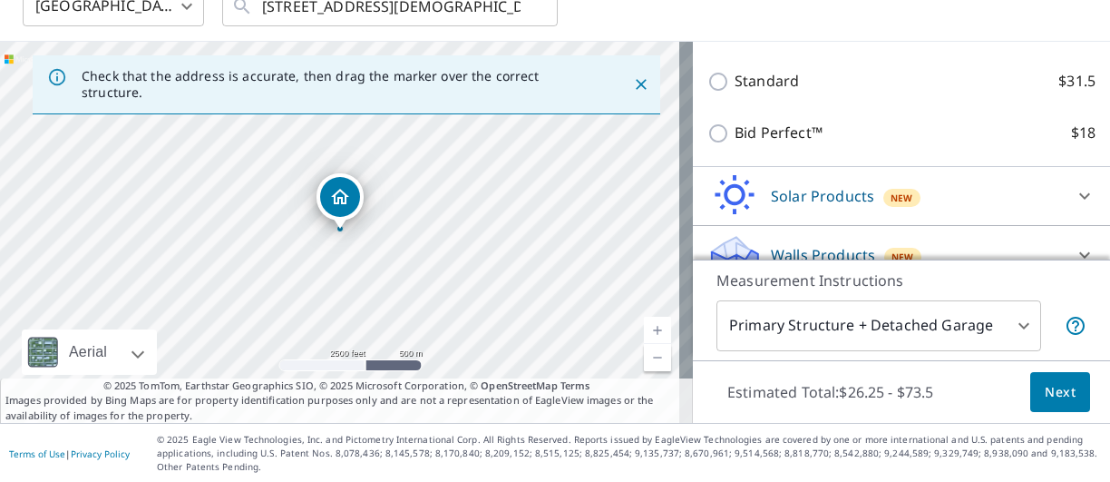
scroll to position [417, 0]
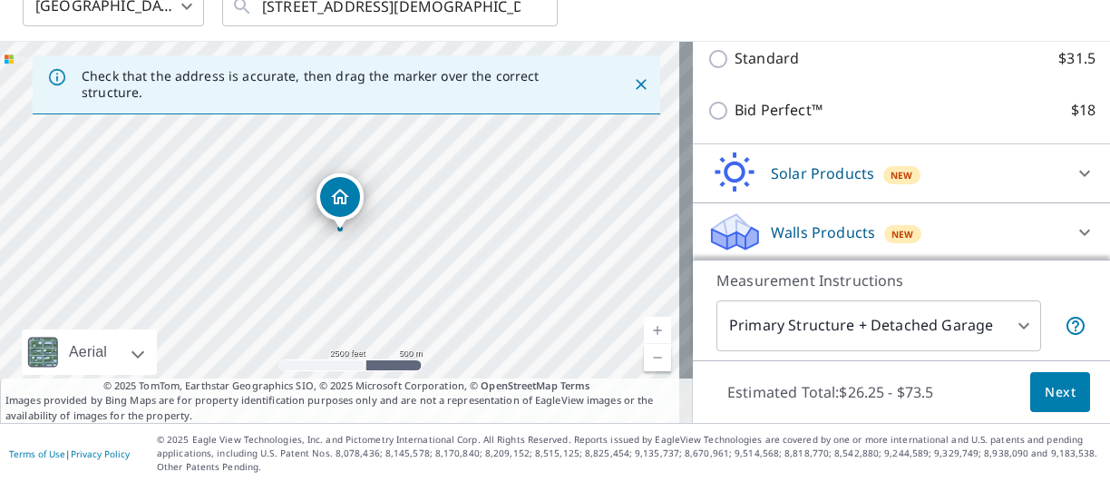
click at [684, 457] on p "© 2025 Eagle View Technologies, Inc. and Pictometry International Corp. All Rig…" at bounding box center [629, 453] width 944 height 41
click at [706, 21] on div "[GEOGRAPHIC_DATA] [GEOGRAPHIC_DATA] ​ [STREET_ADDRESS][DEMOGRAPHIC_DATA] ​" at bounding box center [548, 6] width 1079 height 43
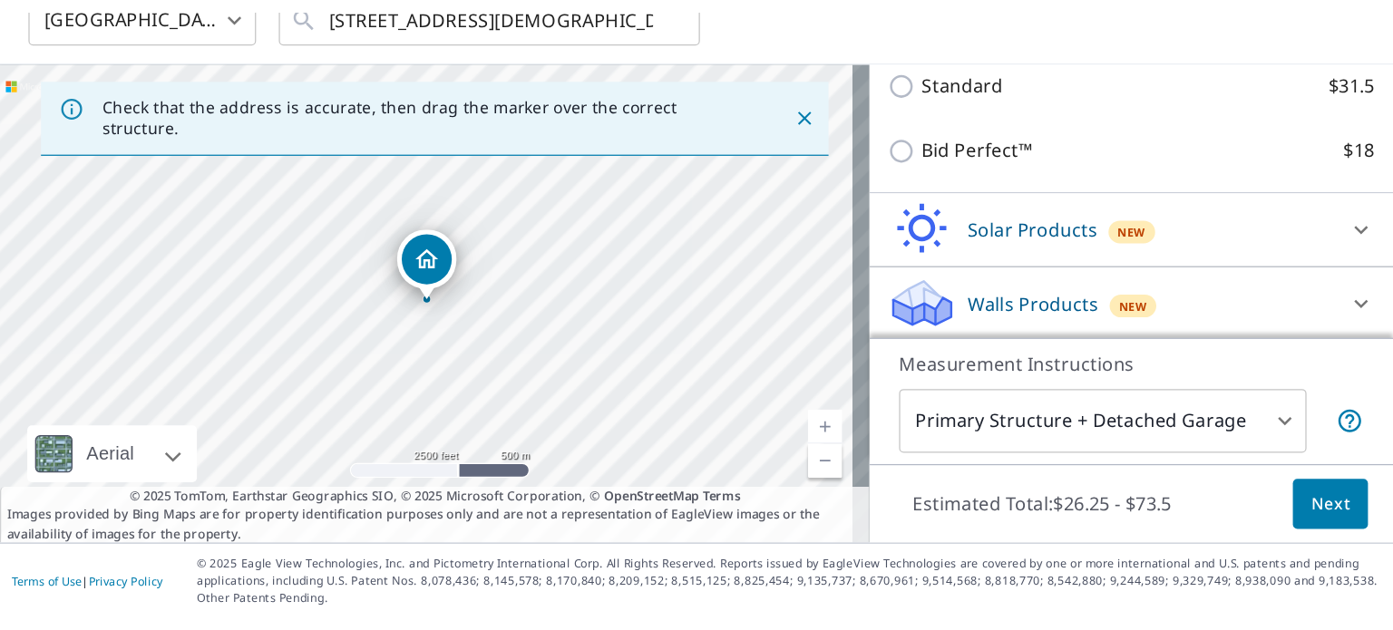
scroll to position [5, 0]
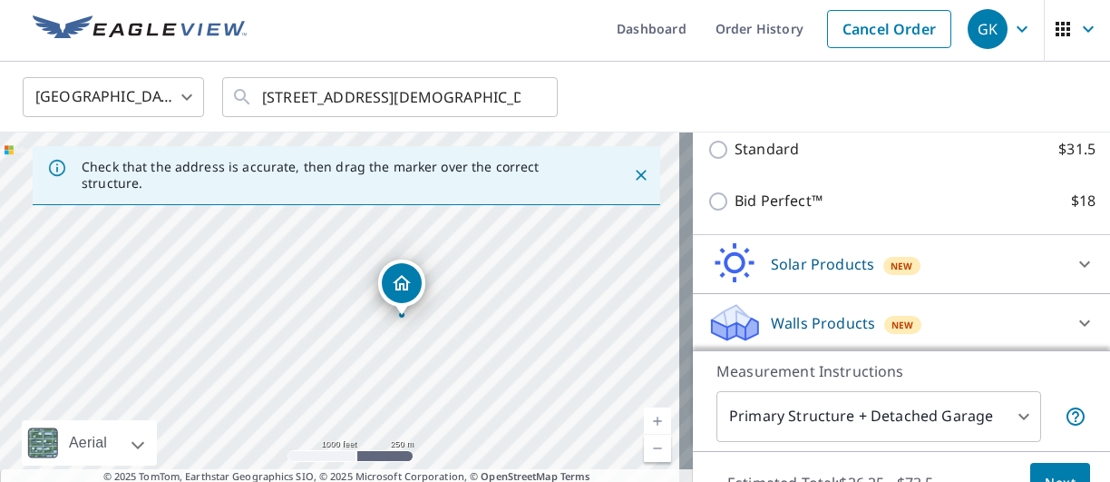
drag, startPoint x: 160, startPoint y: 344, endPoint x: 434, endPoint y: 300, distance: 278.2
click at [434, 300] on div "[STREET_ADDRESS][DEMOGRAPHIC_DATA]" at bounding box center [346, 322] width 693 height 381
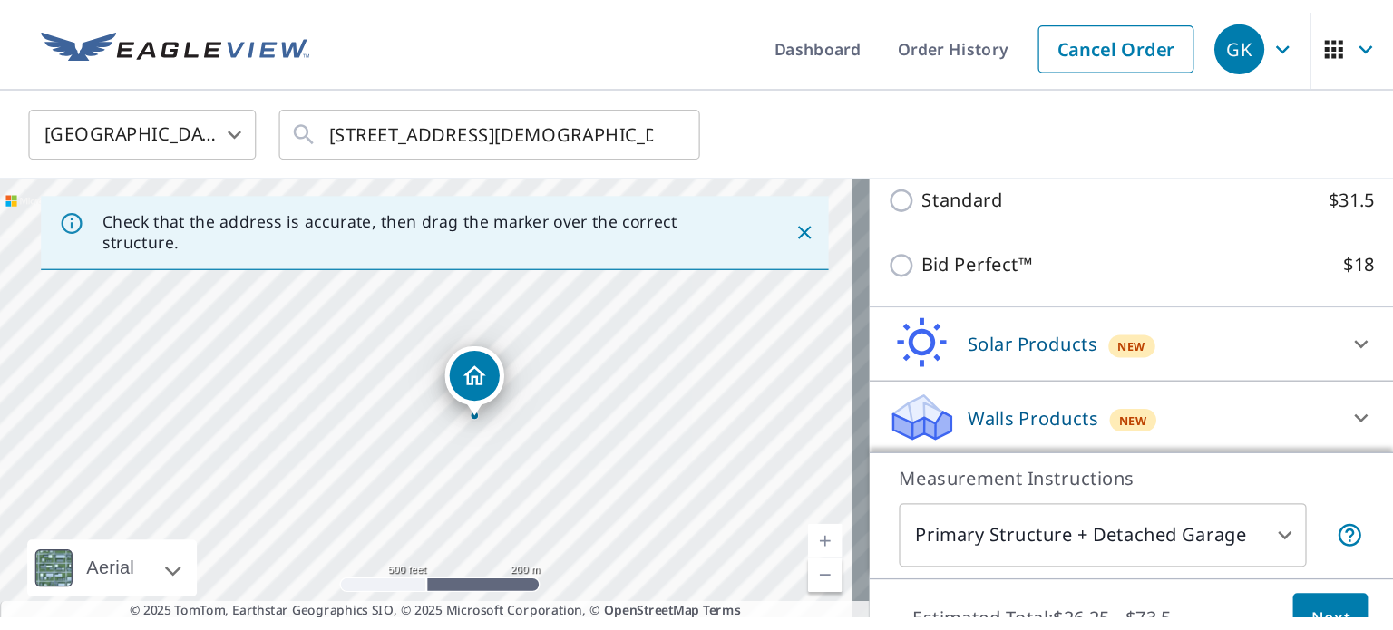
scroll to position [0, 0]
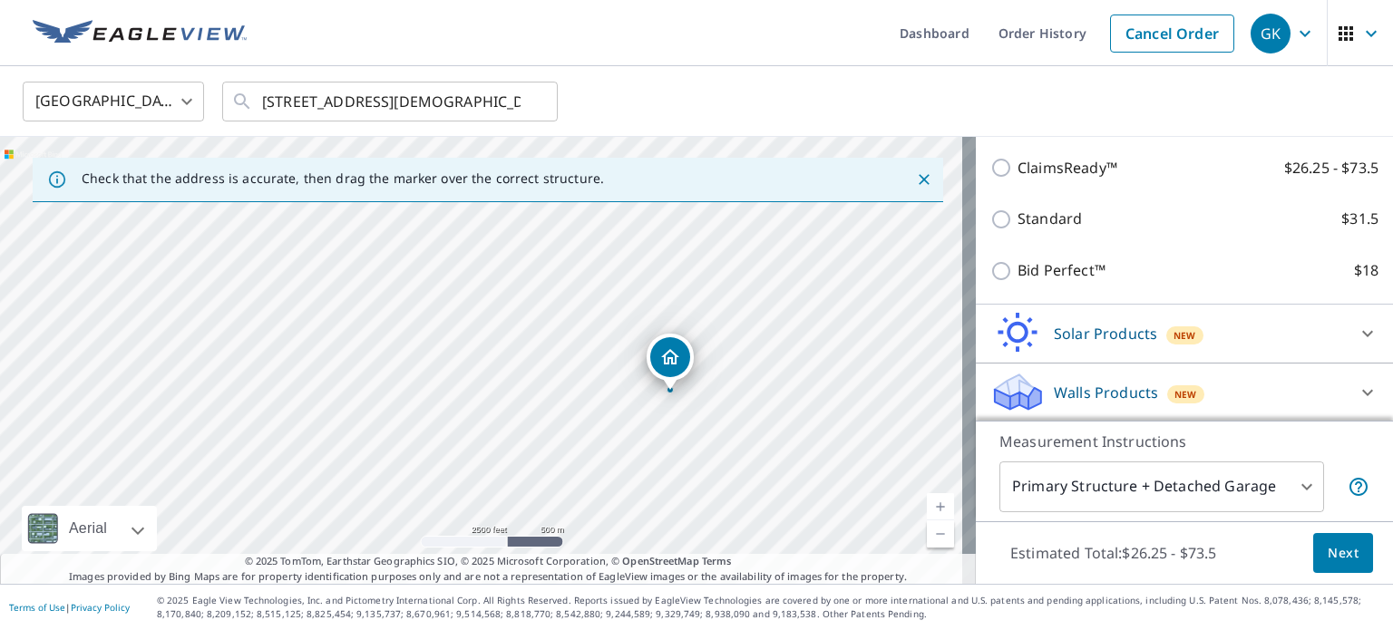
click at [929, 535] on link "Current Level 14, Zoom Out" at bounding box center [940, 534] width 27 height 27
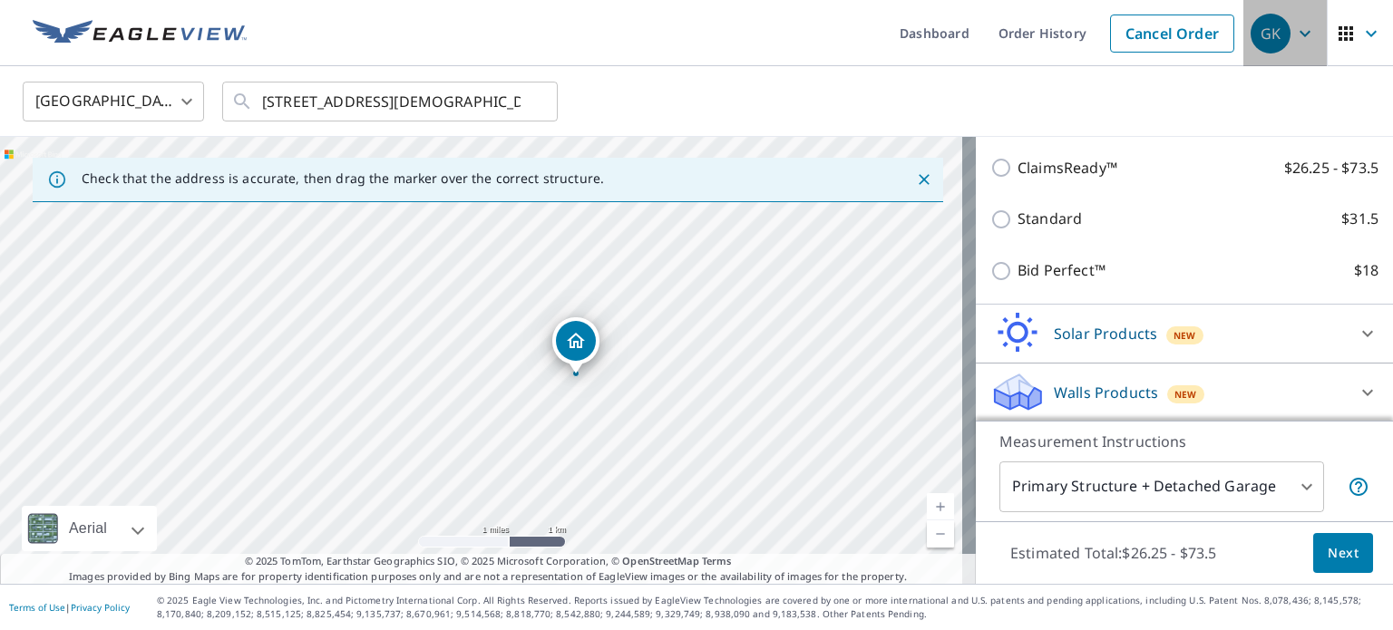
click at [1297, 39] on icon "button" at bounding box center [1305, 34] width 22 height 22
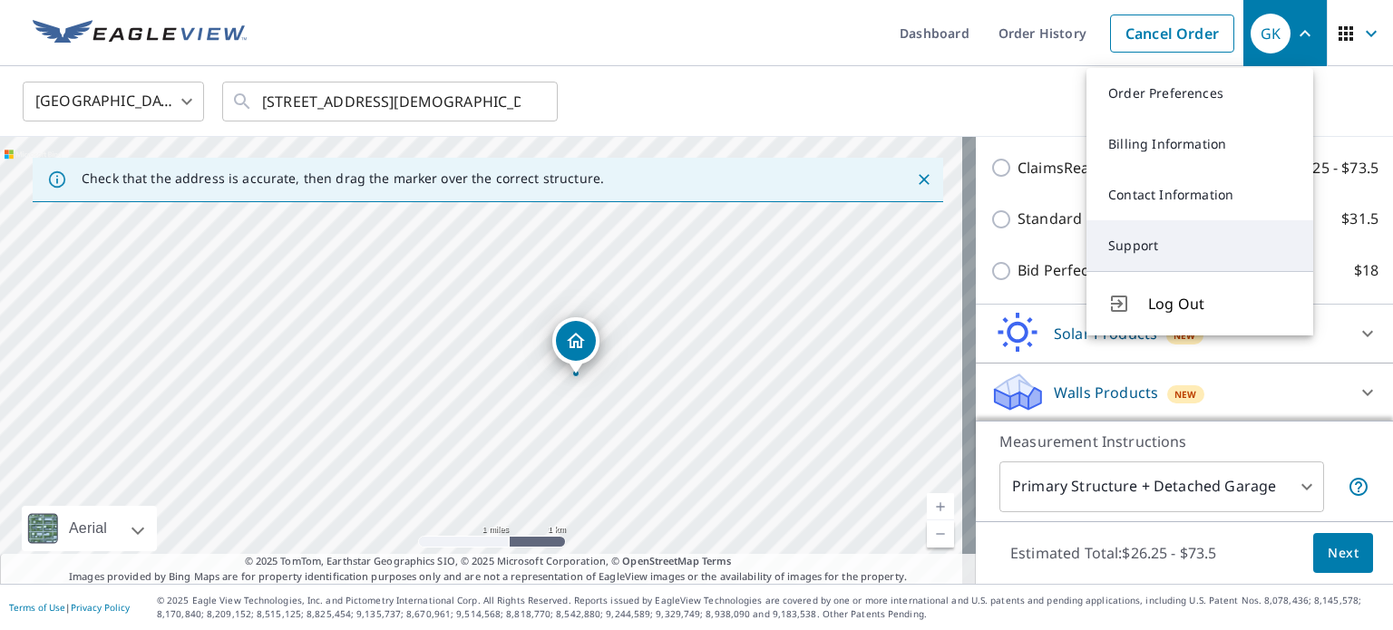
click at [1168, 239] on link "Support" at bounding box center [1199, 245] width 227 height 51
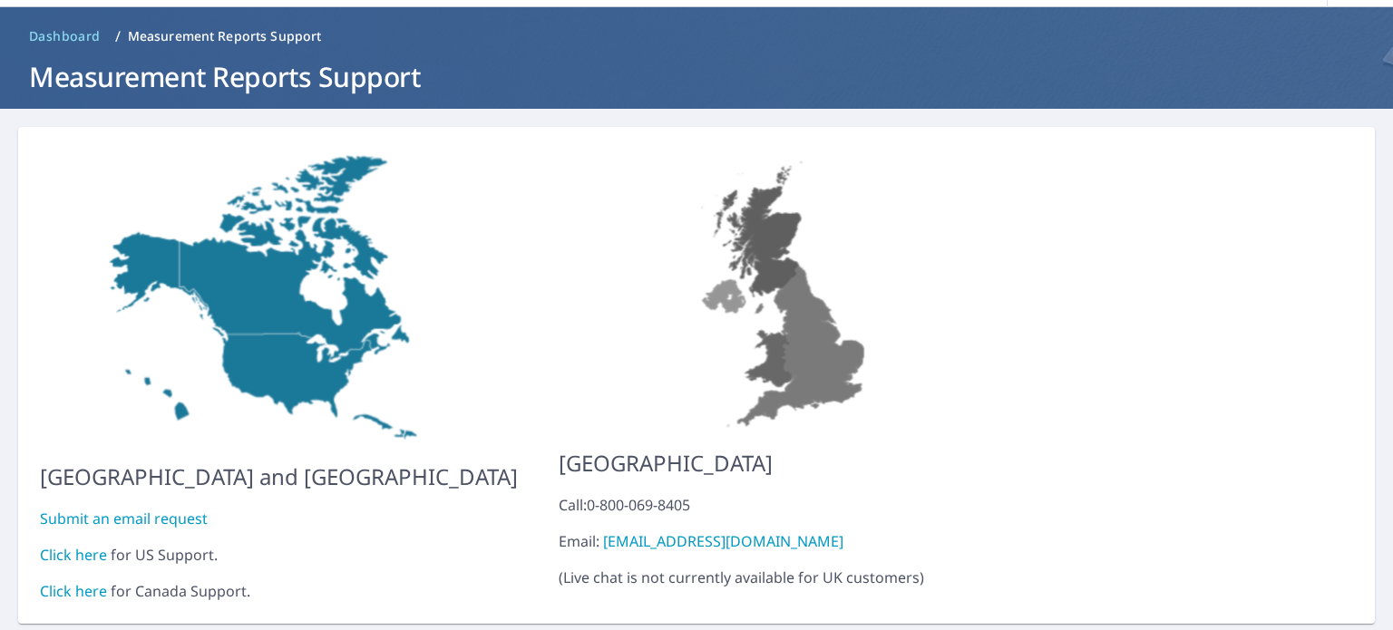
scroll to position [102, 0]
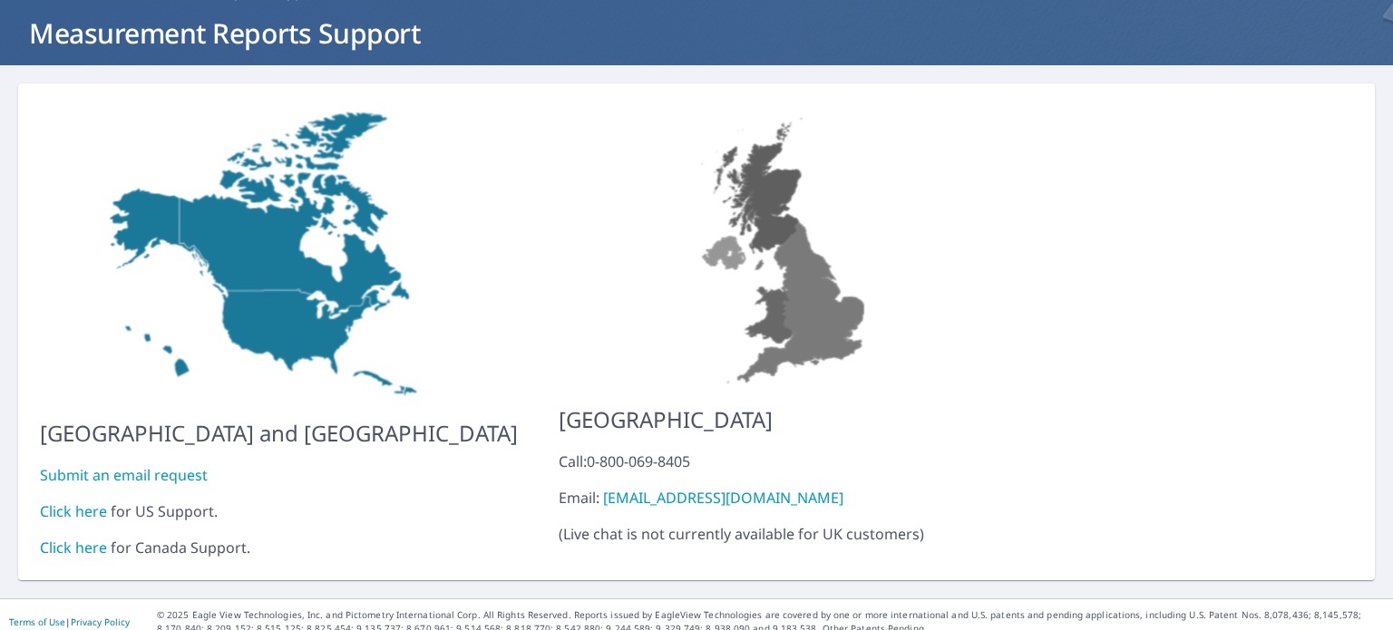
click at [68, 502] on link "Click here" at bounding box center [73, 512] width 67 height 20
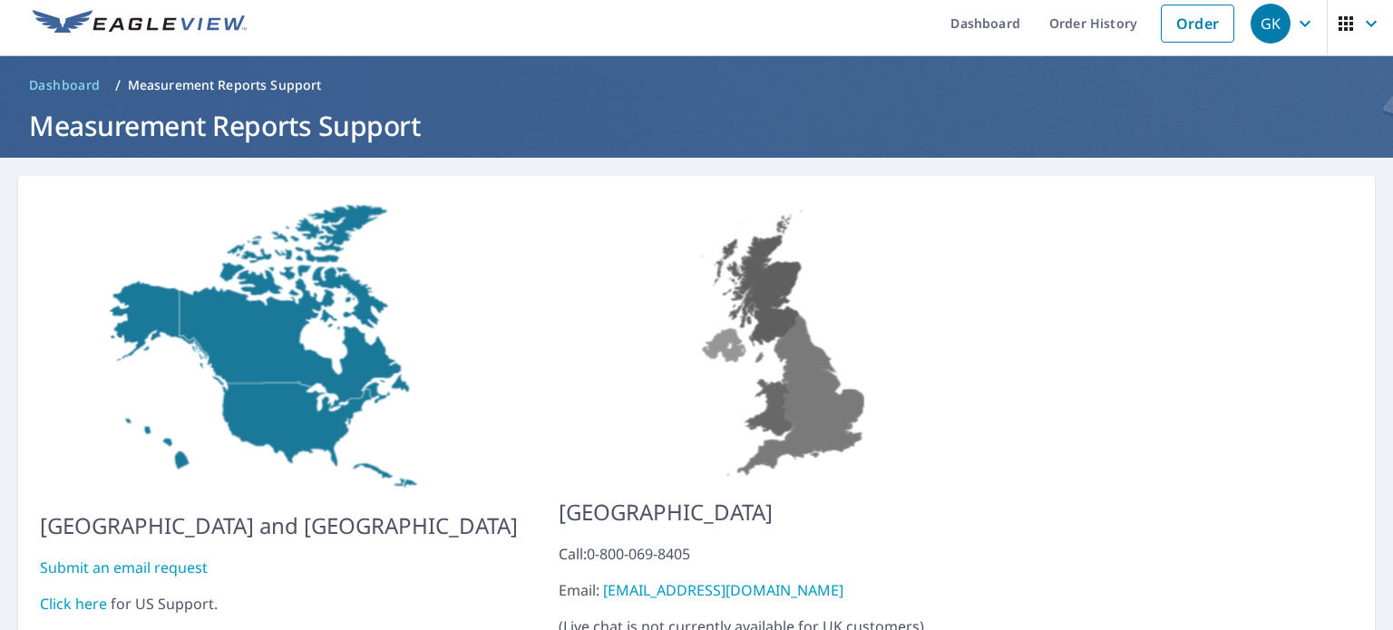
scroll to position [0, 0]
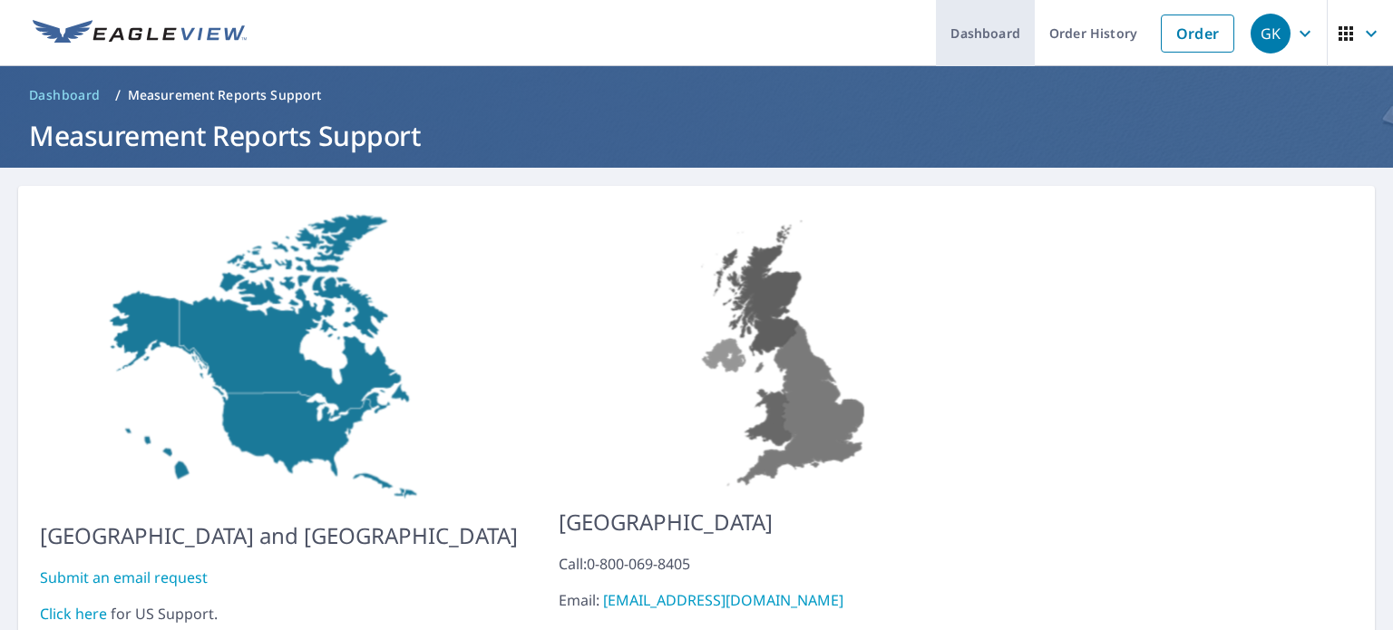
click at [999, 36] on link "Dashboard" at bounding box center [985, 33] width 99 height 66
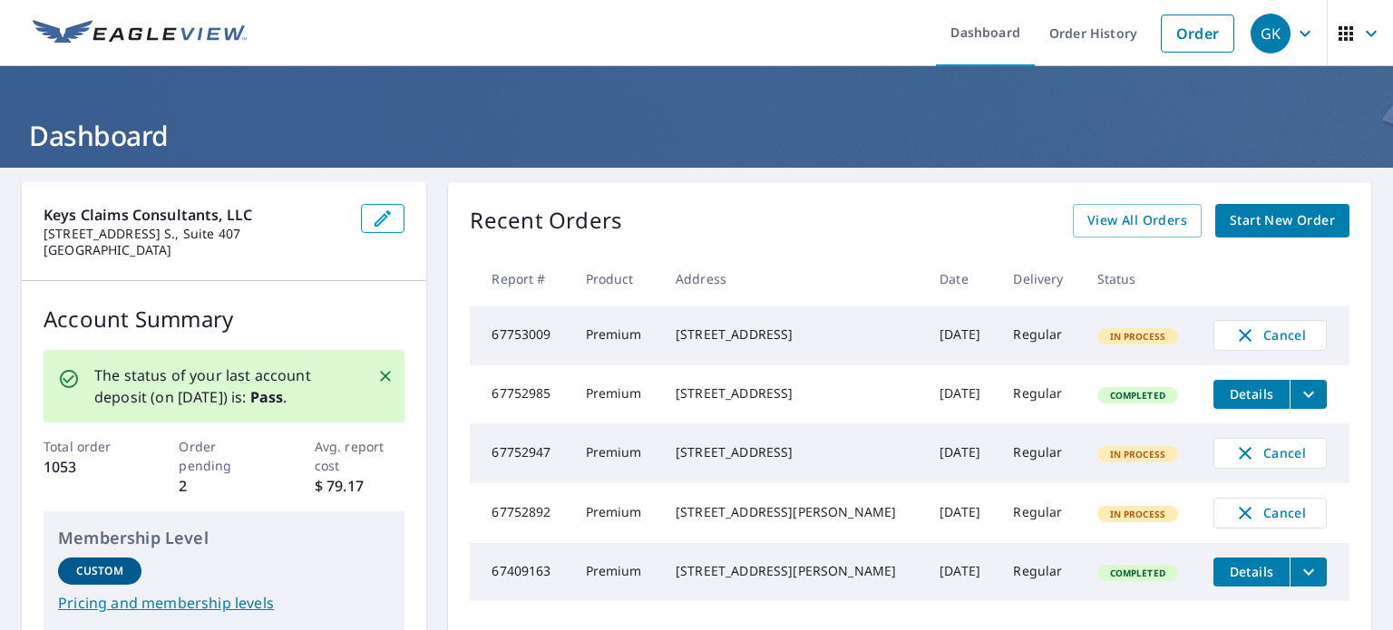
click at [1235, 211] on span "Start New Order" at bounding box center [1282, 220] width 105 height 23
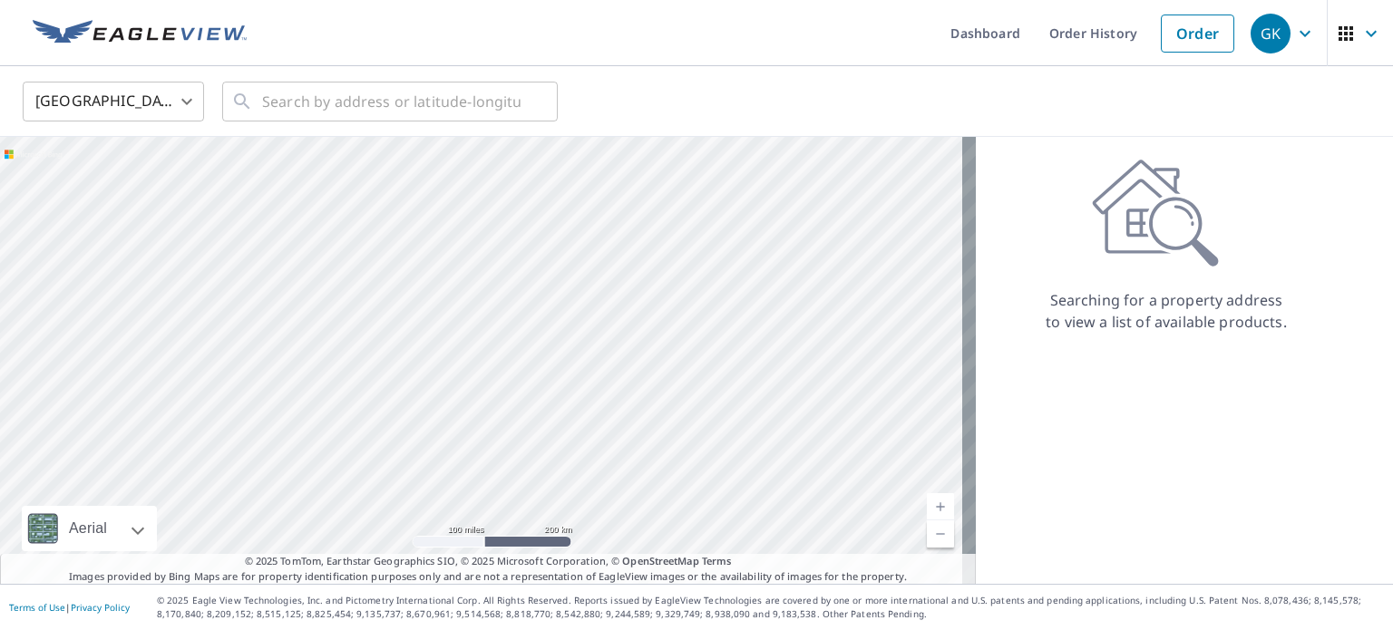
drag, startPoint x: 312, startPoint y: 359, endPoint x: 590, endPoint y: 328, distance: 279.2
click at [590, 328] on div at bounding box center [488, 360] width 976 height 447
drag, startPoint x: 497, startPoint y: 337, endPoint x: 681, endPoint y: 282, distance: 192.2
click at [681, 282] on div at bounding box center [488, 360] width 976 height 447
click at [431, 275] on div at bounding box center [488, 360] width 976 height 447
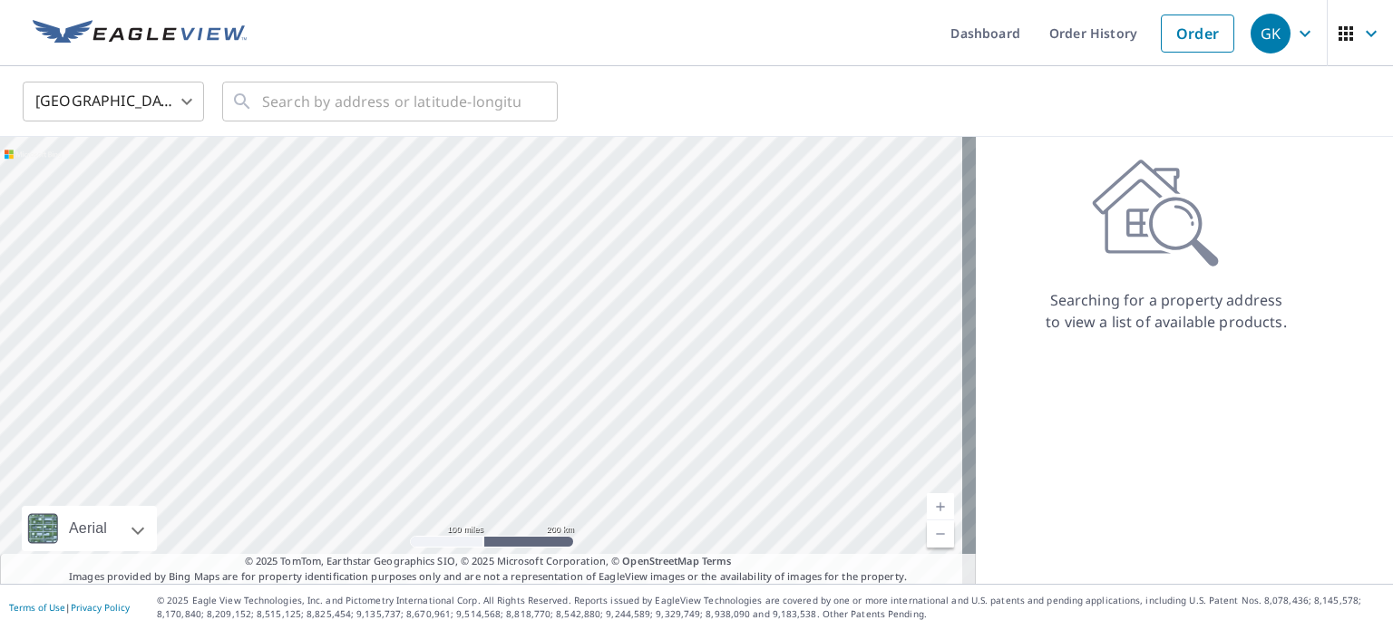
drag, startPoint x: 435, startPoint y: 402, endPoint x: 774, endPoint y: 240, distance: 374.8
click at [843, 193] on div at bounding box center [488, 360] width 976 height 447
drag, startPoint x: 689, startPoint y: 307, endPoint x: 700, endPoint y: 294, distance: 17.4
click at [700, 294] on div at bounding box center [488, 360] width 976 height 447
drag, startPoint x: 571, startPoint y: 333, endPoint x: 655, endPoint y: 329, distance: 83.5
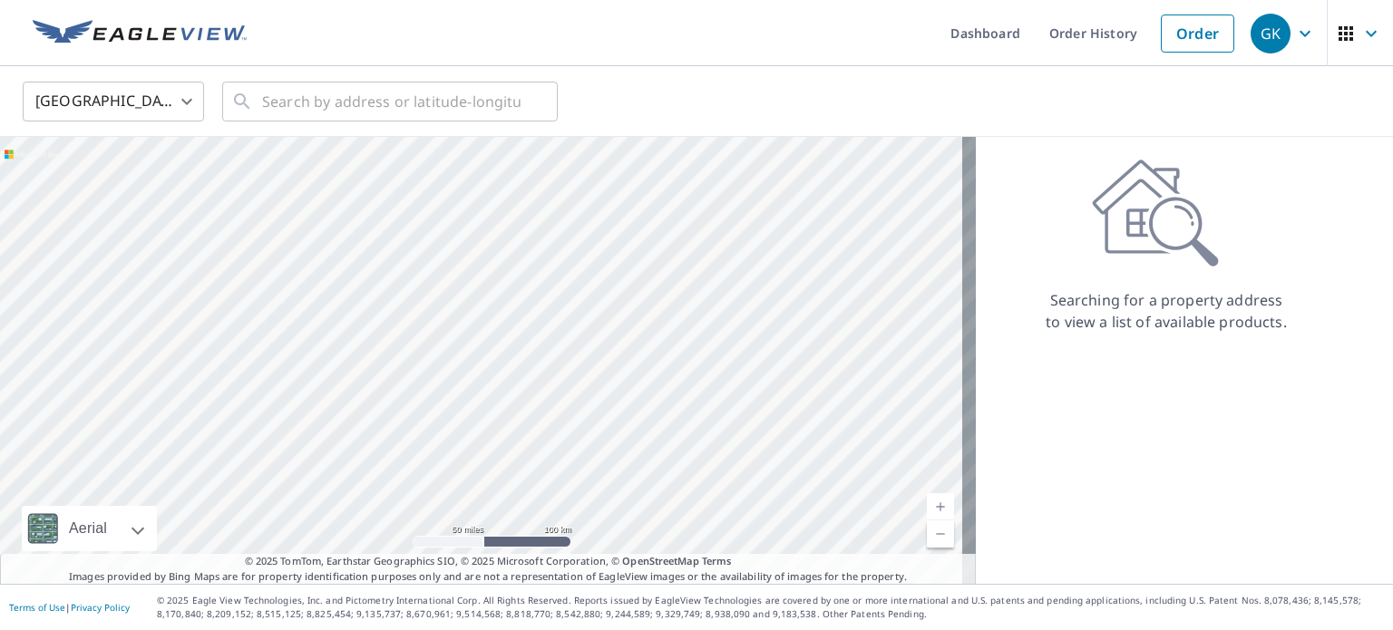
click at [655, 329] on div at bounding box center [488, 360] width 976 height 447
drag, startPoint x: 548, startPoint y: 317, endPoint x: 592, endPoint y: 318, distance: 44.4
click at [592, 318] on div at bounding box center [488, 360] width 976 height 447
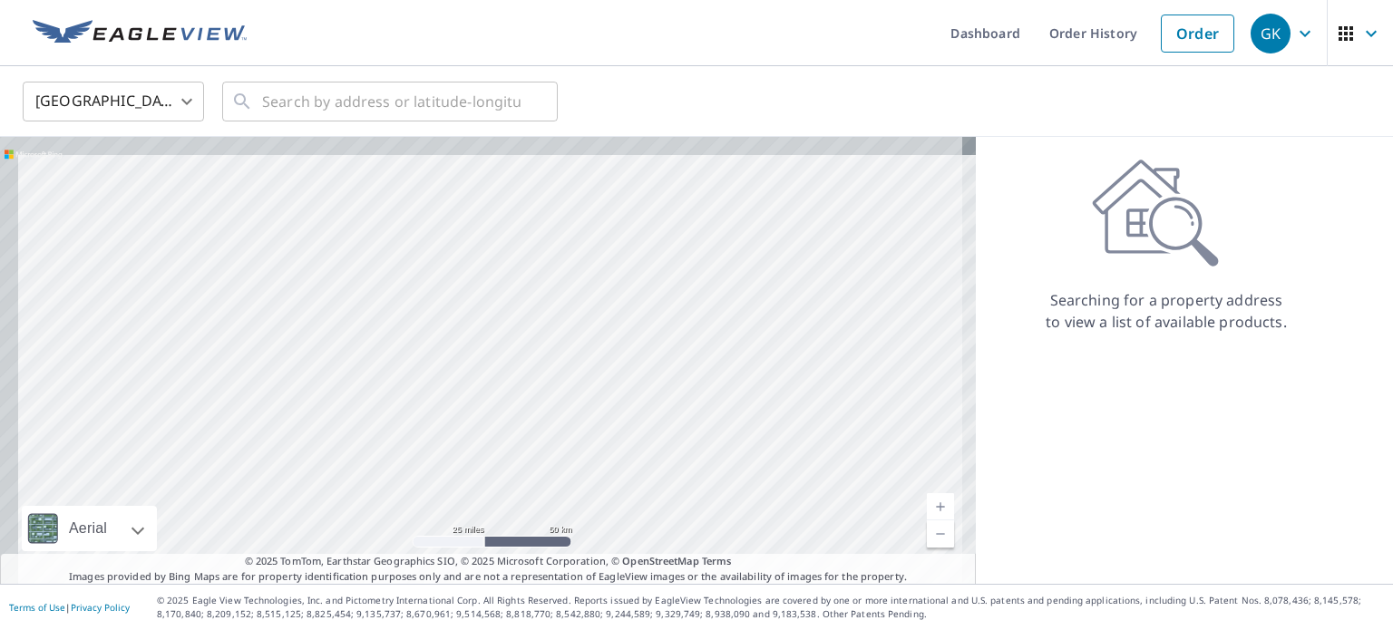
drag, startPoint x: 421, startPoint y: 304, endPoint x: 580, endPoint y: 443, distance: 211.4
click at [580, 443] on div at bounding box center [488, 360] width 976 height 447
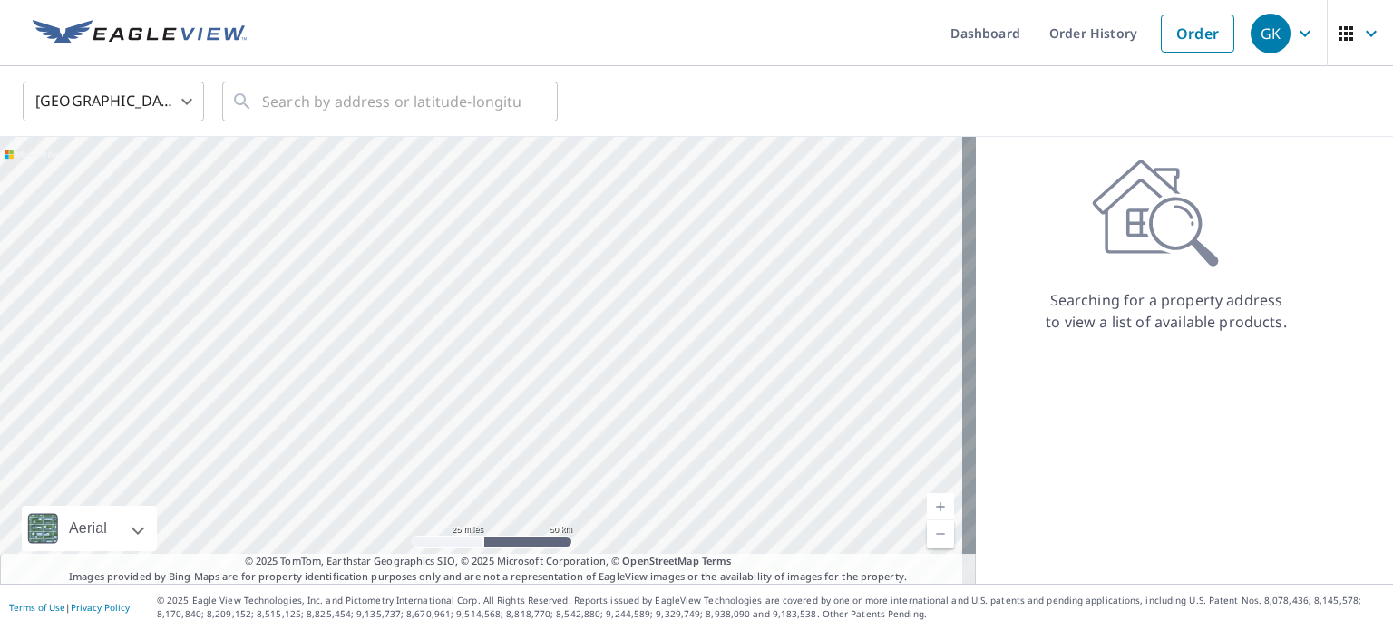
drag, startPoint x: 543, startPoint y: 423, endPoint x: 568, endPoint y: 507, distance: 87.8
click at [568, 507] on div at bounding box center [488, 360] width 976 height 447
drag, startPoint x: 543, startPoint y: 404, endPoint x: 536, endPoint y: 512, distance: 109.1
click at [536, 512] on div at bounding box center [488, 360] width 976 height 447
drag, startPoint x: 517, startPoint y: 392, endPoint x: 602, endPoint y: 455, distance: 106.3
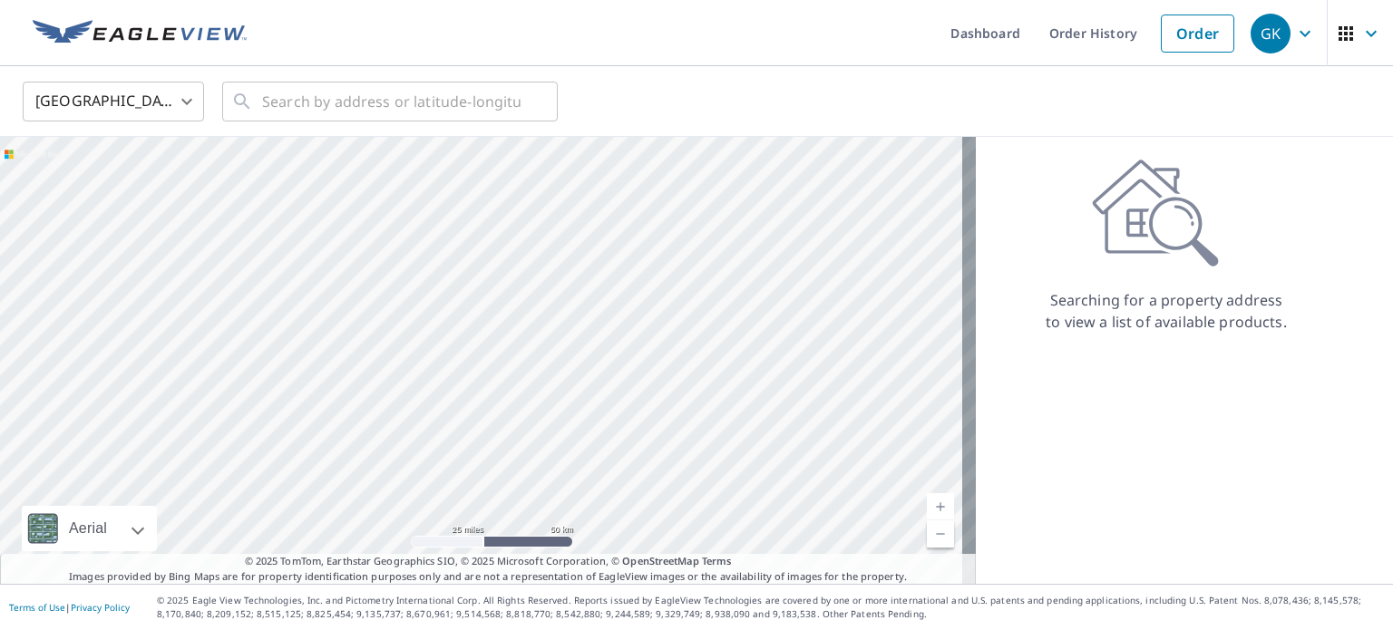
click at [602, 455] on div at bounding box center [488, 360] width 976 height 447
drag, startPoint x: 591, startPoint y: 376, endPoint x: 612, endPoint y: 478, distance: 103.7
click at [612, 478] on div at bounding box center [488, 360] width 976 height 447
drag, startPoint x: 587, startPoint y: 308, endPoint x: 595, endPoint y: 395, distance: 86.5
click at [595, 395] on div at bounding box center [488, 360] width 976 height 447
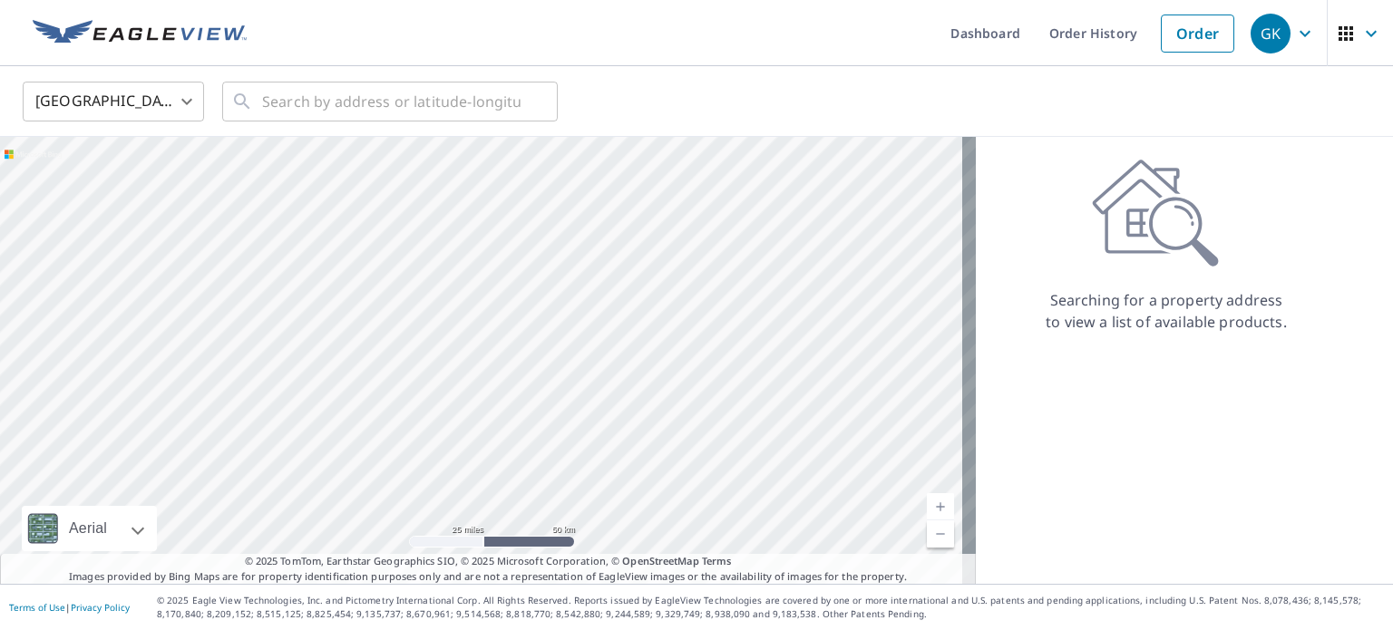
drag, startPoint x: 589, startPoint y: 286, endPoint x: 584, endPoint y: 388, distance: 102.6
click at [584, 388] on div at bounding box center [488, 360] width 976 height 447
drag, startPoint x: 605, startPoint y: 320, endPoint x: 586, endPoint y: 400, distance: 82.1
click at [586, 400] on div at bounding box center [488, 360] width 976 height 447
drag, startPoint x: 587, startPoint y: 316, endPoint x: 595, endPoint y: 400, distance: 84.7
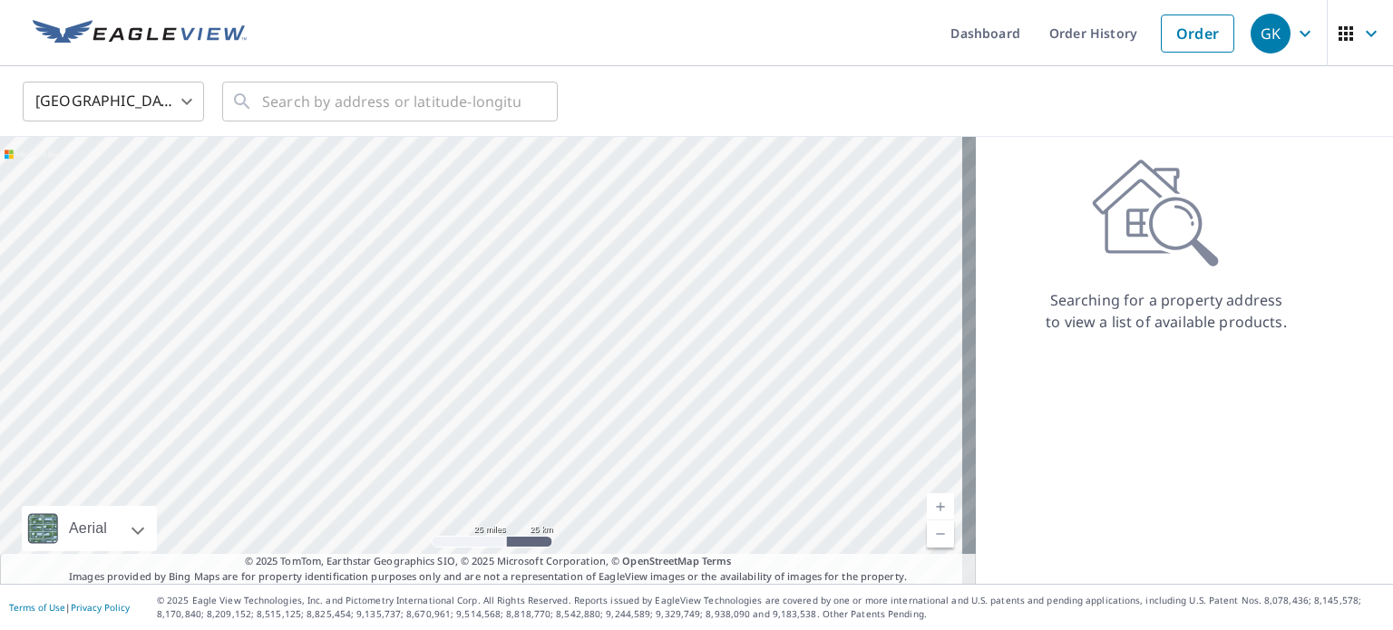
click at [595, 400] on div at bounding box center [488, 360] width 976 height 447
drag, startPoint x: 599, startPoint y: 326, endPoint x: 603, endPoint y: 438, distance: 112.6
click at [603, 438] on div at bounding box center [488, 360] width 976 height 447
drag, startPoint x: 603, startPoint y: 395, endPoint x: 564, endPoint y: 270, distance: 130.2
click at [564, 270] on div at bounding box center [488, 360] width 976 height 447
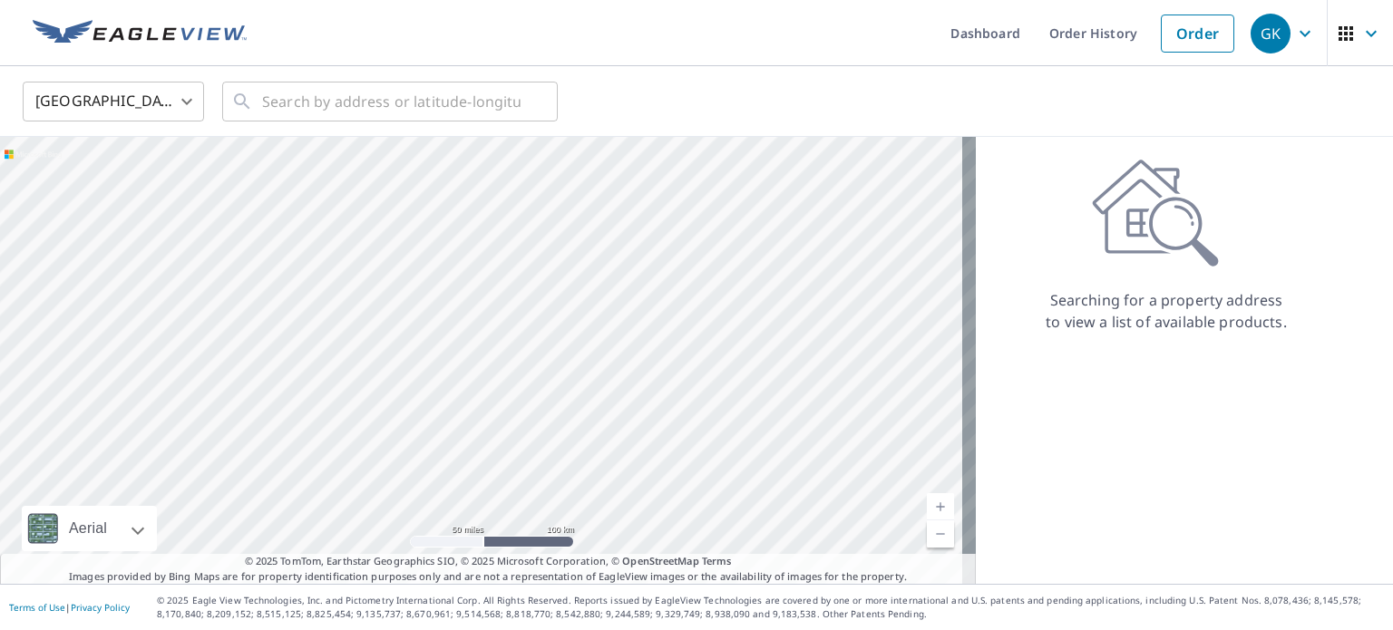
drag, startPoint x: 706, startPoint y: 344, endPoint x: 614, endPoint y: 267, distance: 119.7
click at [614, 267] on div at bounding box center [488, 360] width 976 height 447
click at [667, 327] on div at bounding box center [488, 360] width 976 height 447
drag, startPoint x: 298, startPoint y: 421, endPoint x: 616, endPoint y: 357, distance: 323.7
click at [616, 357] on div at bounding box center [488, 360] width 976 height 447
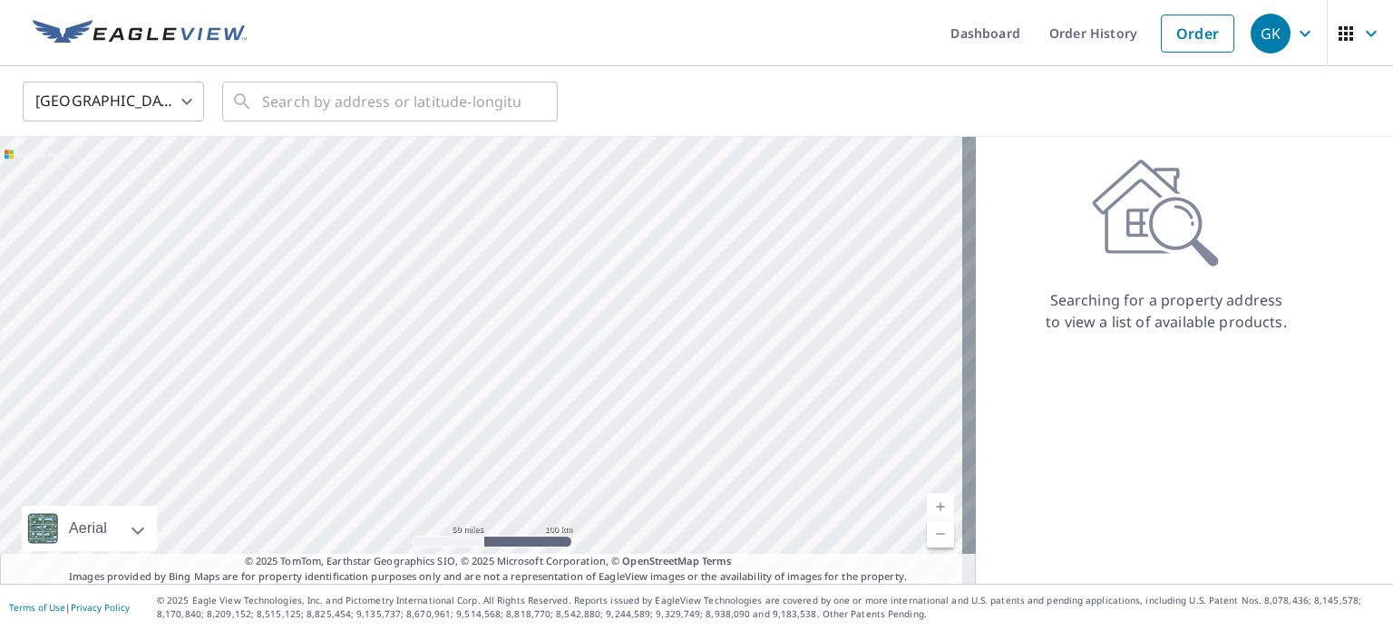
drag, startPoint x: 587, startPoint y: 365, endPoint x: 716, endPoint y: 141, distance: 259.6
click at [716, 141] on div at bounding box center [488, 360] width 976 height 447
drag, startPoint x: 687, startPoint y: 278, endPoint x: 691, endPoint y: 267, distance: 12.6
click at [696, 162] on div at bounding box center [488, 360] width 976 height 447
drag, startPoint x: 653, startPoint y: 385, endPoint x: 302, endPoint y: 368, distance: 351.4
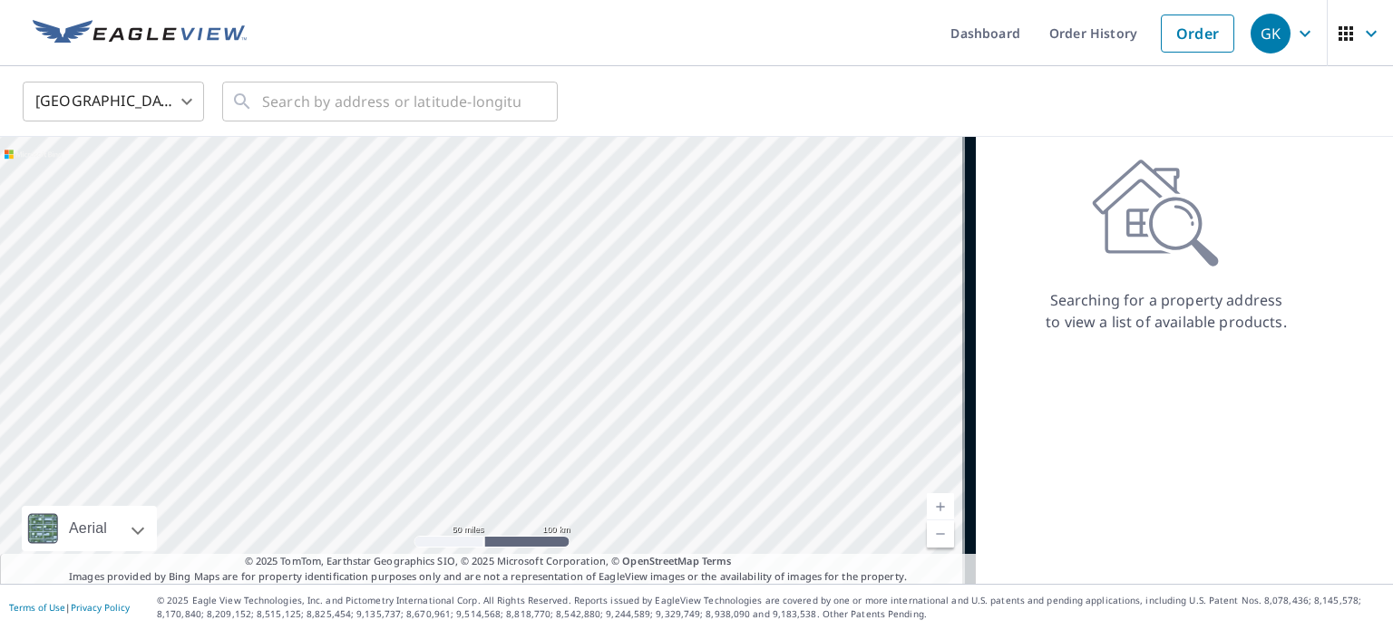
click at [302, 368] on div at bounding box center [488, 360] width 976 height 447
drag, startPoint x: 412, startPoint y: 280, endPoint x: 356, endPoint y: 431, distance: 160.7
click at [356, 431] on div at bounding box center [488, 360] width 976 height 447
drag, startPoint x: 431, startPoint y: 387, endPoint x: 489, endPoint y: 365, distance: 62.0
click at [489, 365] on div at bounding box center [488, 360] width 976 height 447
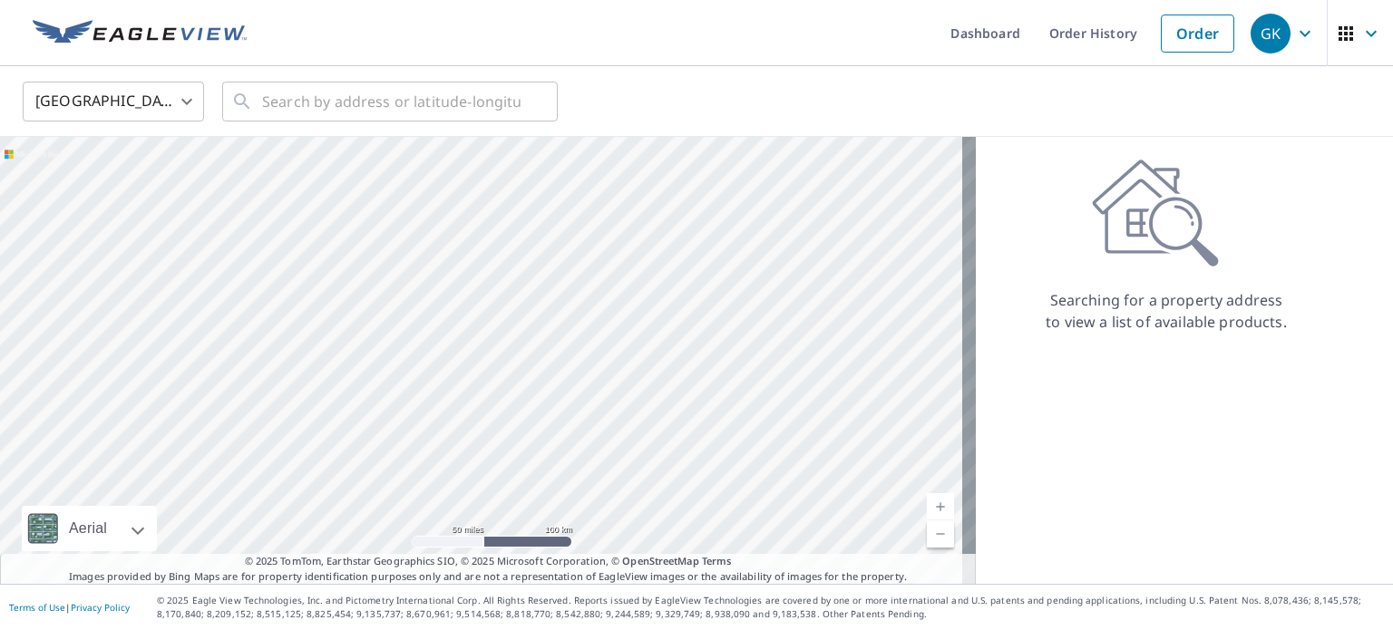
click at [385, 362] on div at bounding box center [488, 360] width 976 height 447
drag, startPoint x: 420, startPoint y: 409, endPoint x: 442, endPoint y: 375, distance: 40.8
click at [442, 375] on div at bounding box center [488, 360] width 976 height 447
drag, startPoint x: 400, startPoint y: 384, endPoint x: 642, endPoint y: 256, distance: 273.8
click at [642, 257] on div at bounding box center [488, 360] width 976 height 447
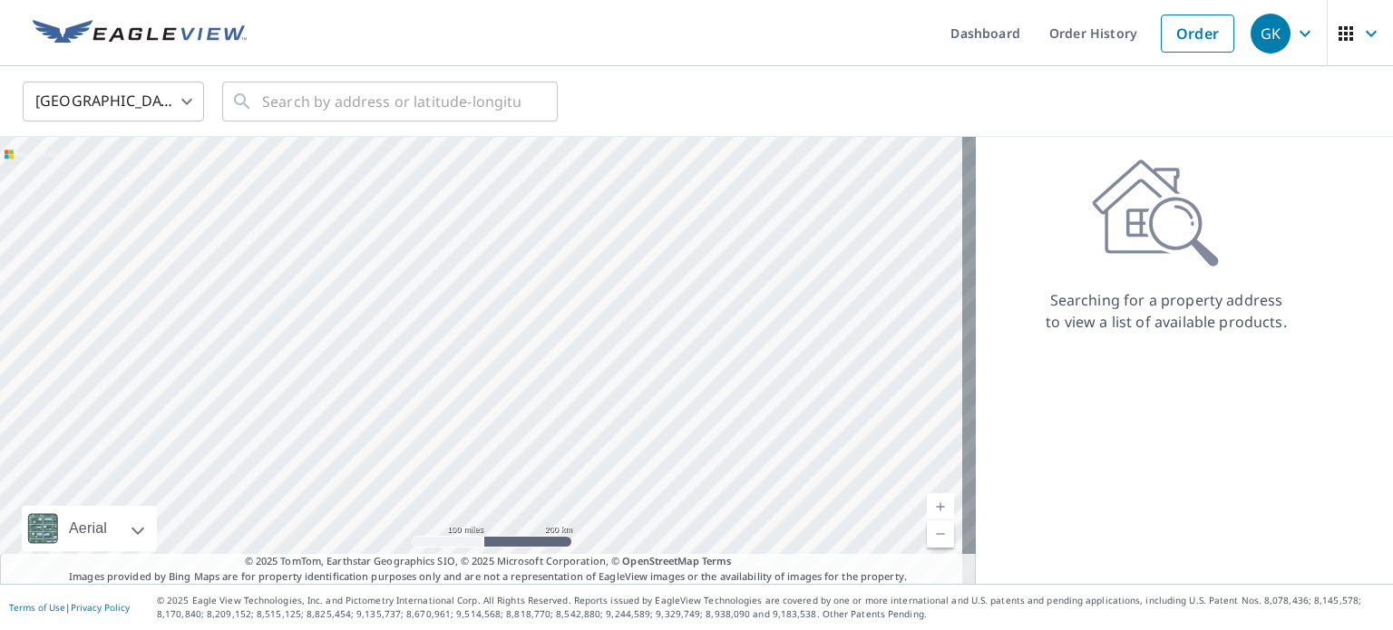
drag, startPoint x: 465, startPoint y: 415, endPoint x: 515, endPoint y: 404, distance: 51.3
click at [515, 404] on div at bounding box center [488, 360] width 976 height 447
click at [318, 93] on input "text" at bounding box center [391, 101] width 258 height 51
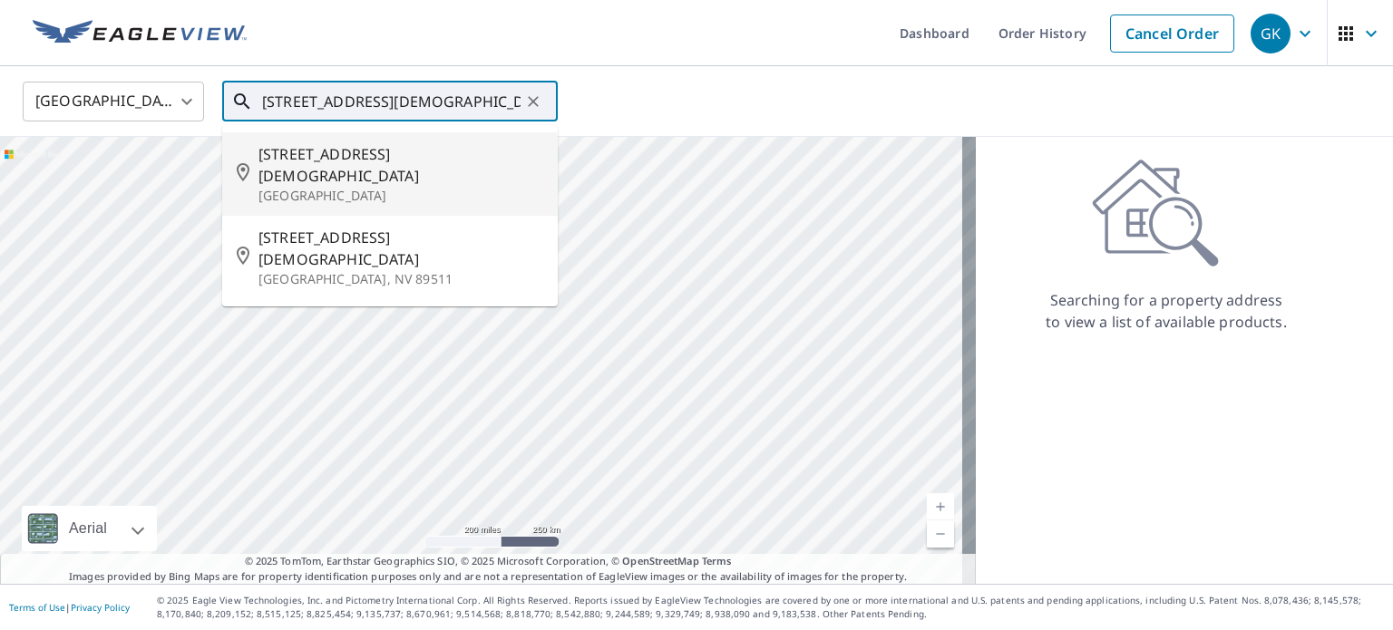
click at [295, 145] on span "[STREET_ADDRESS][DEMOGRAPHIC_DATA]" at bounding box center [400, 165] width 285 height 44
type input "[STREET_ADDRESS][DEMOGRAPHIC_DATA]"
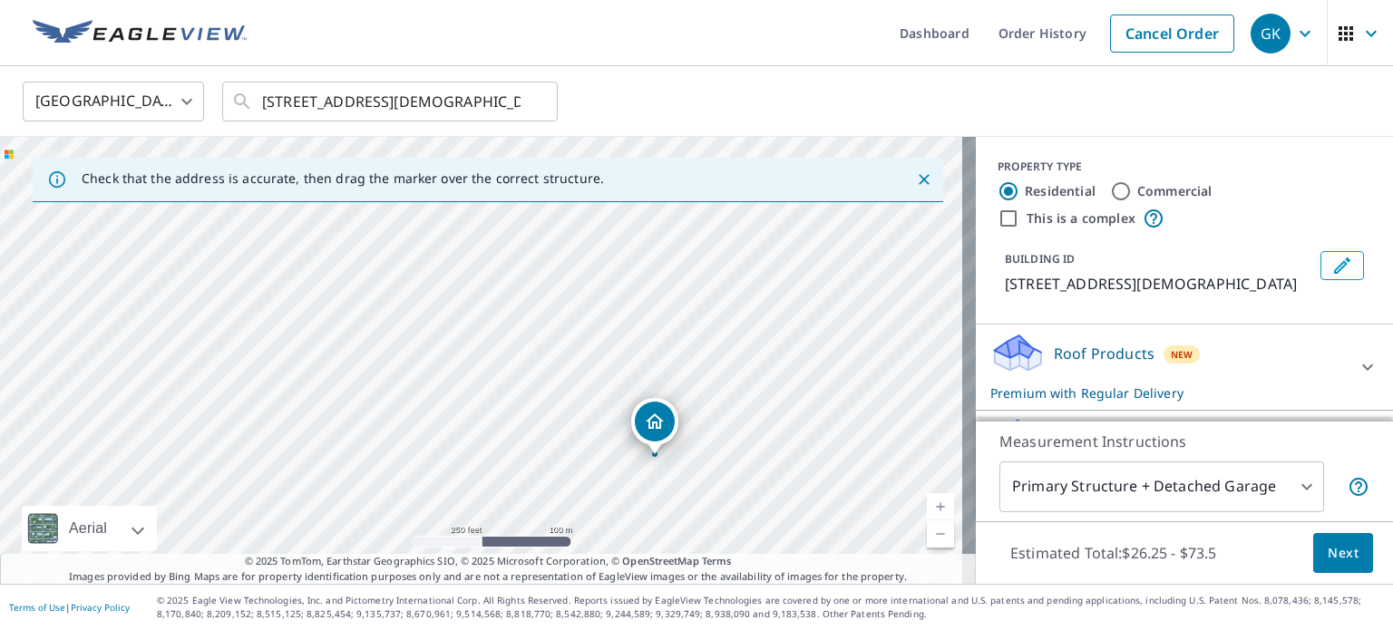
drag, startPoint x: 524, startPoint y: 352, endPoint x: 697, endPoint y: 449, distance: 198.6
click at [697, 449] on div "[STREET_ADDRESS][DEMOGRAPHIC_DATA]" at bounding box center [488, 360] width 976 height 447
drag, startPoint x: 597, startPoint y: 391, endPoint x: 309, endPoint y: 242, distance: 323.7
click at [309, 242] on div "[STREET_ADDRESS][DEMOGRAPHIC_DATA]" at bounding box center [488, 360] width 976 height 447
drag, startPoint x: 398, startPoint y: 391, endPoint x: 263, endPoint y: 296, distance: 165.3
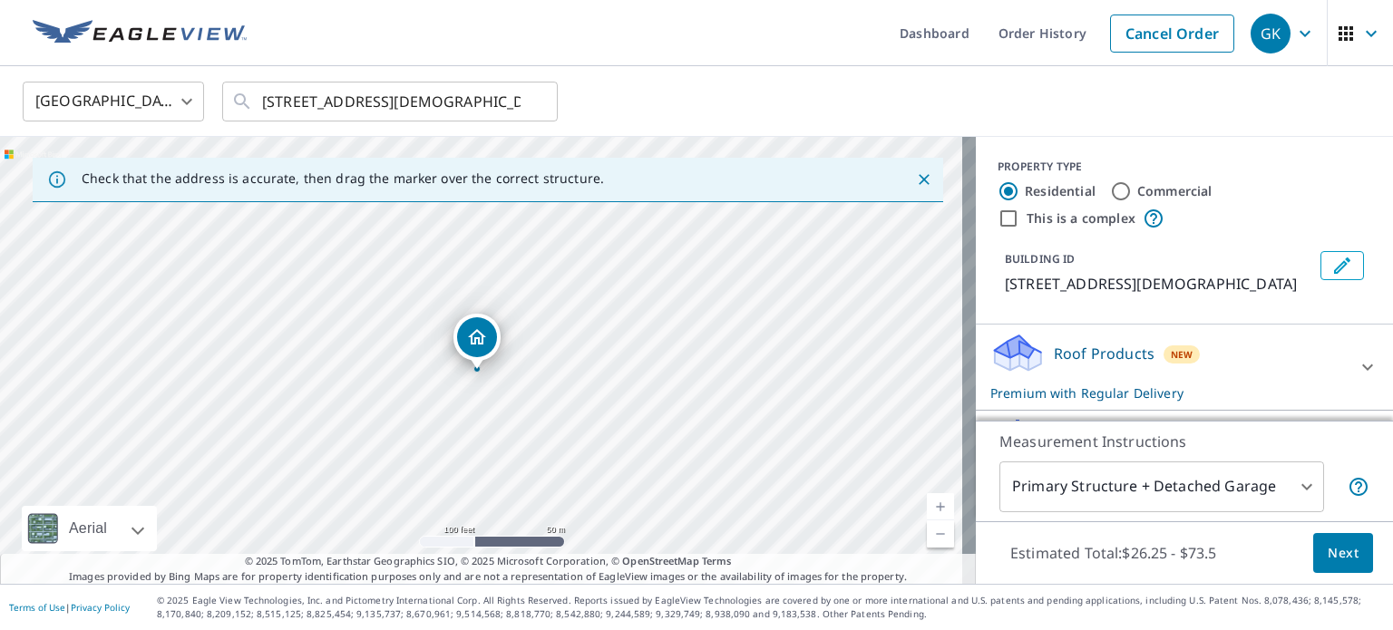
click at [263, 296] on div "[STREET_ADDRESS][DEMOGRAPHIC_DATA]" at bounding box center [488, 360] width 976 height 447
drag, startPoint x: 346, startPoint y: 389, endPoint x: 447, endPoint y: 365, distance: 103.4
click at [447, 365] on div "[STREET_ADDRESS][DEMOGRAPHIC_DATA]" at bounding box center [488, 360] width 976 height 447
drag, startPoint x: 541, startPoint y: 368, endPoint x: 632, endPoint y: 534, distance: 189.6
click at [632, 534] on div "[STREET_ADDRESS][DEMOGRAPHIC_DATA]" at bounding box center [488, 360] width 976 height 447
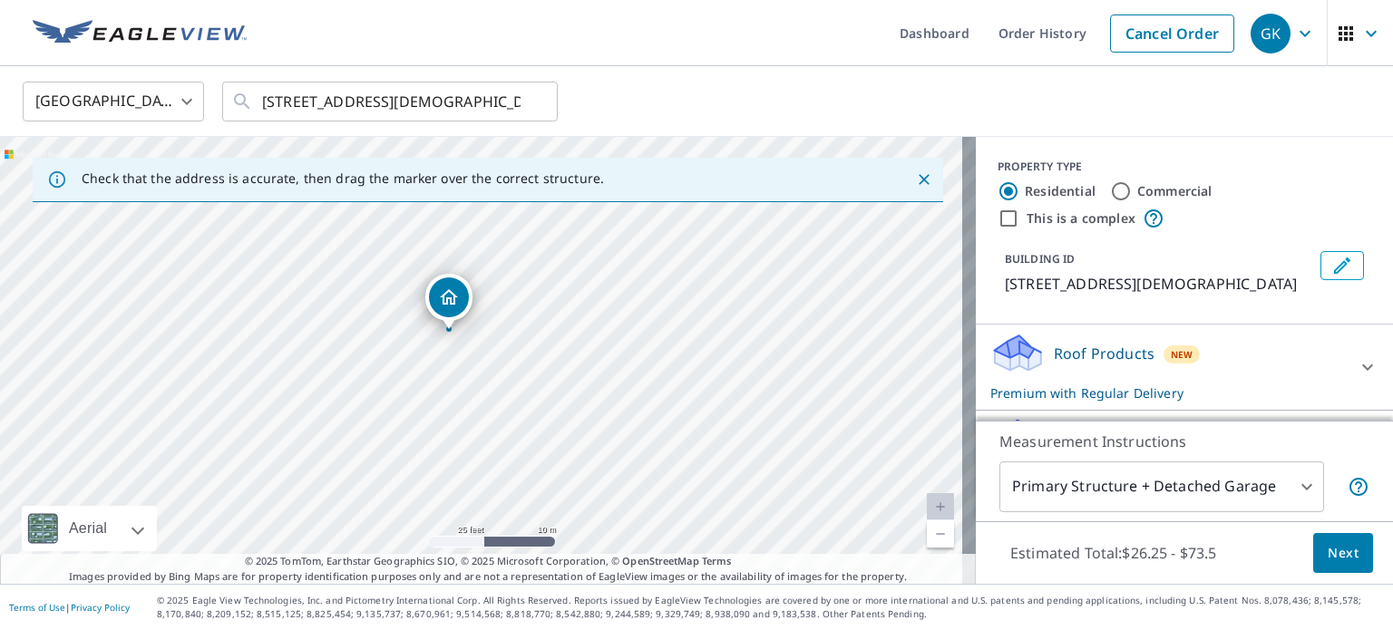
drag, startPoint x: 611, startPoint y: 403, endPoint x: 701, endPoint y: 466, distance: 110.0
click at [701, 478] on div "[STREET_ADDRESS][DEMOGRAPHIC_DATA]" at bounding box center [488, 360] width 976 height 447
drag, startPoint x: 581, startPoint y: 419, endPoint x: 642, endPoint y: 398, distance: 64.2
click at [642, 398] on div "[STREET_ADDRESS][DEMOGRAPHIC_DATA]" at bounding box center [488, 360] width 976 height 447
click at [503, 347] on div "Dropped pin, building 1, Residential property, 909 Mormon Tea Dr El Paso, TX 79…" at bounding box center [504, 345] width 24 height 18
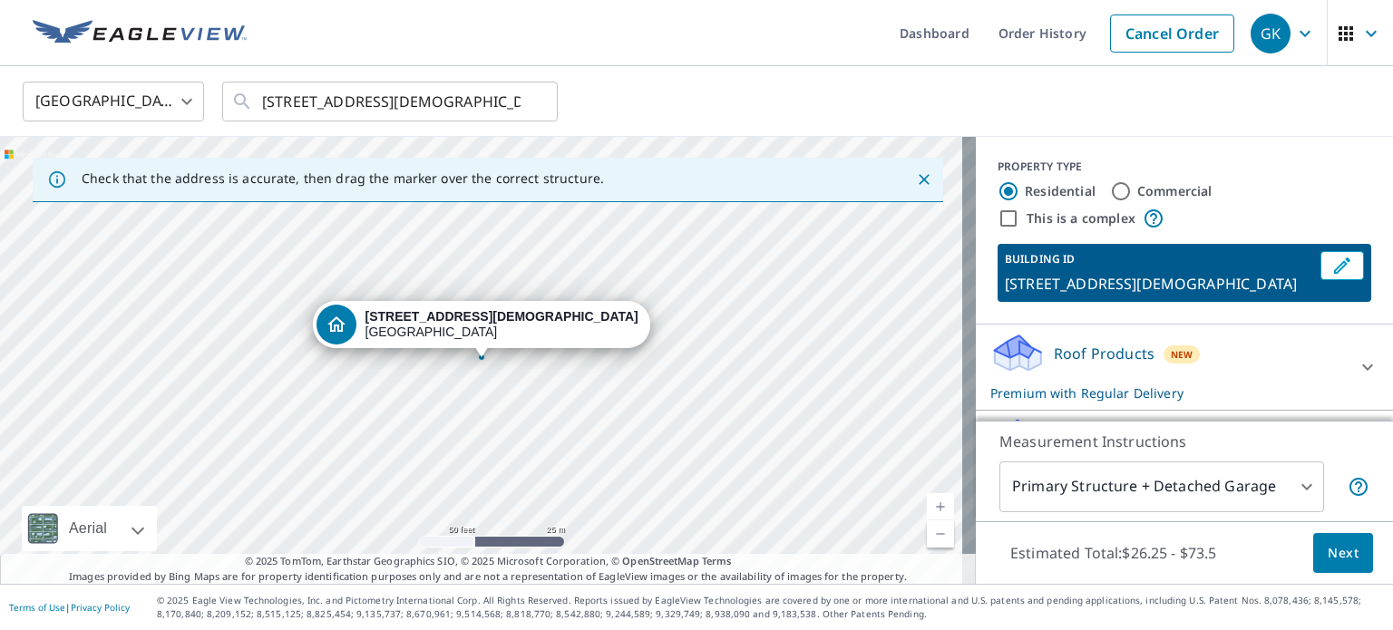
click at [475, 352] on div "Dropped pin, building 1, Residential property, 909 Mormon Tea Dr El Paso, TX 79…" at bounding box center [482, 348] width 24 height 18
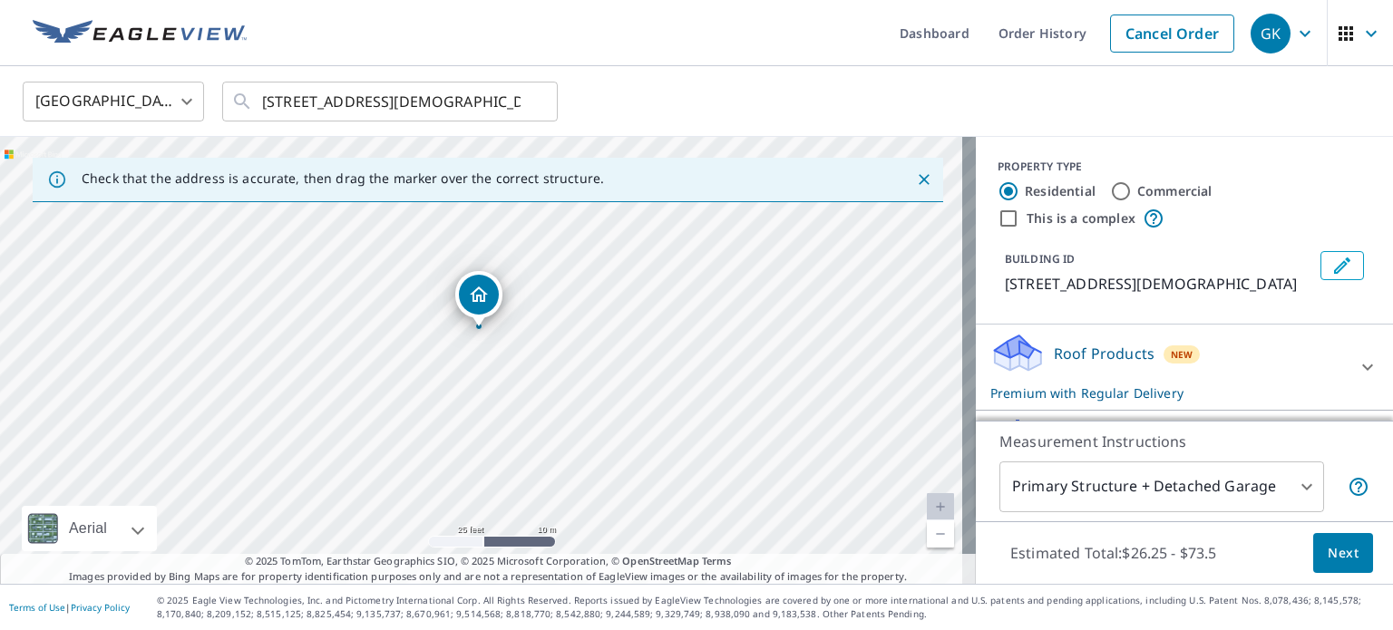
drag, startPoint x: 507, startPoint y: 360, endPoint x: 539, endPoint y: 353, distance: 32.6
click at [539, 353] on div "[STREET_ADDRESS][DEMOGRAPHIC_DATA]" at bounding box center [488, 360] width 976 height 447
click at [433, 405] on div "[STREET_ADDRESS][DEMOGRAPHIC_DATA]" at bounding box center [488, 360] width 976 height 447
click at [482, 358] on div at bounding box center [481, 357] width 7 height 7
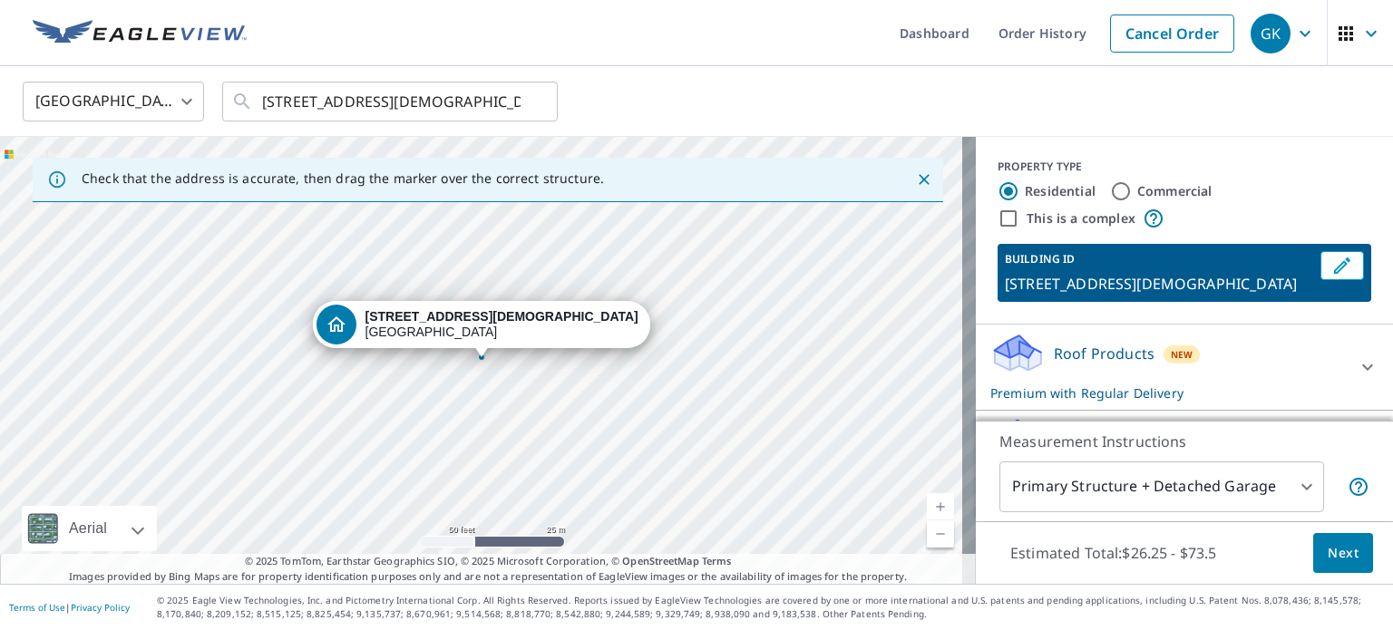
click at [482, 358] on div at bounding box center [481, 357] width 7 height 7
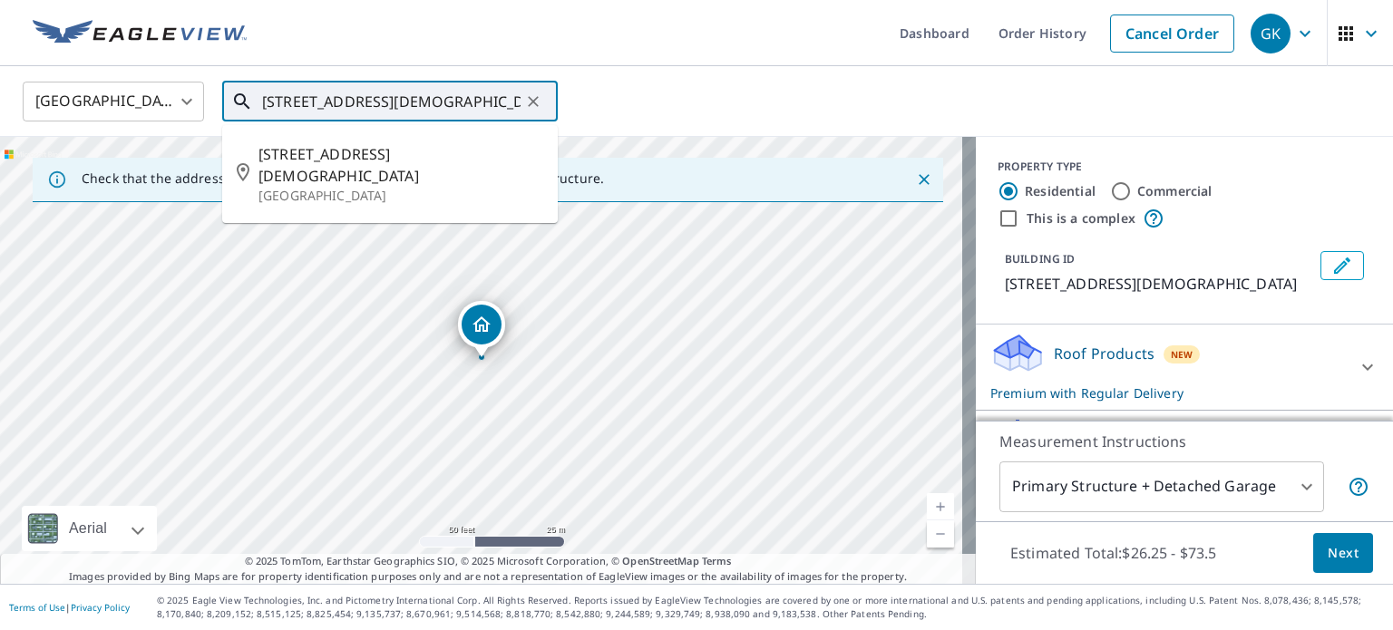
click at [518, 98] on input "[STREET_ADDRESS][DEMOGRAPHIC_DATA]" at bounding box center [391, 101] width 258 height 51
click at [519, 98] on input "[STREET_ADDRESS][DEMOGRAPHIC_DATA]" at bounding box center [391, 101] width 258 height 51
click at [533, 103] on icon "Clear" at bounding box center [533, 102] width 18 height 18
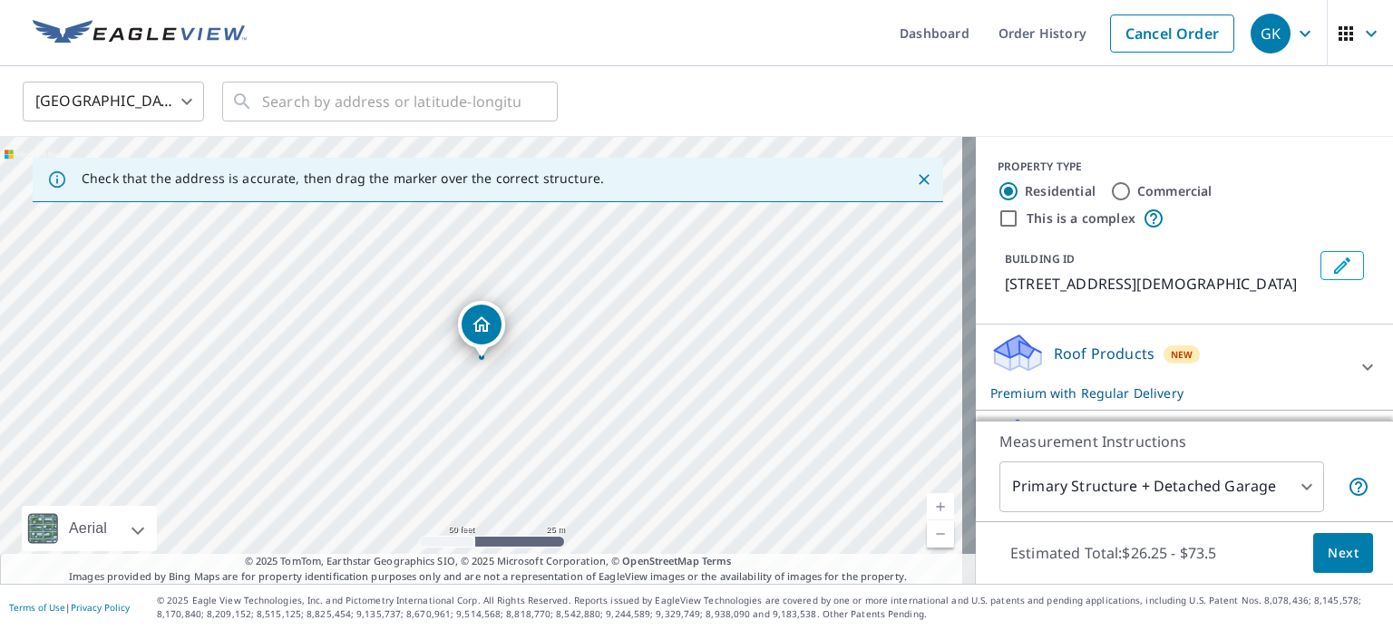
click at [475, 343] on div "Dropped pin, building 1, Residential property, 909 Mormon Tea Dr El Paso, TX 79…" at bounding box center [482, 325] width 40 height 40
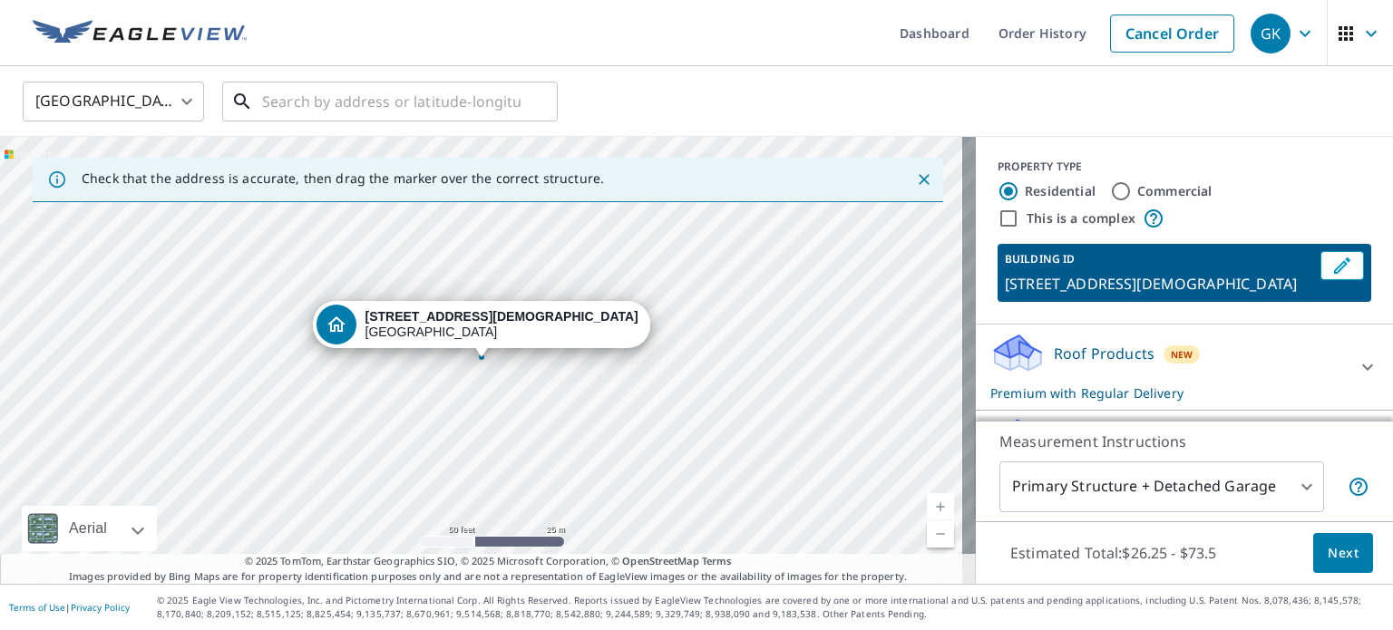
click at [319, 99] on input "text" at bounding box center [391, 101] width 258 height 51
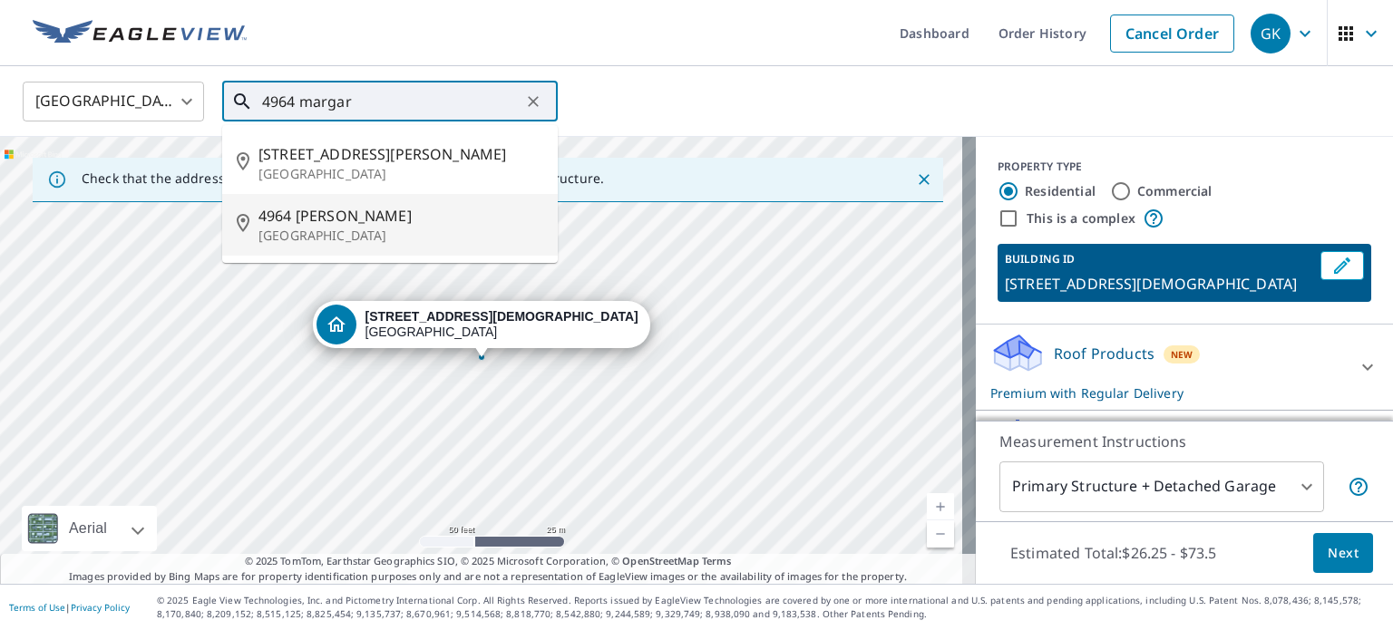
click at [403, 202] on li "[STREET_ADDRESS][PERSON_NAME]" at bounding box center [390, 225] width 336 height 62
type input "[STREET_ADDRESS][PERSON_NAME]"
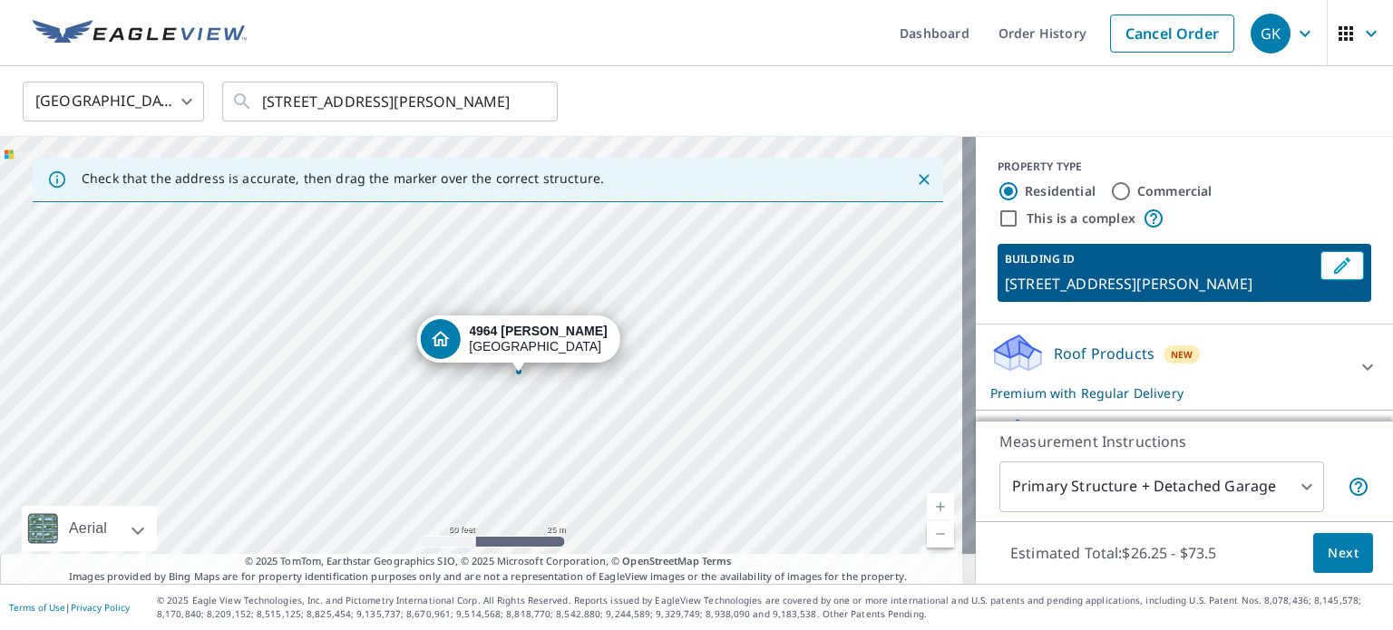
click at [1328, 547] on span "Next" at bounding box center [1343, 553] width 31 height 23
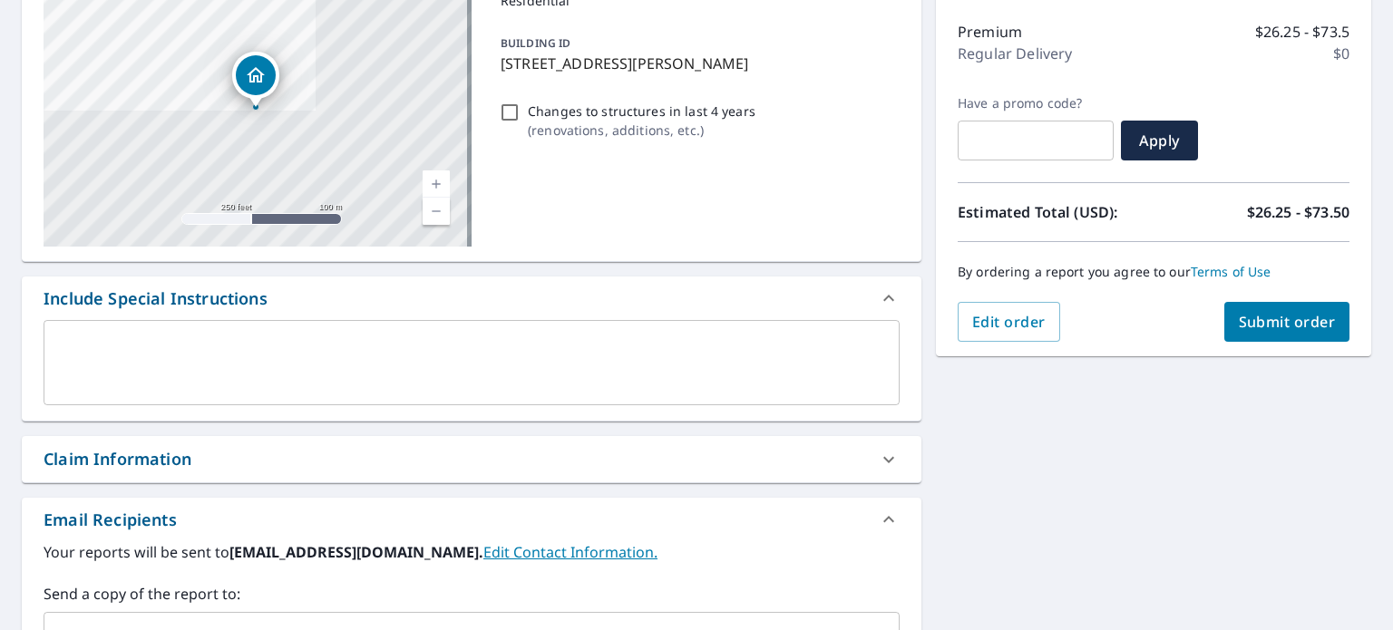
scroll to position [272, 0]
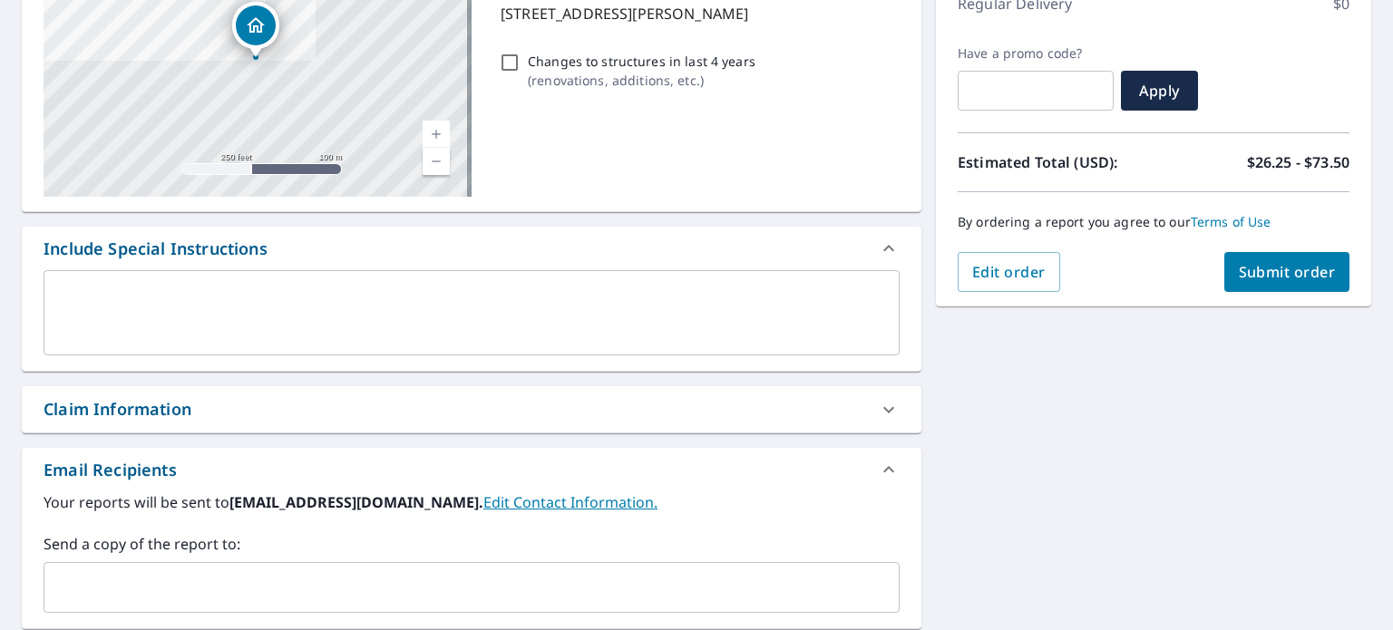
click at [155, 570] on input "text" at bounding box center [458, 587] width 813 height 34
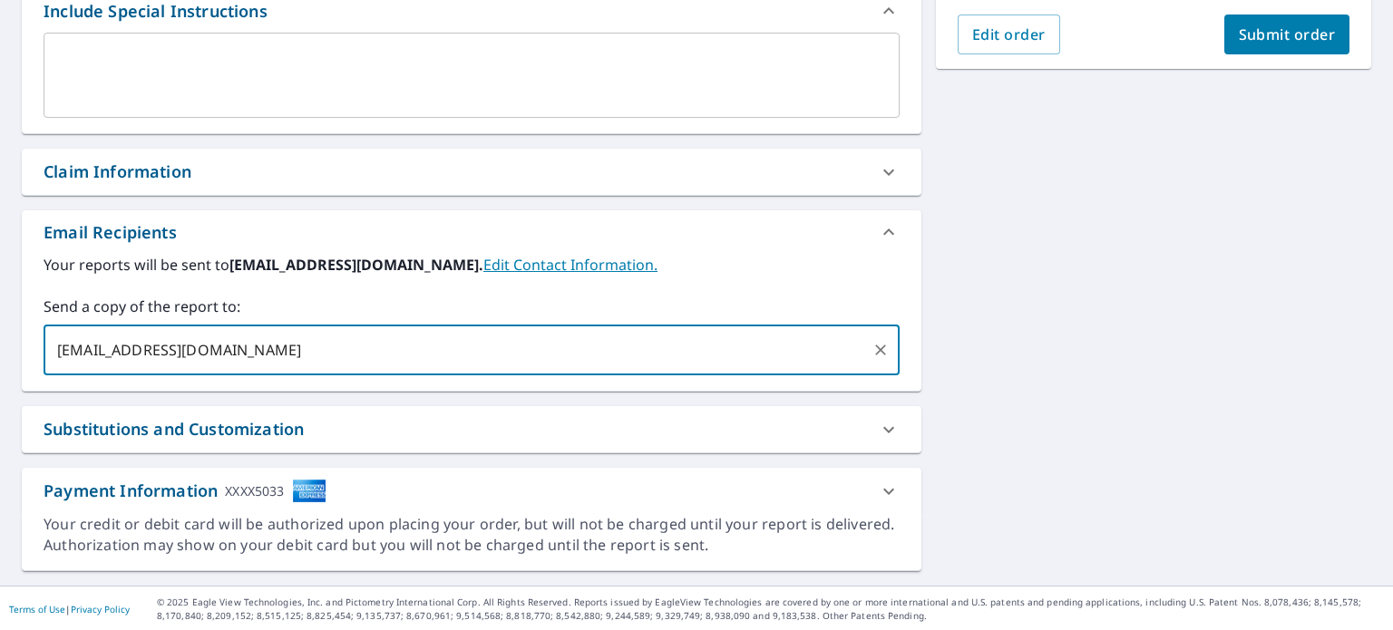
scroll to position [328, 0]
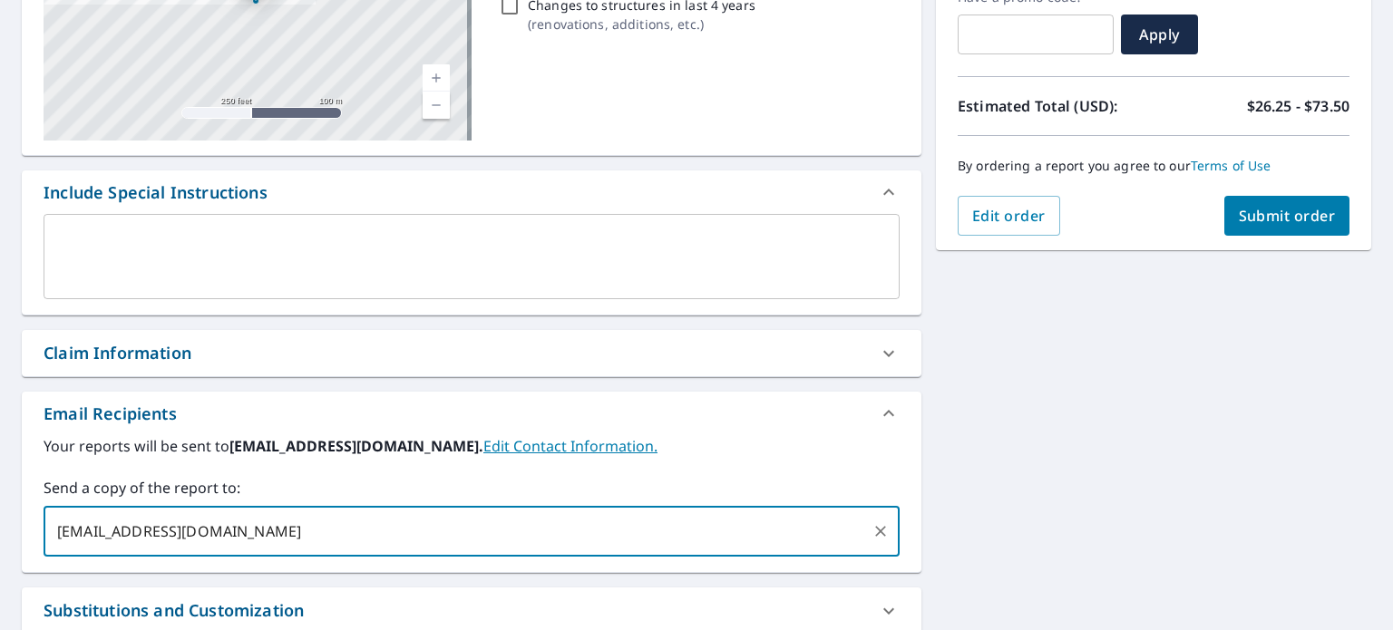
type input "[EMAIL_ADDRESS][DOMAIN_NAME]"
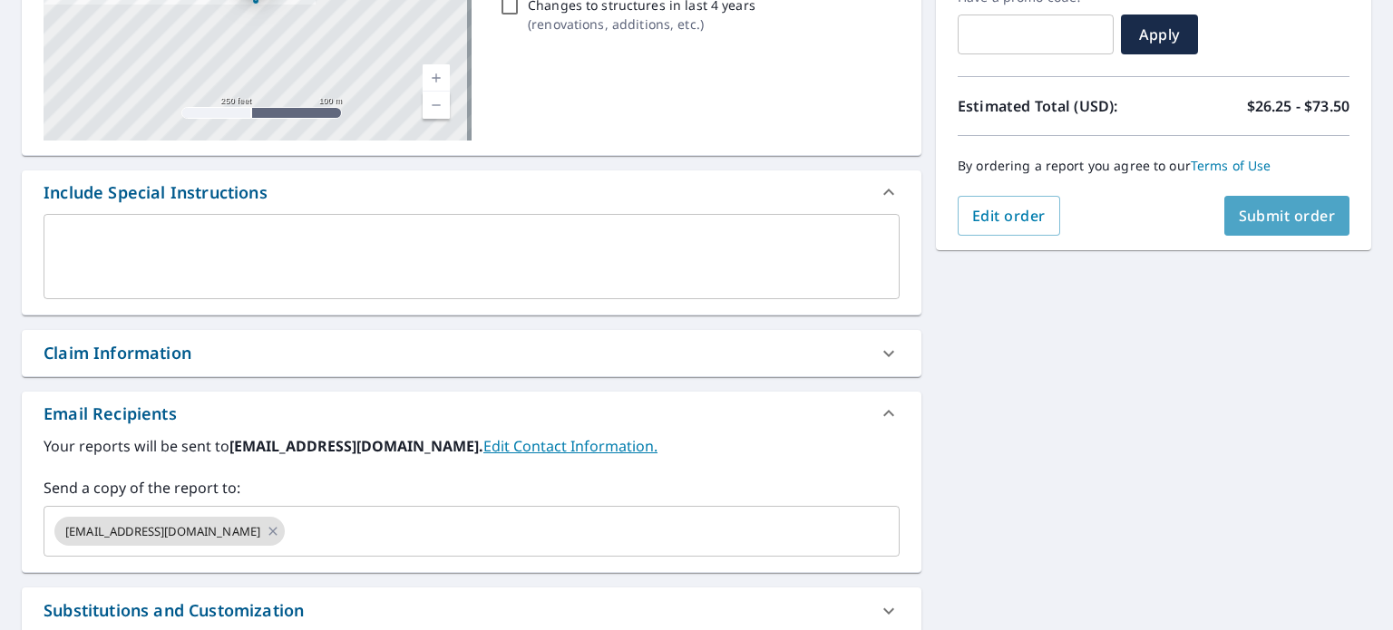
click at [1259, 206] on span "Submit order" at bounding box center [1287, 216] width 97 height 20
checkbox input "true"
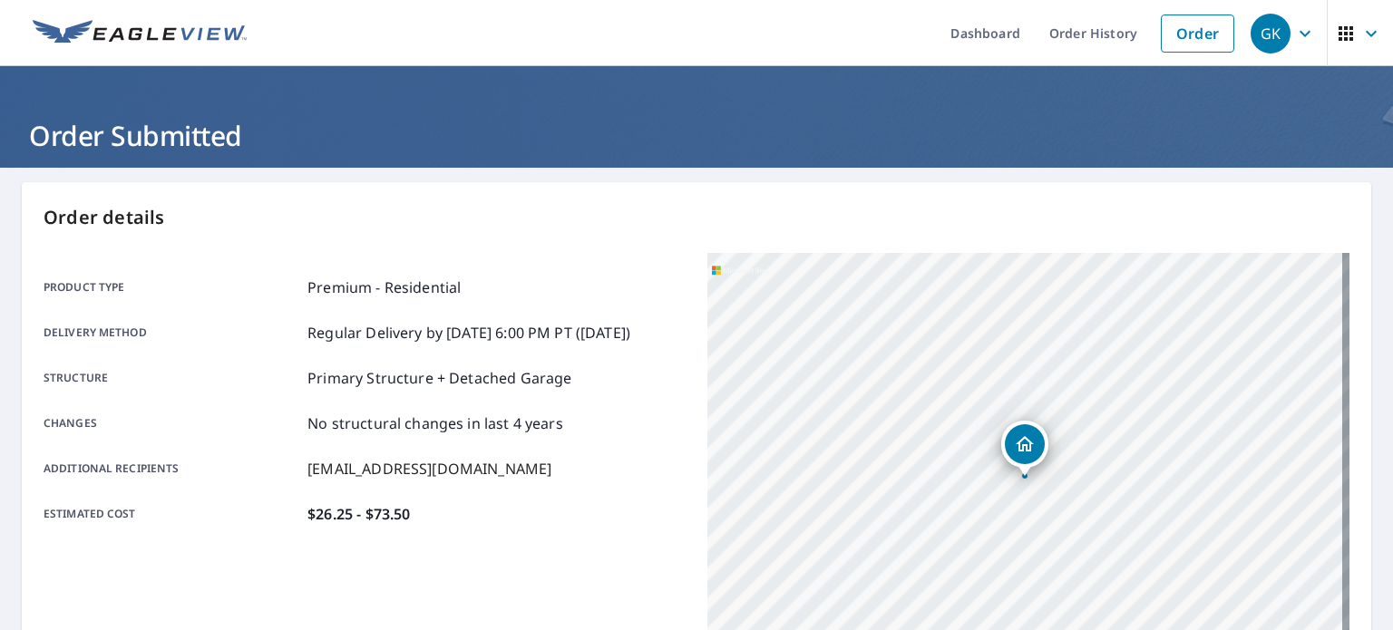
click at [1360, 34] on icon "button" at bounding box center [1371, 34] width 22 height 22
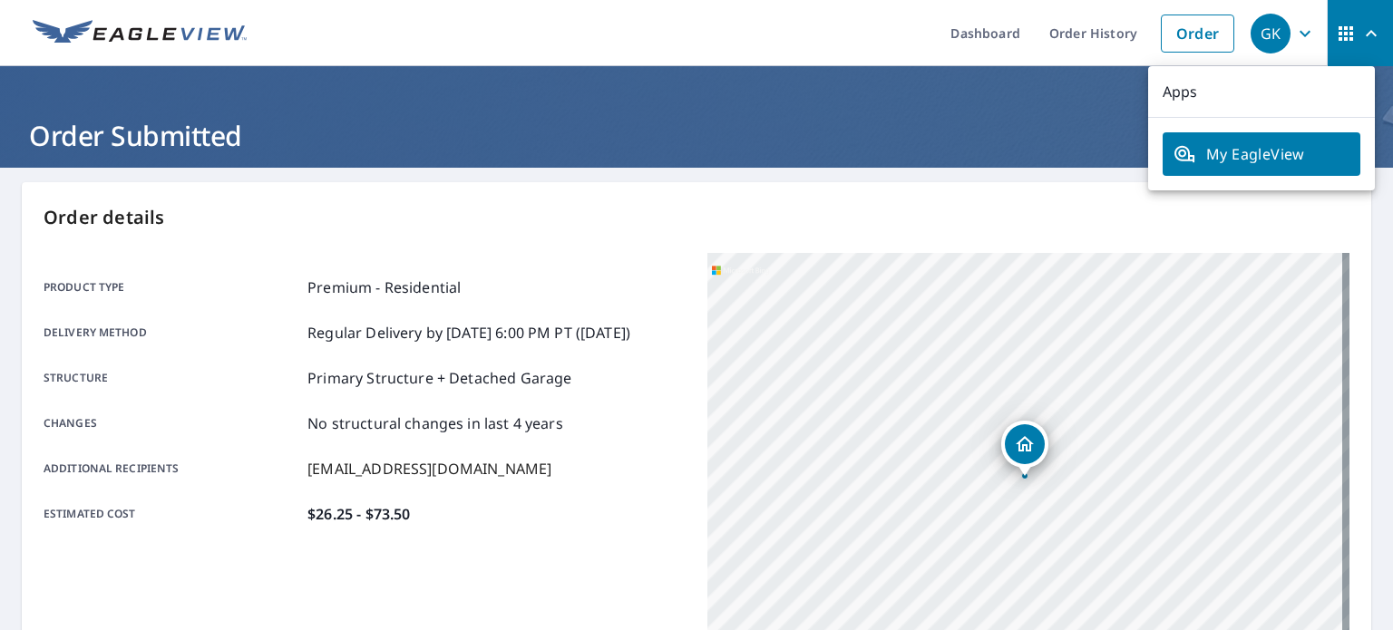
click at [1294, 29] on icon "button" at bounding box center [1305, 34] width 22 height 22
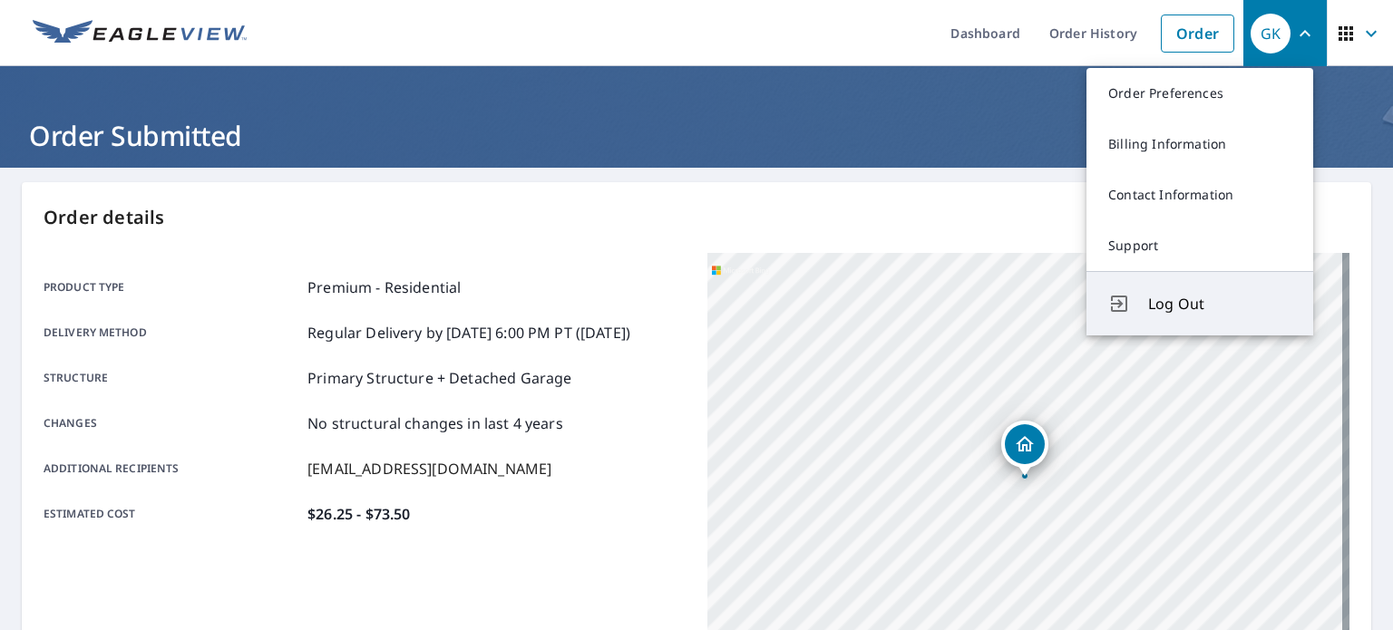
click at [1168, 309] on span "Log Out" at bounding box center [1219, 304] width 143 height 22
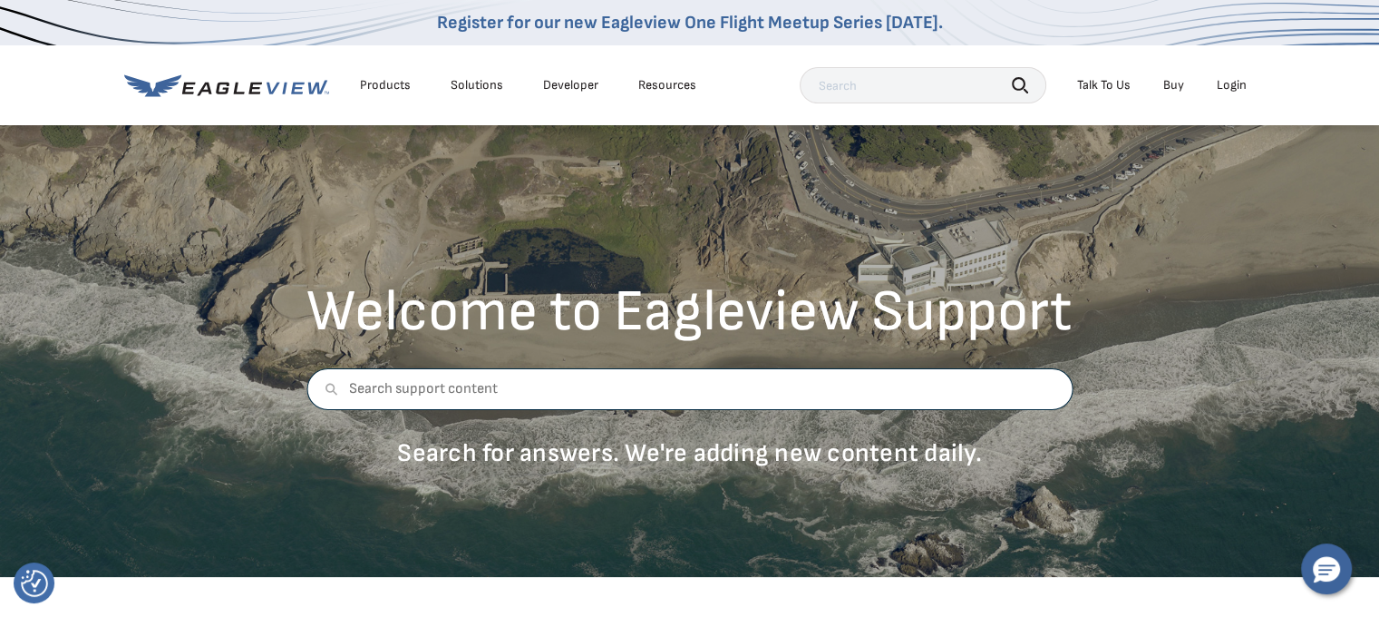
click at [472, 395] on input "text" at bounding box center [690, 389] width 766 height 42
